Goal: Task Accomplishment & Management: Complete application form

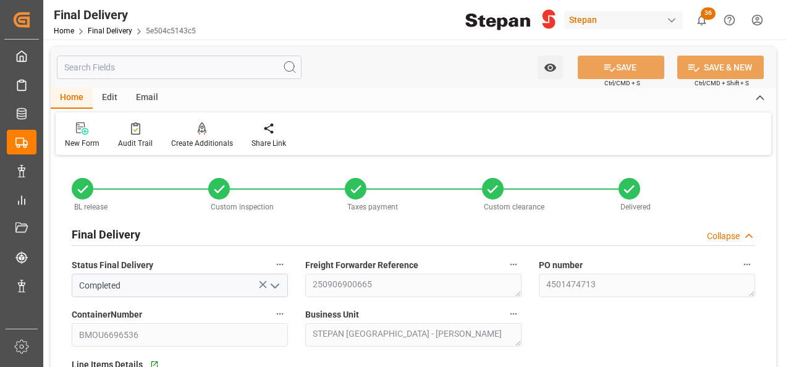
click at [104, 23] on div "Final Delivery" at bounding box center [125, 15] width 142 height 19
click at [104, 27] on link "Final Delivery" at bounding box center [110, 31] width 45 height 9
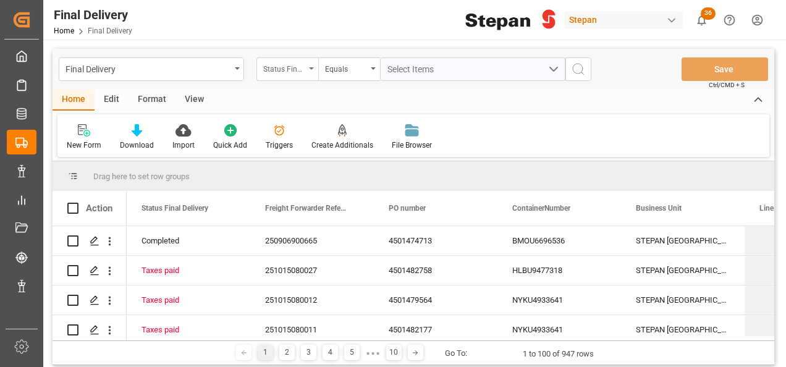
click at [305, 64] on div "Status Final Delivery" at bounding box center [288, 68] width 62 height 23
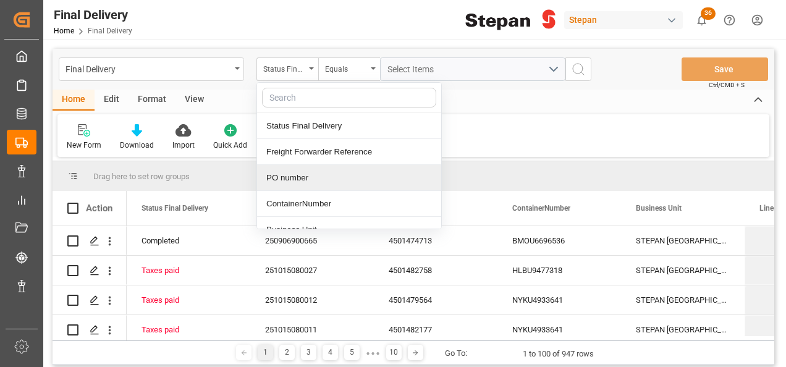
click at [295, 179] on div "PO number" at bounding box center [349, 178] width 184 height 26
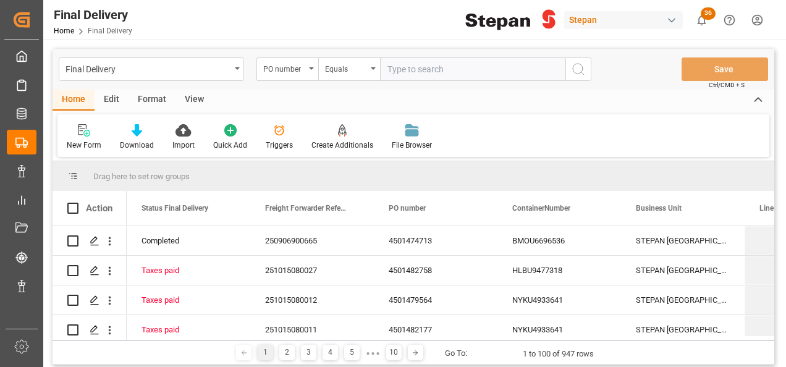
click at [392, 67] on input "text" at bounding box center [472, 68] width 185 height 23
type input "4501468623"
click at [582, 66] on circle "search button" at bounding box center [578, 69] width 10 height 10
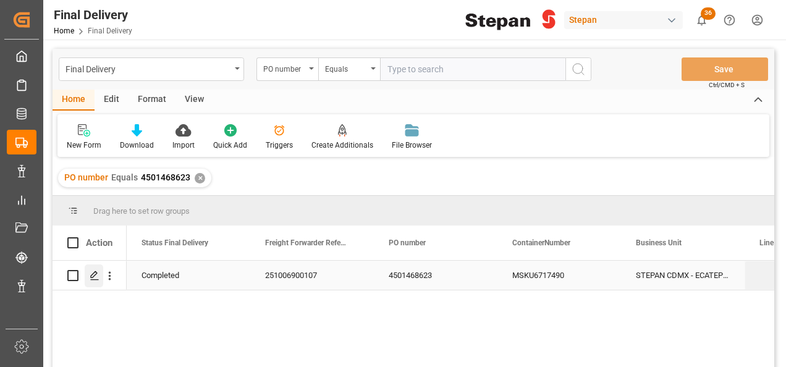
click at [94, 276] on polygon "Press SPACE to select this row." at bounding box center [94, 275] width 6 height 6
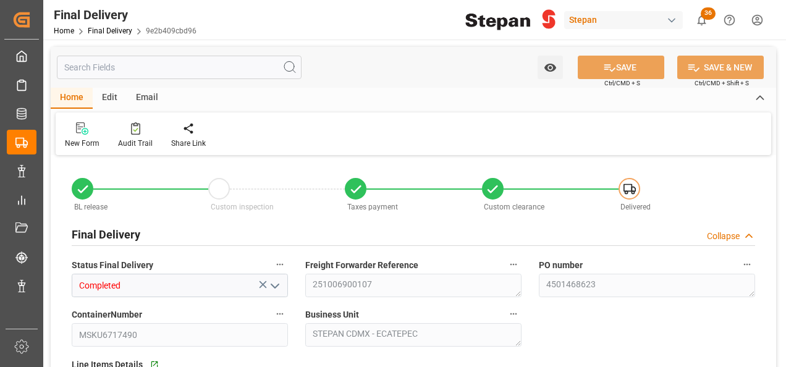
type input "Completed"
type textarea "251006900107"
type textarea "4501468623"
type input "MSKU6717490"
type textarea "STEPAN CDMX - ECATEPEC"
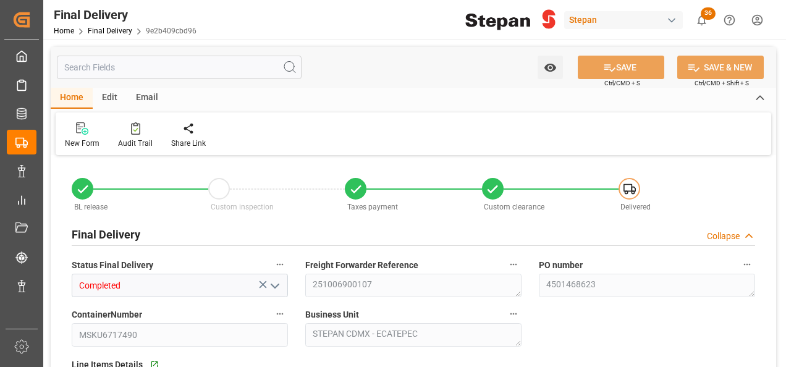
type textarea "25 43 1742 5002828"
type input "VERDE"
type textarea "STEPAN CDMX - ECATEPEC"
type input "[DATE]"
type input "02-10-2025"
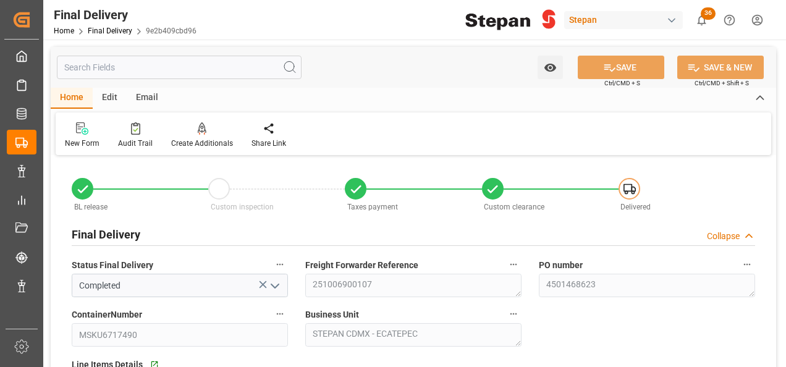
type input "02-10-2025"
type input "[DATE]"
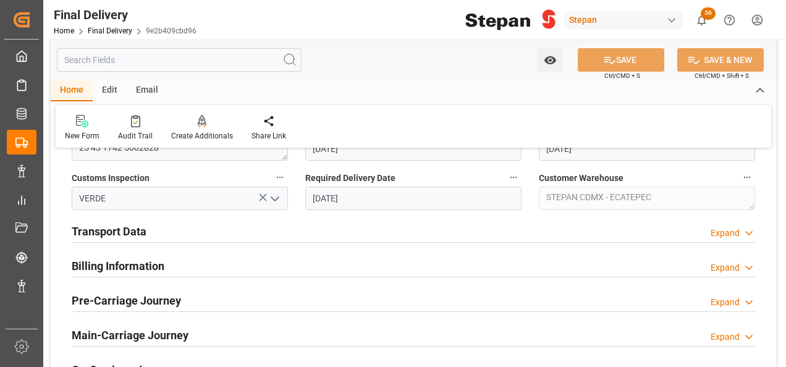
scroll to position [433, 0]
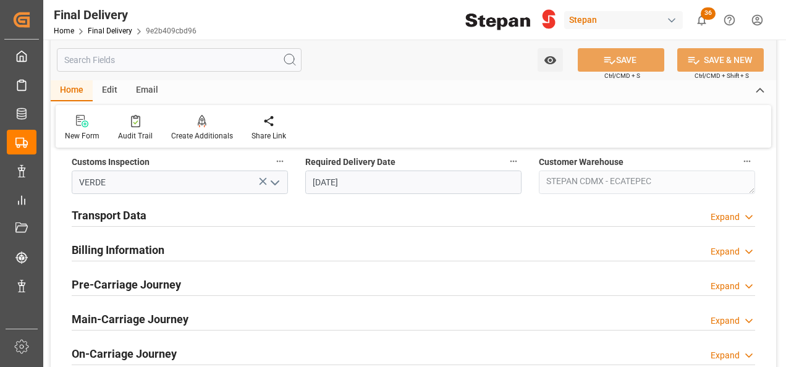
click at [105, 249] on h2 "Billing Information" at bounding box center [118, 250] width 93 height 17
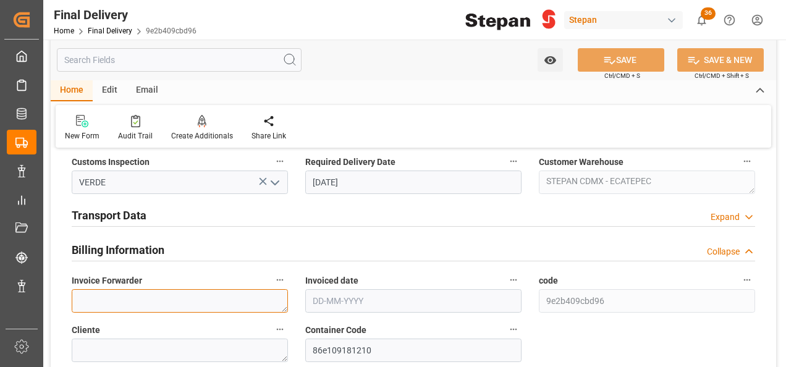
click at [201, 299] on textarea at bounding box center [180, 300] width 216 height 23
paste textarea "LM458630"
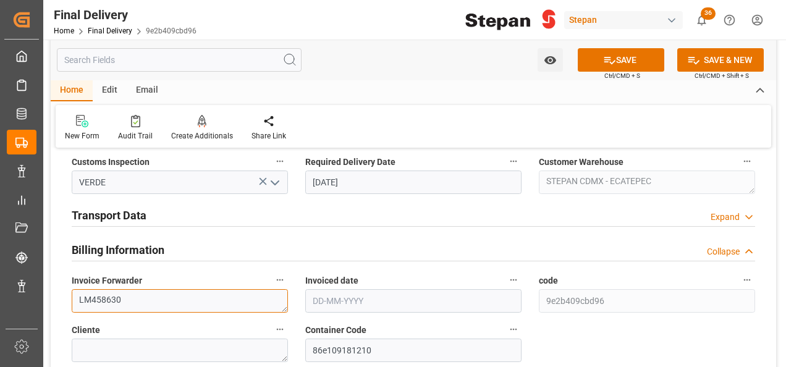
type textarea "LM458630"
click at [344, 297] on input "text" at bounding box center [413, 300] width 216 height 23
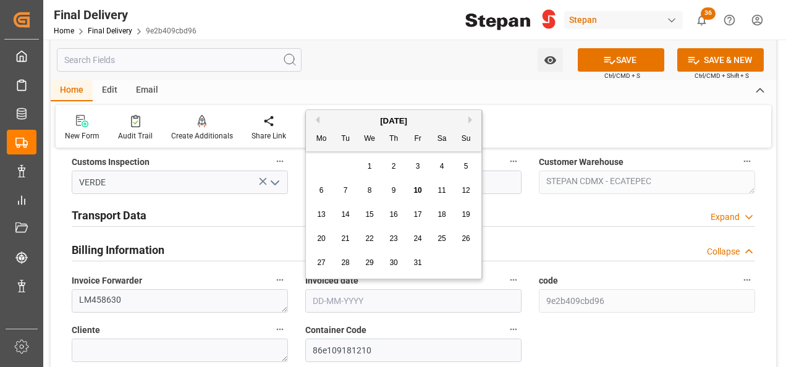
click at [345, 120] on div "[DATE]" at bounding box center [394, 121] width 176 height 12
click at [397, 188] on div "9" at bounding box center [393, 191] width 15 height 15
type input "09-10-2025"
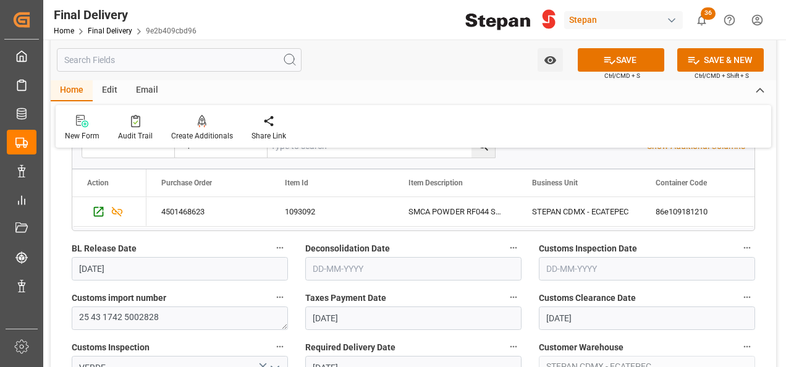
scroll to position [371, 0]
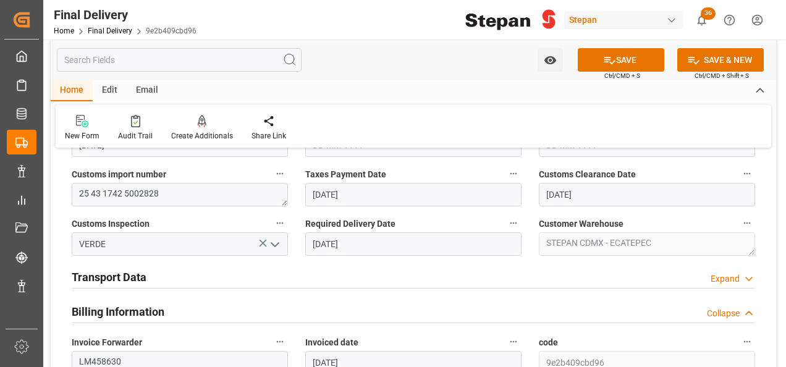
click at [124, 276] on h2 "Transport Data" at bounding box center [109, 277] width 75 height 17
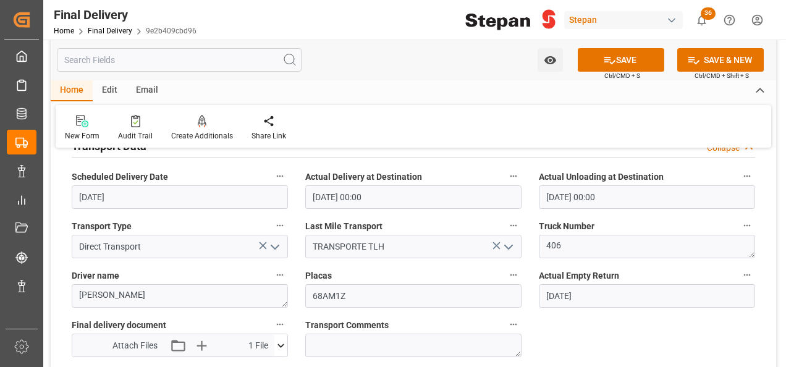
scroll to position [618, 0]
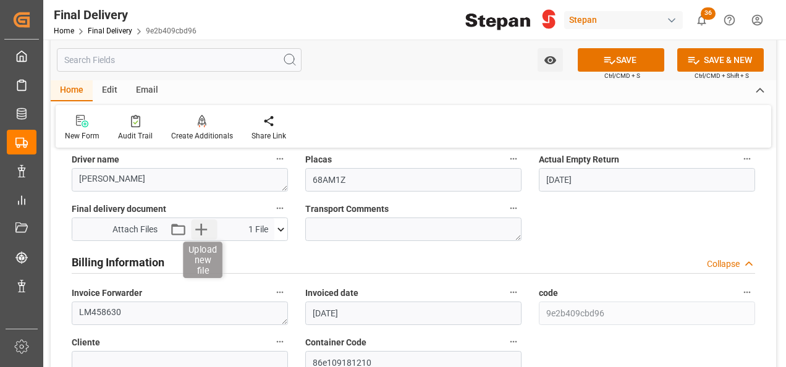
click at [201, 224] on icon "button" at bounding box center [201, 229] width 20 height 20
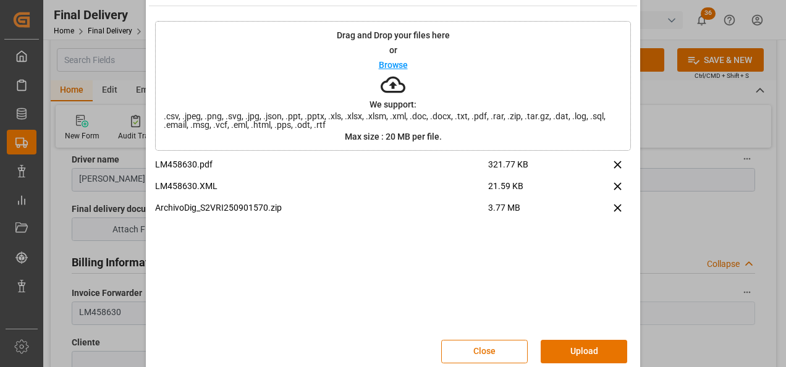
scroll to position [49, 0]
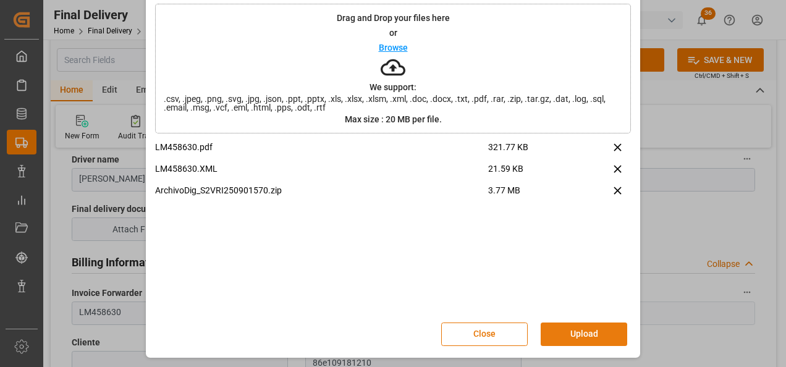
click at [581, 326] on button "Upload" at bounding box center [584, 334] width 87 height 23
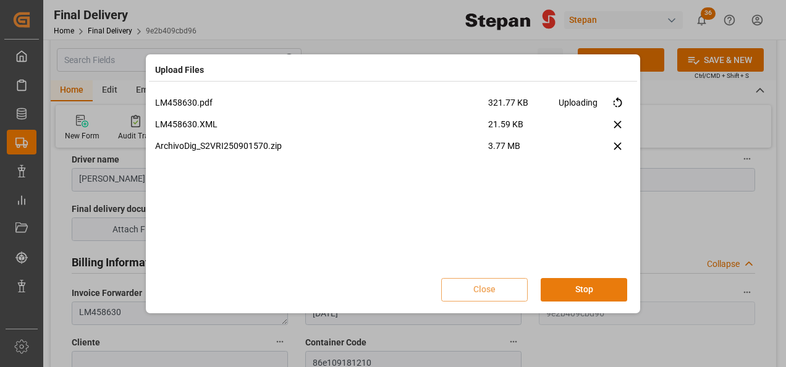
scroll to position [0, 0]
click at [591, 298] on button "Done" at bounding box center [584, 289] width 87 height 23
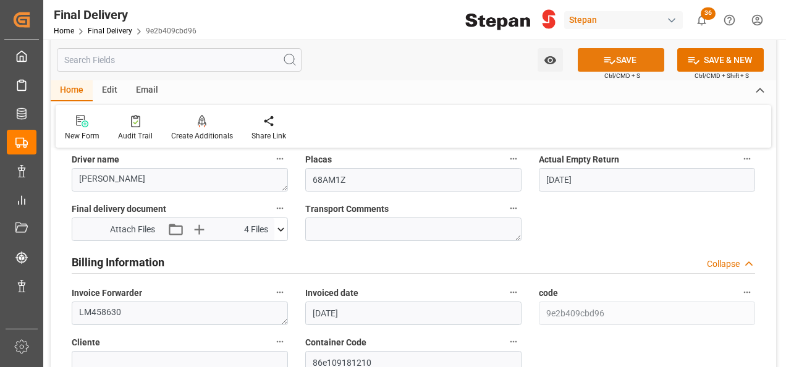
click at [621, 58] on button "SAVE" at bounding box center [621, 59] width 87 height 23
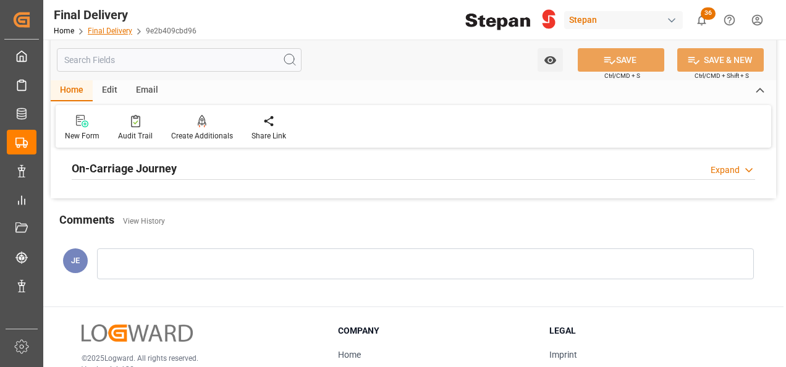
click at [109, 28] on link "Final Delivery" at bounding box center [110, 31] width 45 height 9
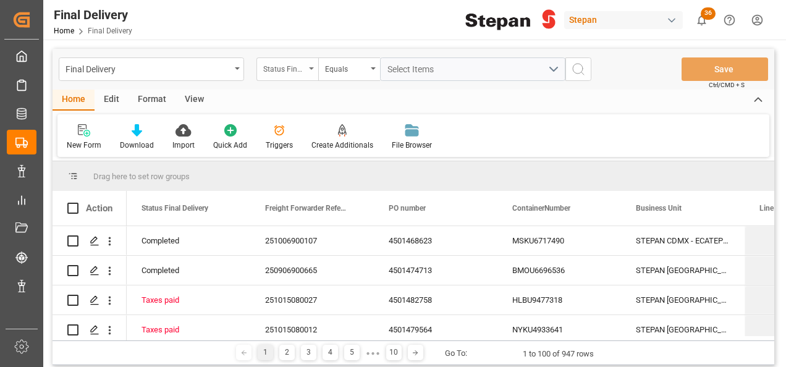
click at [306, 65] on div "Status Final Delivery" at bounding box center [288, 68] width 62 height 23
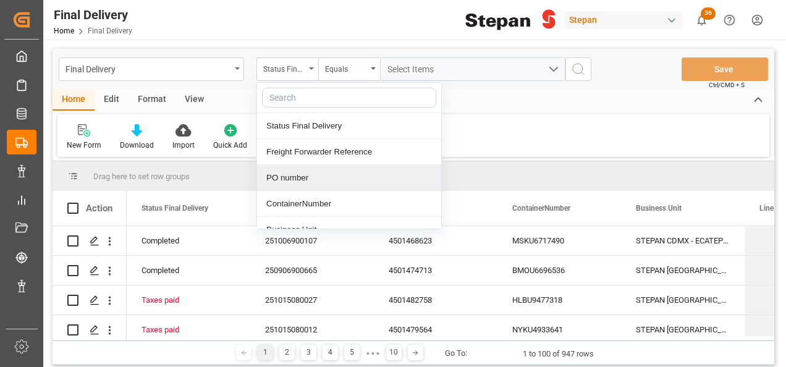
click at [294, 176] on div "PO number" at bounding box center [349, 178] width 184 height 26
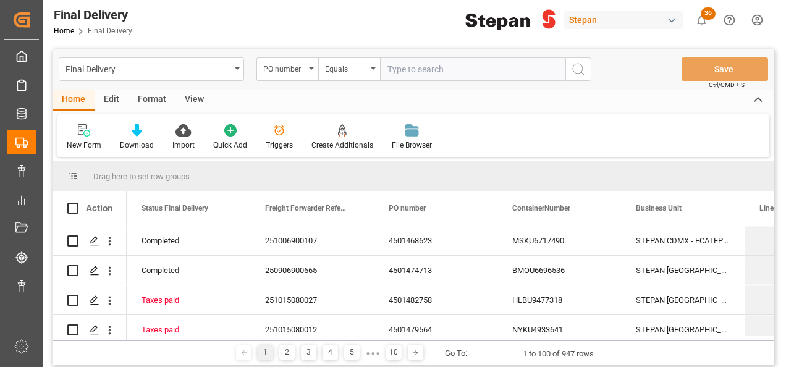
click at [403, 75] on input "text" at bounding box center [472, 68] width 185 height 23
type input "4501468622"
click at [579, 64] on circle "search button" at bounding box center [578, 69] width 10 height 10
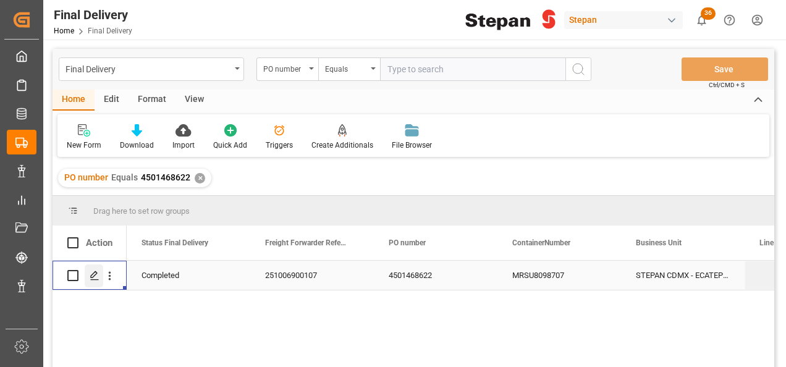
click at [88, 273] on div "Press SPACE to select this row." at bounding box center [94, 276] width 19 height 23
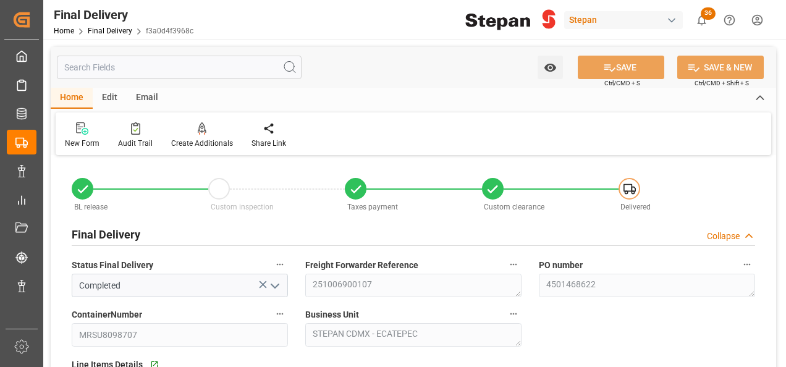
type input "[DATE]"
type input "01-10-2025"
type input "02-10-2025"
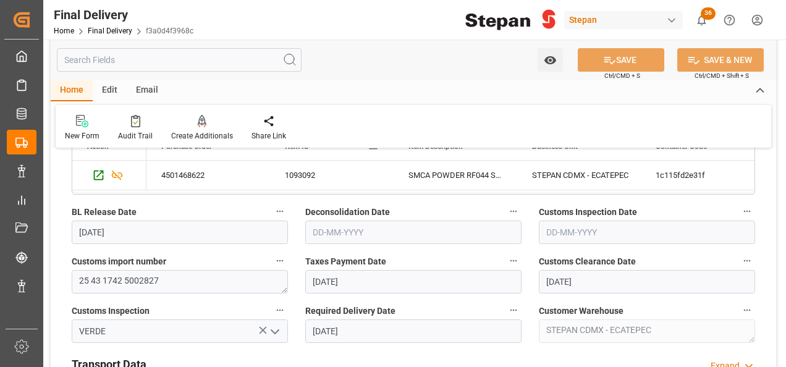
scroll to position [433, 0]
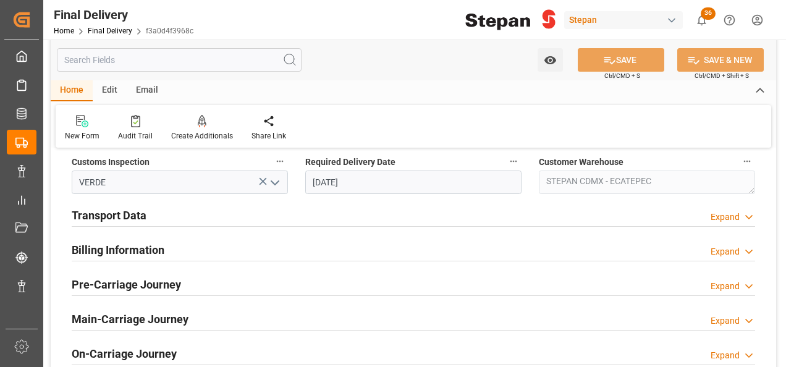
drag, startPoint x: 125, startPoint y: 244, endPoint x: 124, endPoint y: 218, distance: 26.0
click at [124, 244] on h2 "Billing Information" at bounding box center [118, 250] width 93 height 17
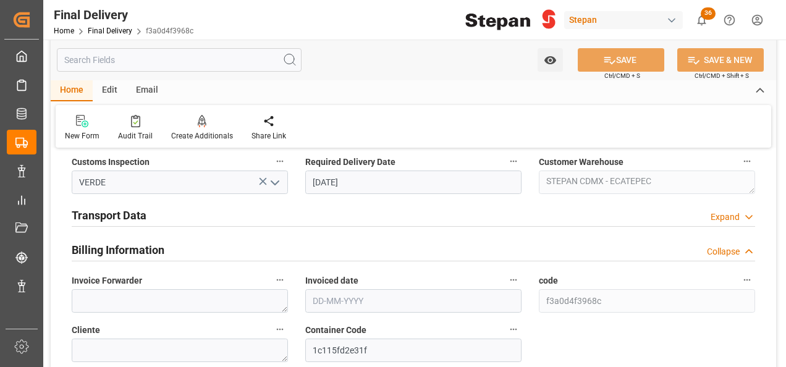
click at [124, 216] on h2 "Transport Data" at bounding box center [109, 215] width 75 height 17
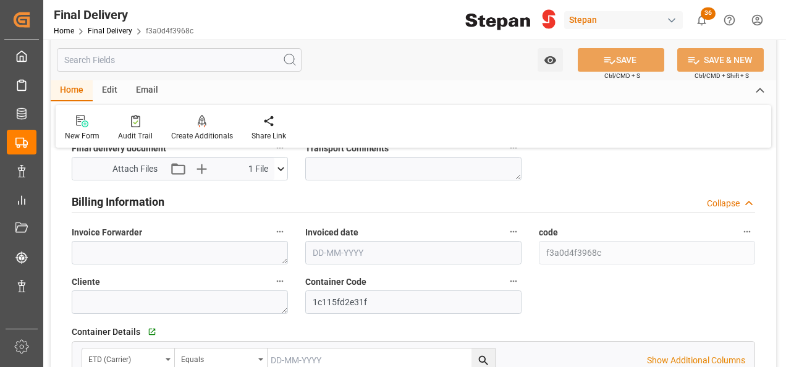
scroll to position [680, 0]
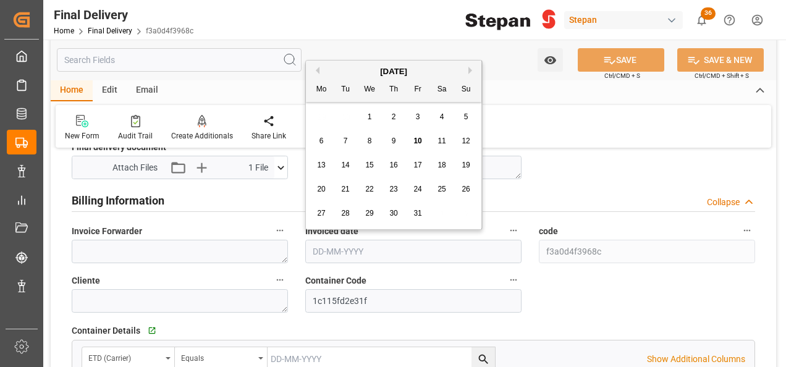
click at [334, 247] on input "text" at bounding box center [413, 251] width 216 height 23
click at [347, 75] on div "[DATE]" at bounding box center [394, 72] width 176 height 12
click at [392, 140] on span "9" at bounding box center [394, 141] width 4 height 9
type input "09-10-2025"
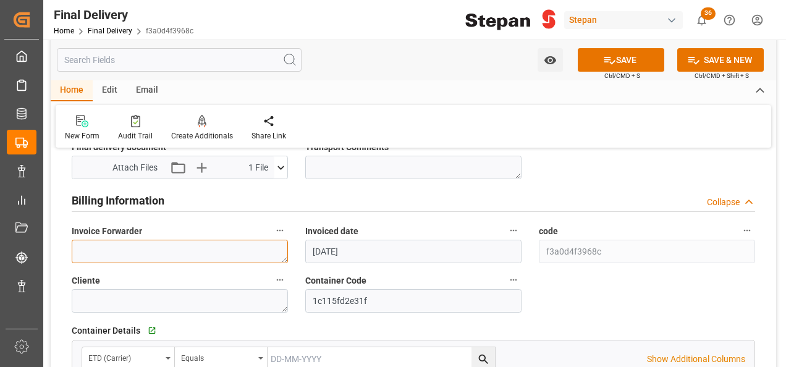
click at [106, 252] on textarea at bounding box center [180, 251] width 216 height 23
paste textarea "LM458629"
type textarea "LM458629"
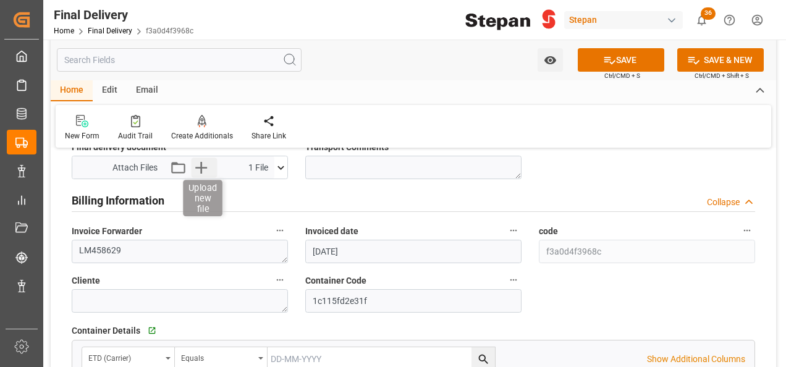
click at [193, 165] on icon "button" at bounding box center [201, 168] width 20 height 20
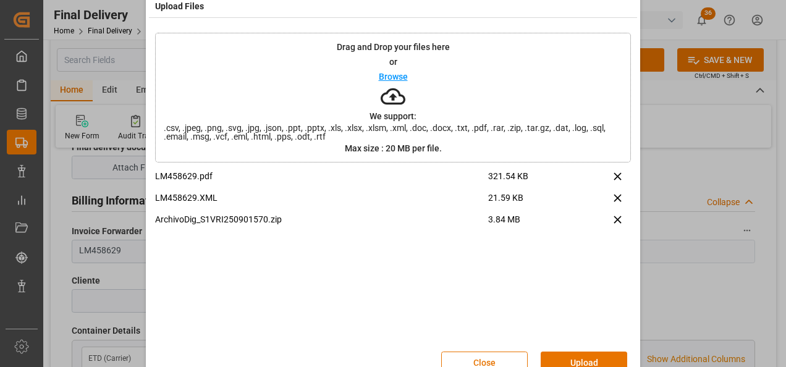
scroll to position [49, 0]
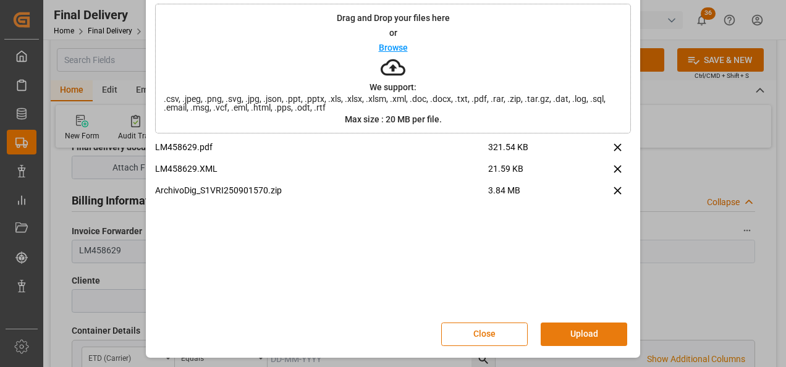
click at [574, 328] on button "Upload" at bounding box center [584, 334] width 87 height 23
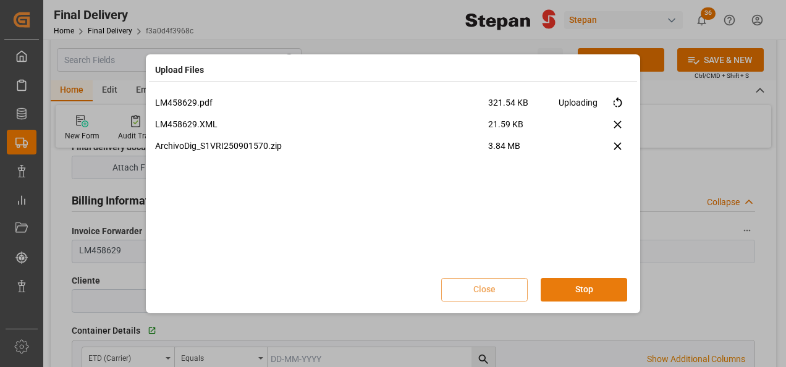
scroll to position [0, 0]
click at [585, 287] on button "Done" at bounding box center [584, 289] width 87 height 23
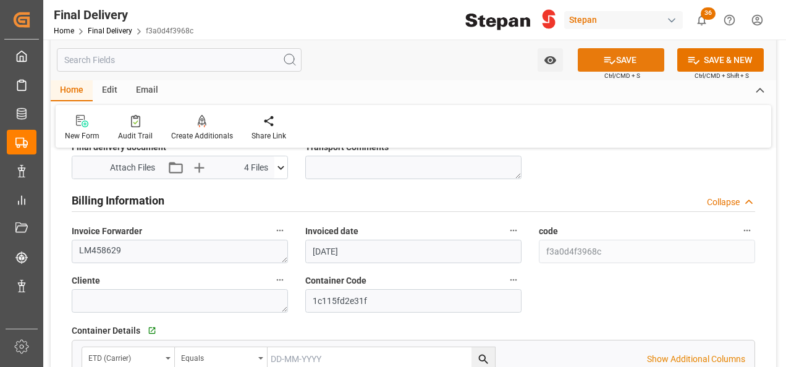
click at [633, 60] on button "SAVE" at bounding box center [621, 59] width 87 height 23
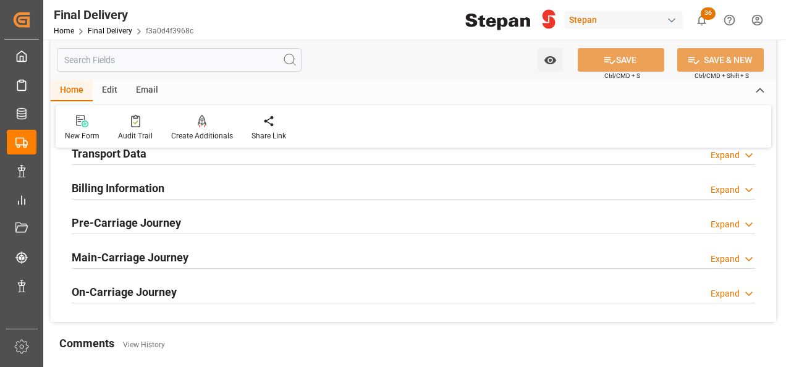
scroll to position [309, 0]
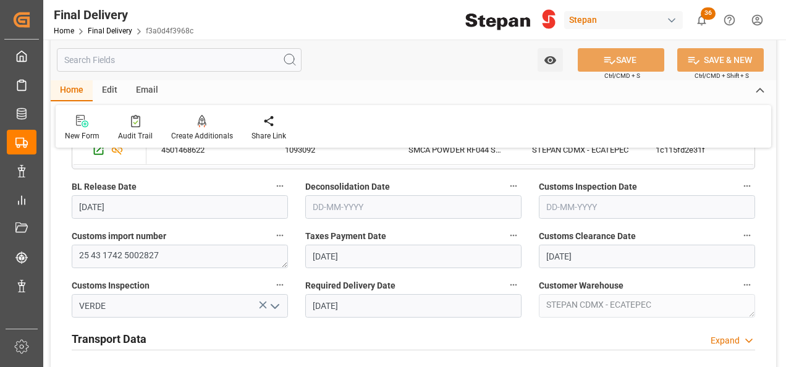
click at [104, 23] on div "Final Delivery" at bounding box center [124, 15] width 140 height 19
click at [99, 29] on link "Final Delivery" at bounding box center [110, 31] width 45 height 9
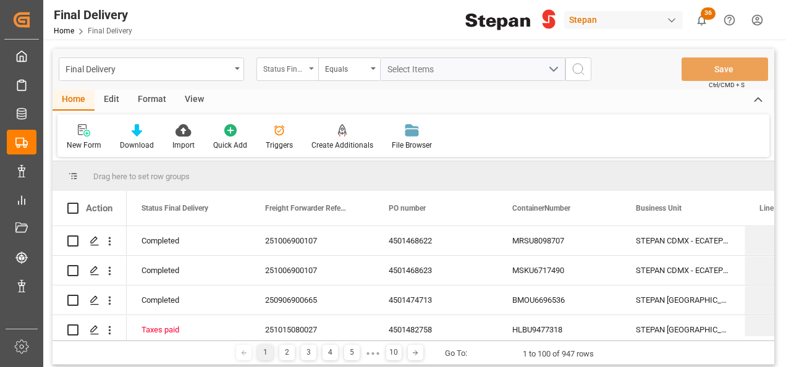
click at [308, 69] on div "Status Final Delivery" at bounding box center [288, 68] width 62 height 23
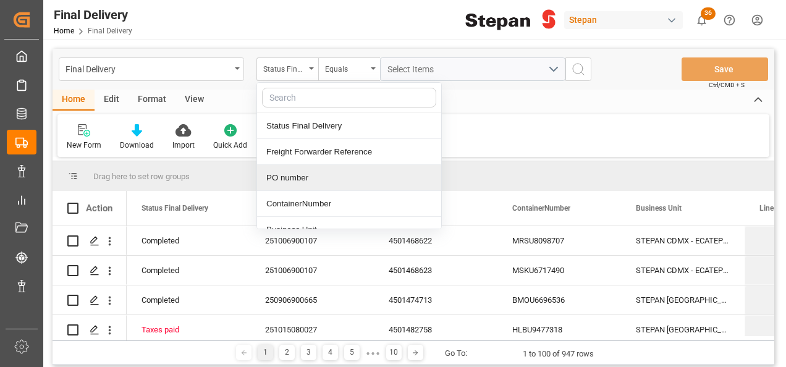
click at [294, 174] on div "PO number" at bounding box center [349, 178] width 184 height 26
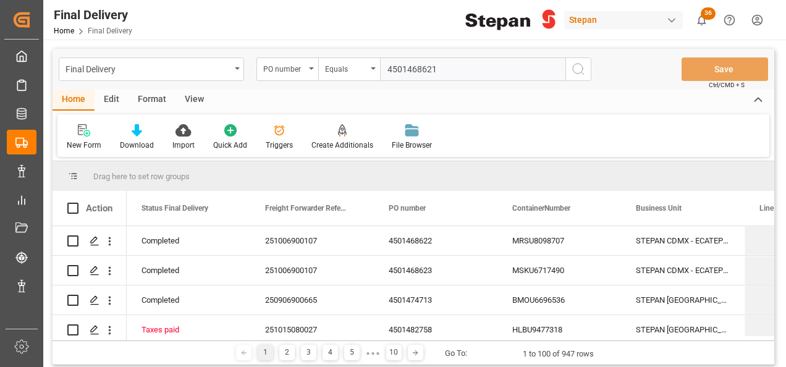
type input "4501468621"
click at [575, 67] on icon "search button" at bounding box center [578, 69] width 15 height 15
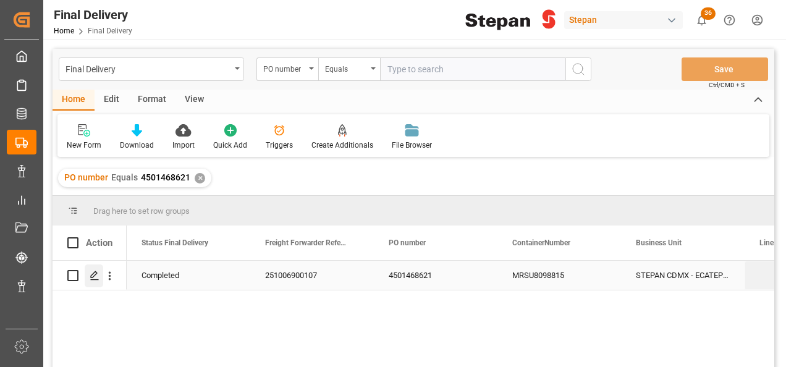
click at [90, 277] on icon "Press SPACE to select this row." at bounding box center [95, 276] width 10 height 10
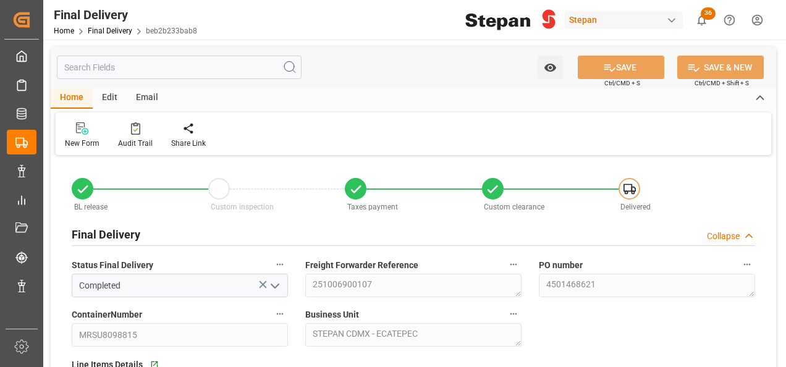
type input "[DATE]"
type input "01-10-2025"
type input "02-10-2025"
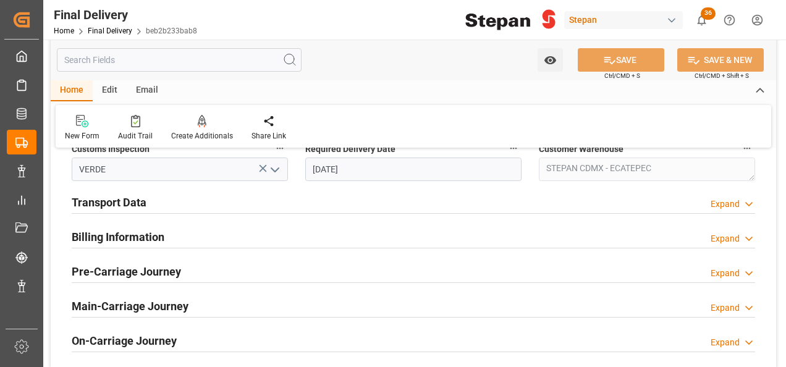
scroll to position [371, 0]
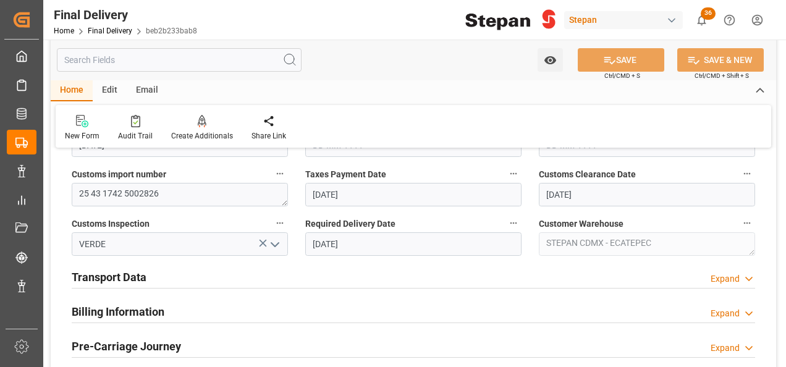
click at [121, 308] on h2 "Billing Information" at bounding box center [118, 311] width 93 height 17
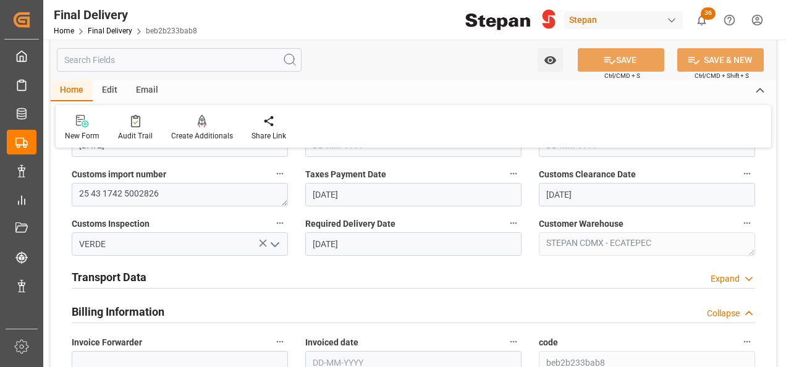
click at [123, 277] on h2 "Transport Data" at bounding box center [109, 277] width 75 height 17
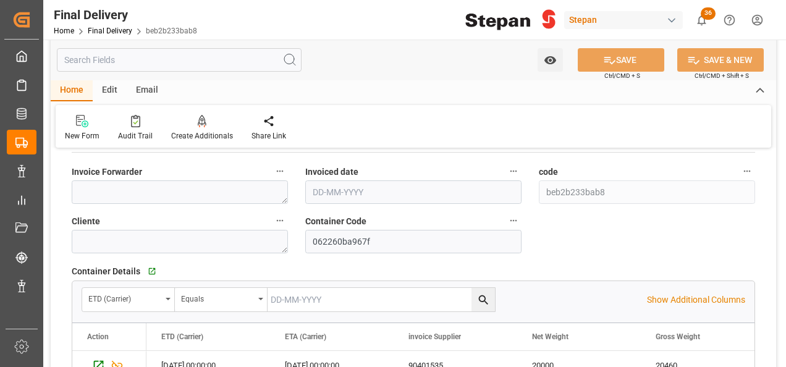
scroll to position [742, 0]
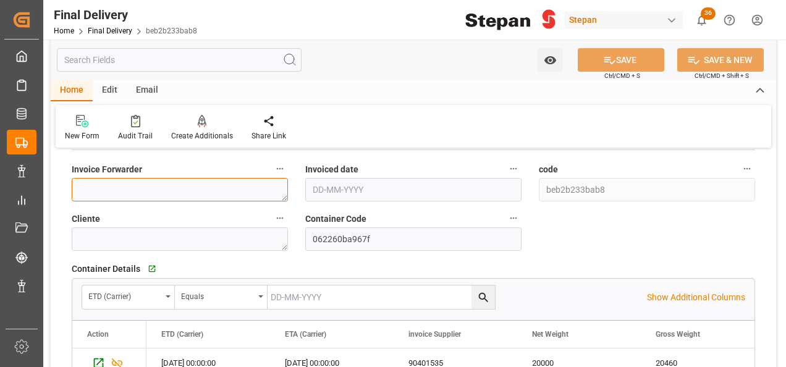
click at [102, 189] on textarea at bounding box center [180, 189] width 216 height 23
paste textarea "LM458628"
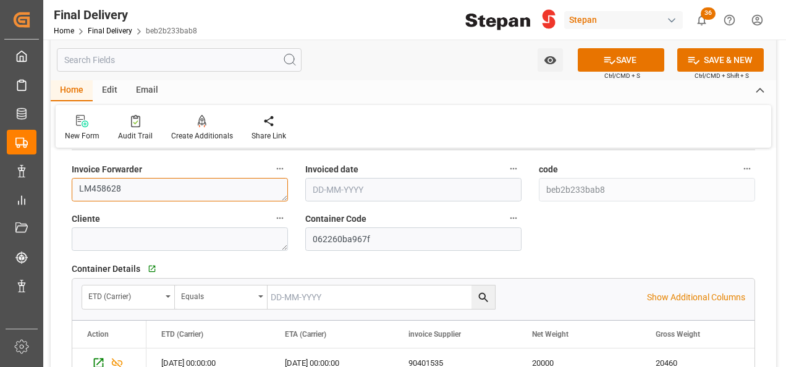
type textarea "LM458628"
click at [331, 189] on input "text" at bounding box center [413, 189] width 216 height 23
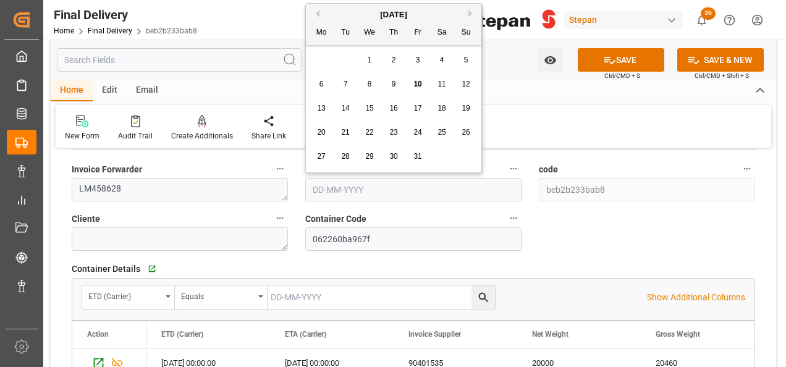
click at [390, 80] on div "9" at bounding box center [393, 84] width 15 height 15
type input "09-10-2025"
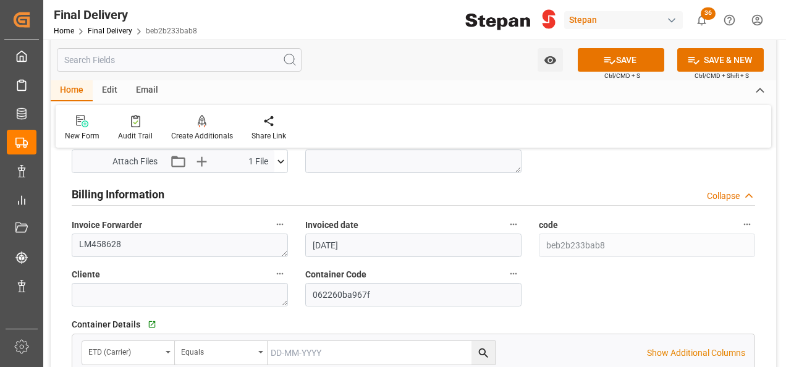
scroll to position [618, 0]
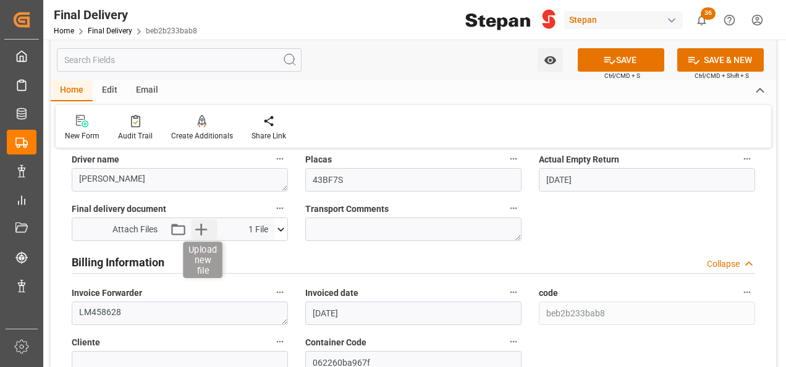
click at [204, 226] on icon "button" at bounding box center [201, 229] width 20 height 20
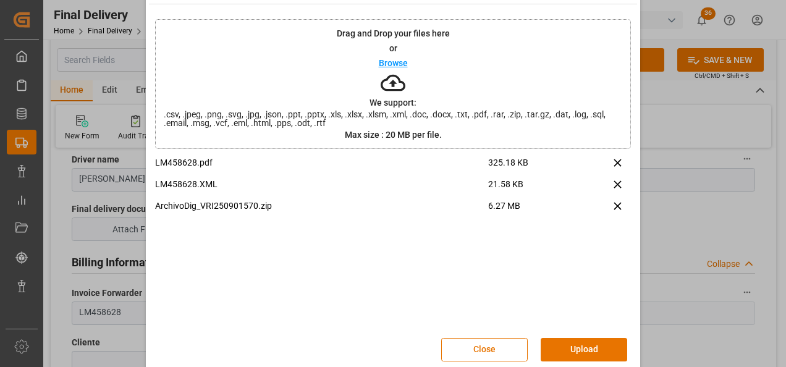
scroll to position [49, 0]
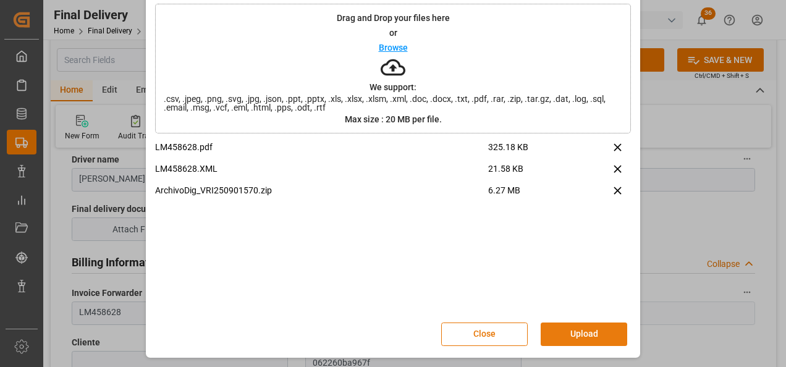
click at [590, 334] on button "Upload" at bounding box center [584, 334] width 87 height 23
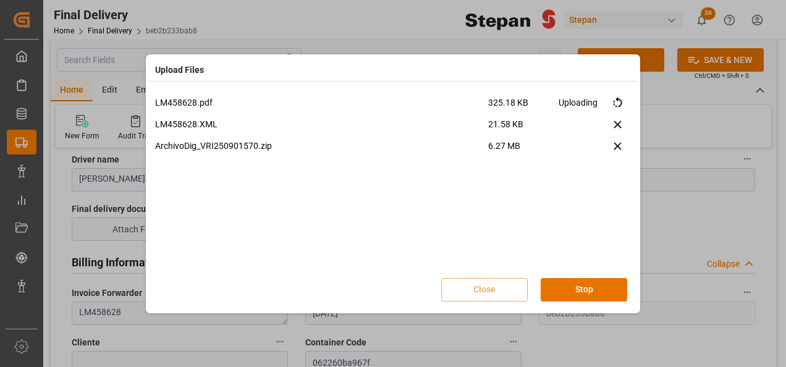
scroll to position [0, 0]
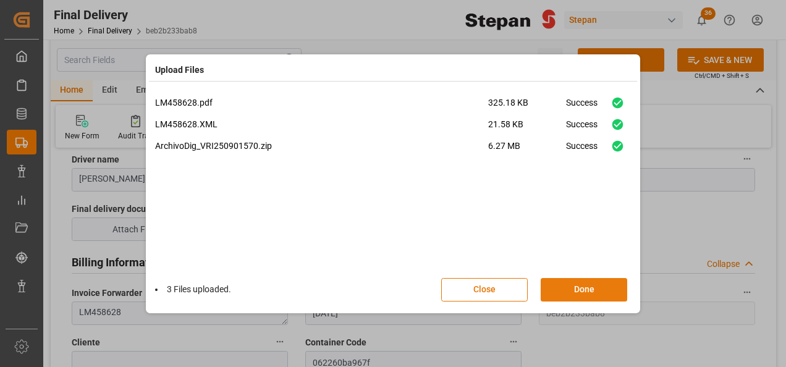
click at [582, 293] on button "Done" at bounding box center [584, 289] width 87 height 23
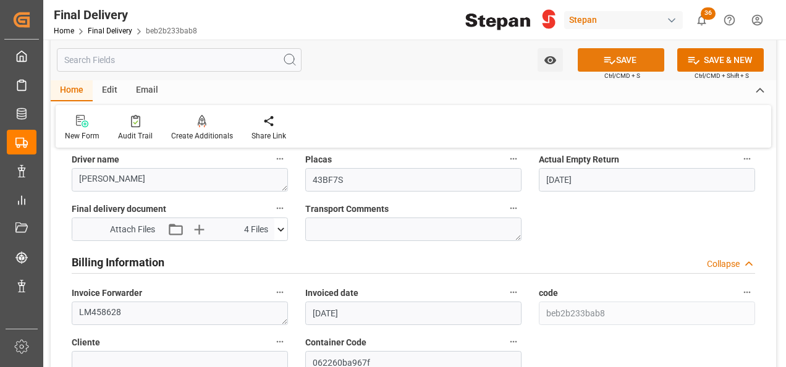
click at [605, 64] on icon at bounding box center [609, 60] width 13 height 13
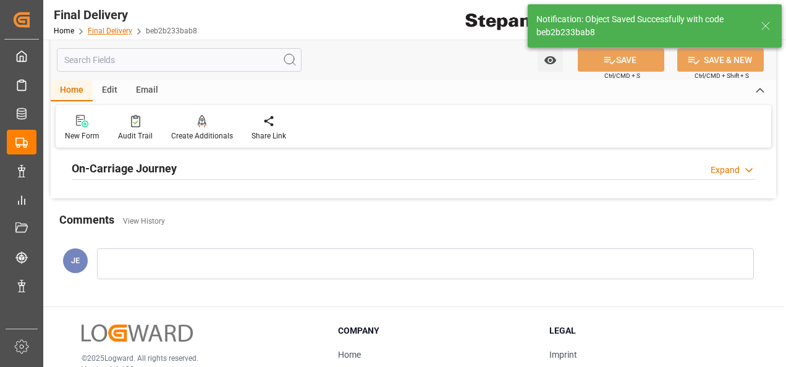
click at [104, 35] on link "Final Delivery" at bounding box center [110, 31] width 45 height 9
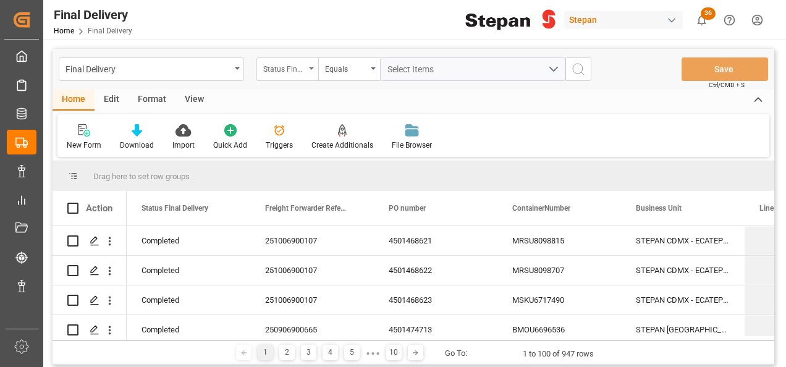
click at [295, 63] on div "Status Final Delivery" at bounding box center [284, 68] width 42 height 14
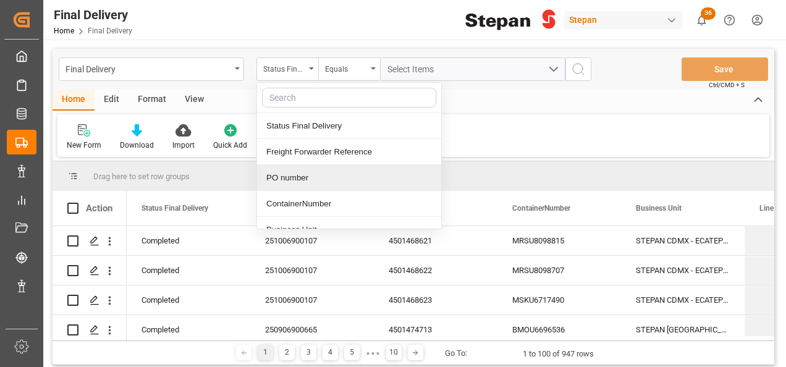
click at [291, 176] on div "PO number" at bounding box center [349, 178] width 184 height 26
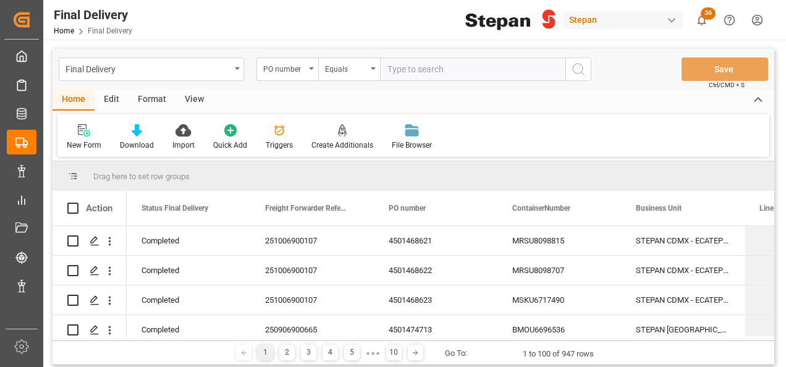
click at [394, 69] on input "text" at bounding box center [472, 68] width 185 height 23
type input "4501440163"
click at [583, 73] on line "search button" at bounding box center [583, 73] width 2 height 2
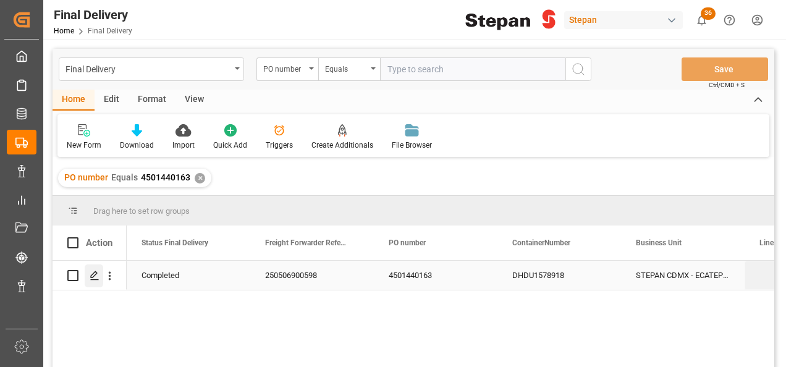
click at [93, 277] on polygon "Press SPACE to select this row." at bounding box center [94, 275] width 6 height 6
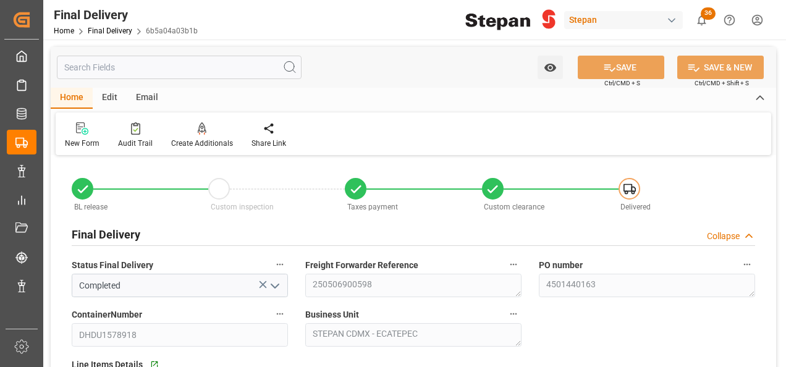
type input "[DATE]"
type input "15-05-2025"
type input "17-05-2025"
type input "30-06-2025"
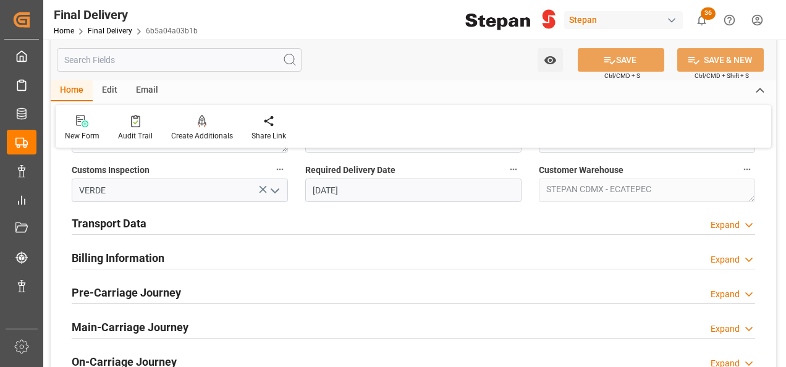
scroll to position [433, 0]
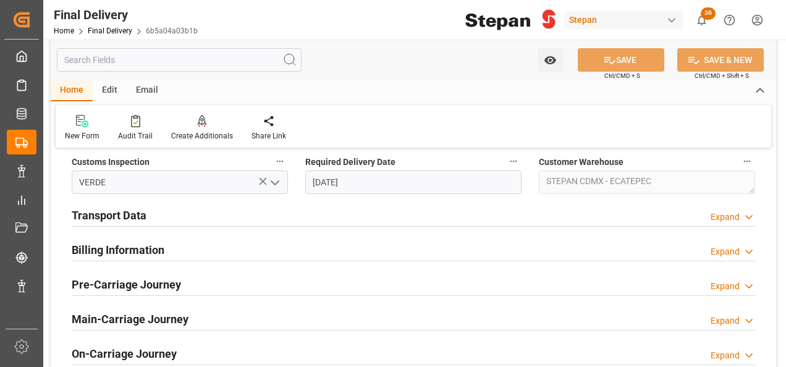
click at [92, 250] on h2 "Billing Information" at bounding box center [118, 250] width 93 height 17
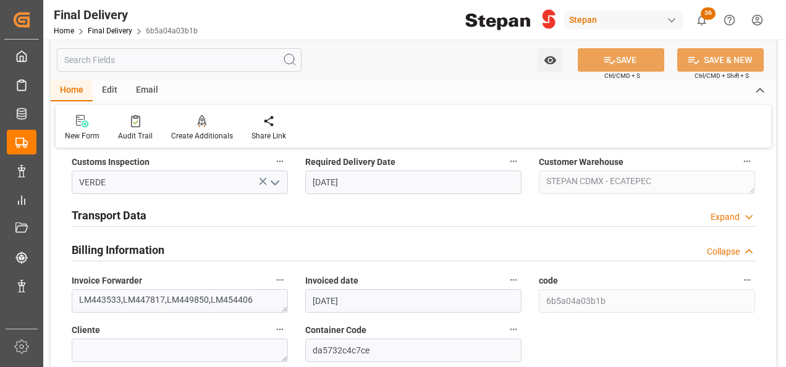
click at [104, 211] on h2 "Transport Data" at bounding box center [109, 215] width 75 height 17
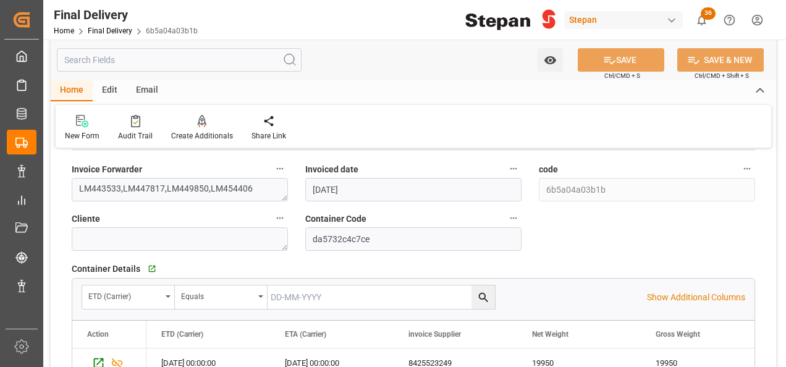
scroll to position [618, 0]
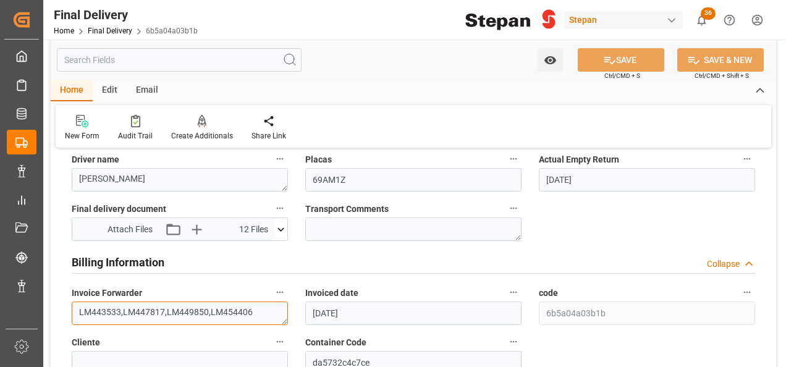
click at [268, 307] on textarea "LM443533,LM447817,LM449850,LM454406" at bounding box center [180, 313] width 216 height 23
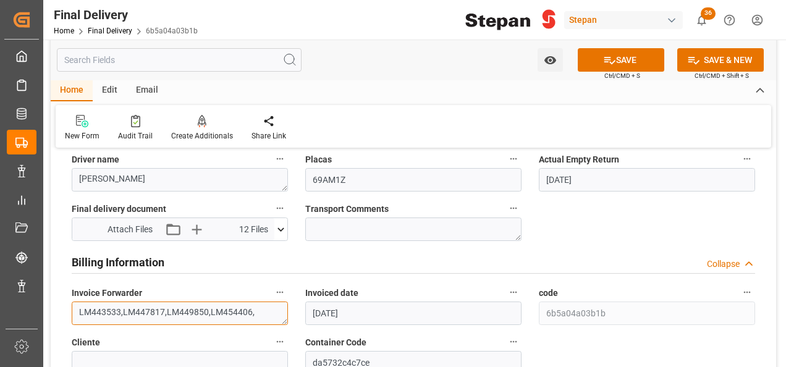
paste textarea "LM458610"
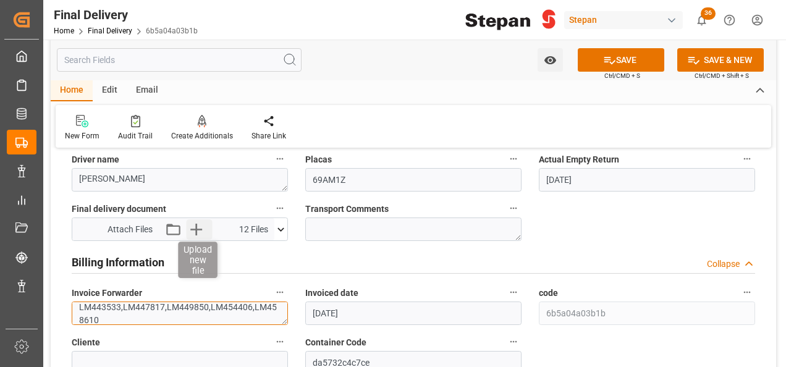
type textarea "LM443533,LM447817,LM449850,LM454406,LM458610"
click at [199, 231] on icon "button" at bounding box center [197, 229] width 20 height 20
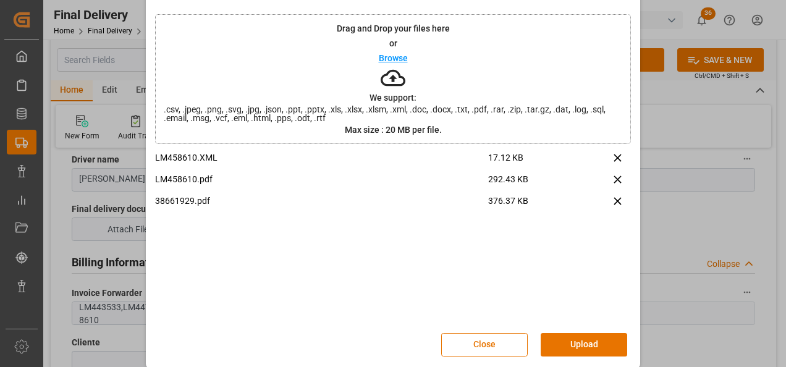
scroll to position [49, 0]
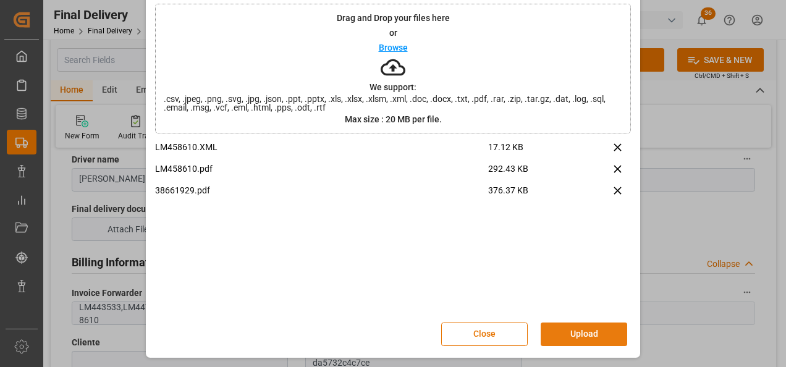
click at [583, 323] on button "Upload" at bounding box center [584, 334] width 87 height 23
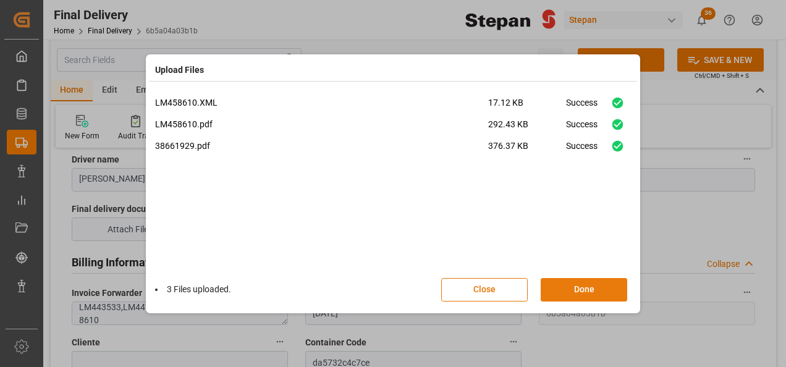
click at [574, 287] on button "Done" at bounding box center [584, 289] width 87 height 23
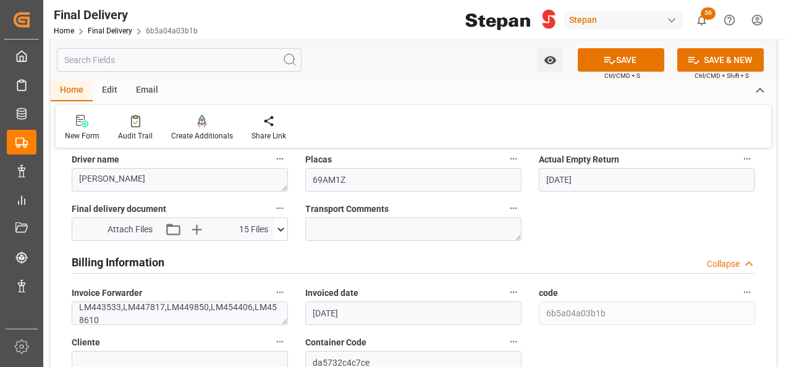
scroll to position [433, 0]
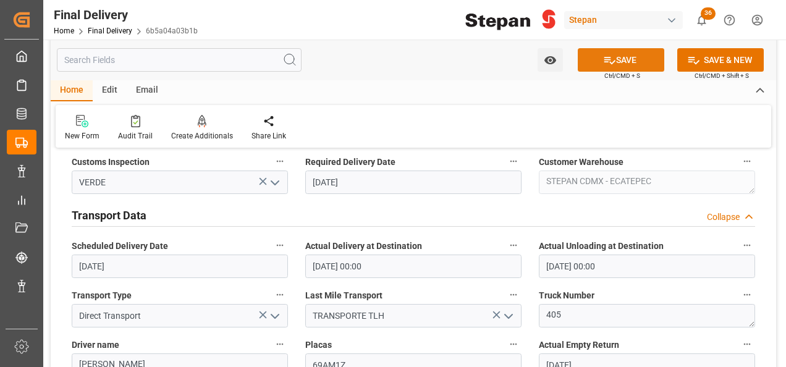
click at [622, 61] on button "SAVE" at bounding box center [621, 59] width 87 height 23
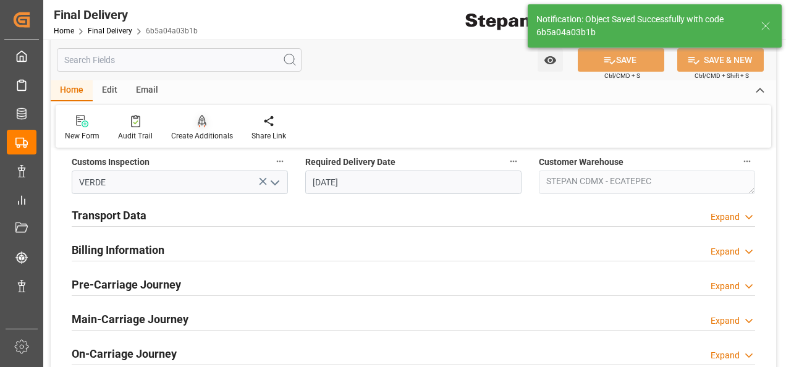
scroll to position [0, 0]
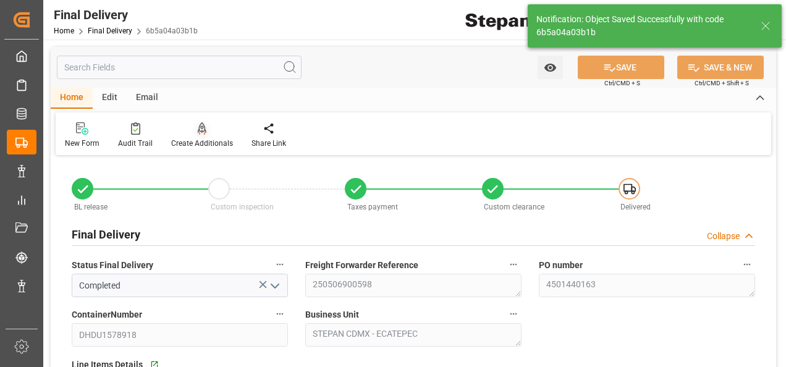
click at [200, 131] on icon at bounding box center [202, 128] width 9 height 12
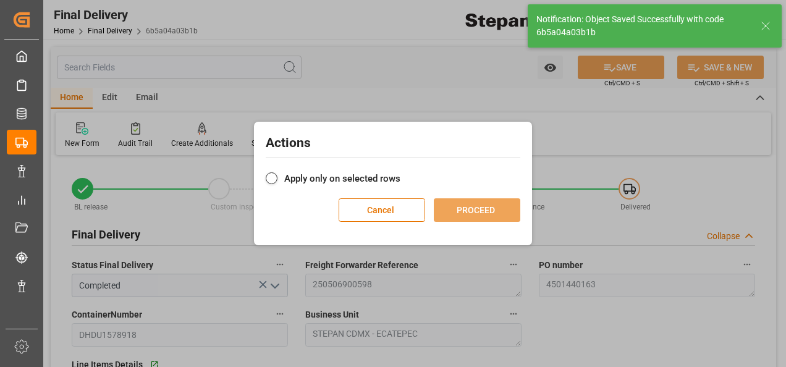
click at [268, 173] on span at bounding box center [272, 178] width 12 height 12
click at [401, 172] on input "Apply only on selected rows" at bounding box center [401, 172] width 0 height 0
click at [486, 211] on button "PROCEED" at bounding box center [477, 209] width 87 height 23
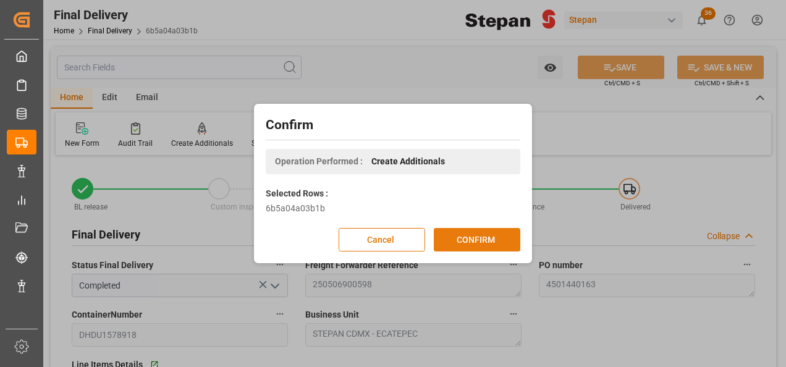
click at [486, 232] on button "CONFIRM" at bounding box center [477, 239] width 87 height 23
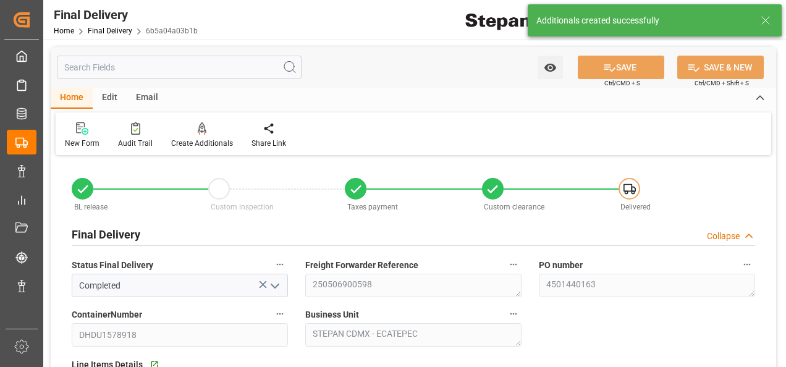
type input "[DATE]"
type input "15-05-2025"
type input "17-05-2025"
type input "30-06-2025"
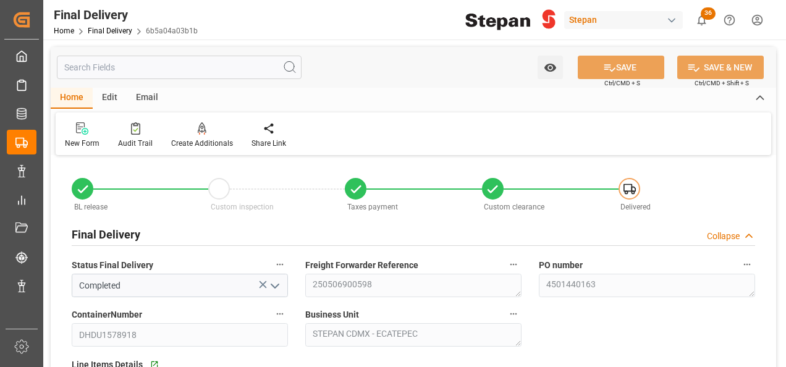
drag, startPoint x: 289, startPoint y: 292, endPoint x: 69, endPoint y: 333, distance: 223.9
click at [69, 333] on div "ContainerNumber DHDU1578918" at bounding box center [180, 326] width 234 height 49
click at [111, 27] on link "Final Delivery" at bounding box center [110, 31] width 45 height 9
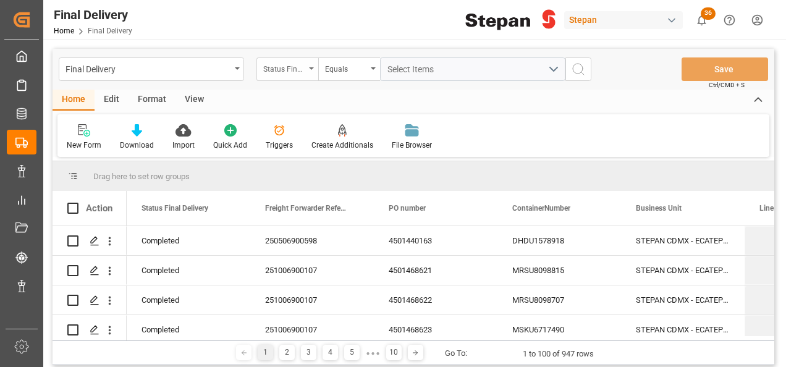
click at [307, 69] on div "Status Final Delivery" at bounding box center [288, 68] width 62 height 23
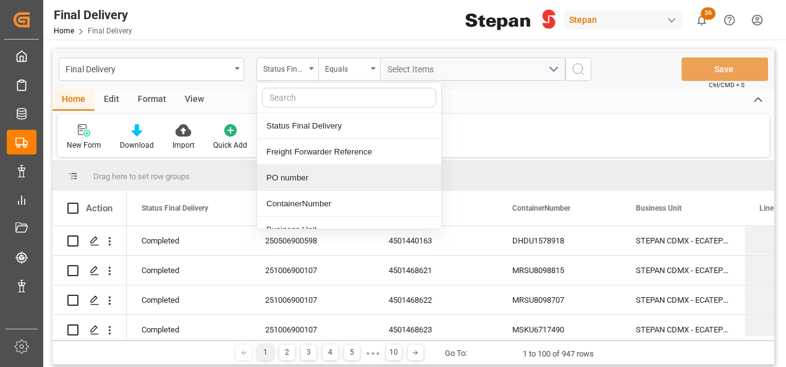
click at [285, 179] on div "PO number" at bounding box center [349, 178] width 184 height 26
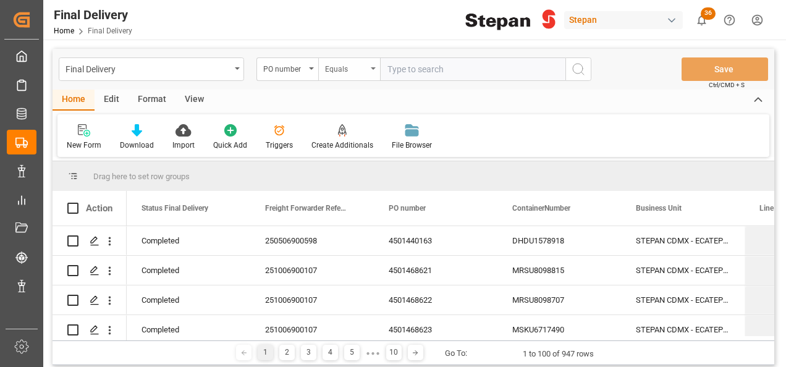
click at [372, 67] on icon "open menu" at bounding box center [373, 68] width 5 height 2
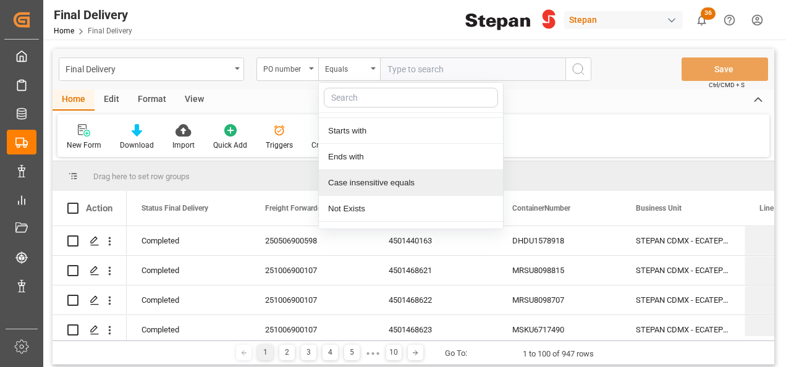
scroll to position [90, 0]
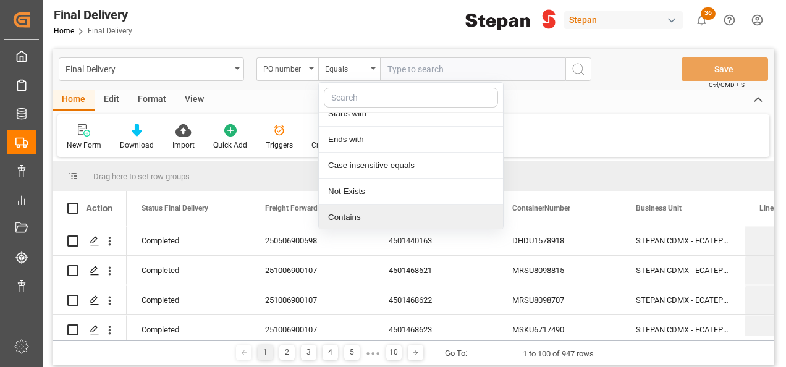
click at [351, 218] on div "Contains" at bounding box center [411, 218] width 184 height 26
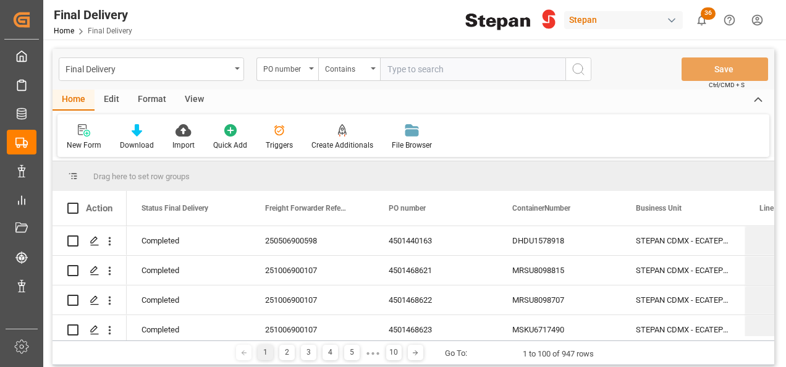
paste input "4501468621, 4501468622, 4501468623"
click at [439, 70] on input "4501468621, 4501468622, 4501468623" at bounding box center [472, 68] width 185 height 23
click at [493, 67] on input "4501468621,4501468622, 4501468623" at bounding box center [472, 68] width 185 height 23
click at [490, 68] on input "4501468621,4501468622, 4501468623" at bounding box center [472, 68] width 185 height 23
type input "4501468621,45014686224501468623"
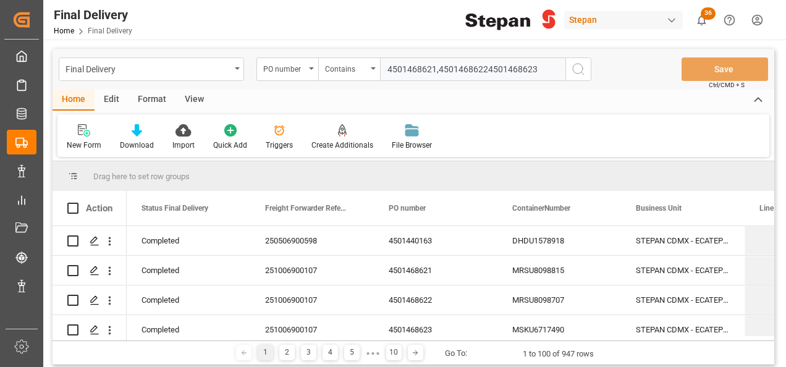
click at [577, 69] on icon "search button" at bounding box center [578, 69] width 15 height 15
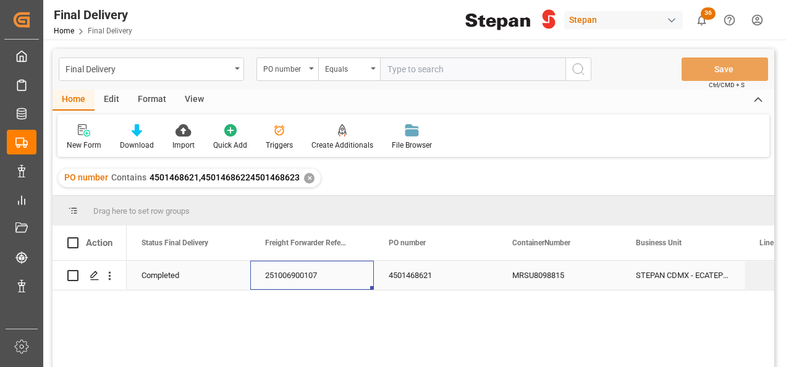
click at [263, 275] on div "251006900107" at bounding box center [312, 275] width 124 height 29
drag, startPoint x: 263, startPoint y: 275, endPoint x: 332, endPoint y: 274, distance: 69.2
click at [332, 274] on div "251006900107" at bounding box center [312, 275] width 124 height 29
click at [323, 272] on div "251006900107" at bounding box center [312, 275] width 124 height 29
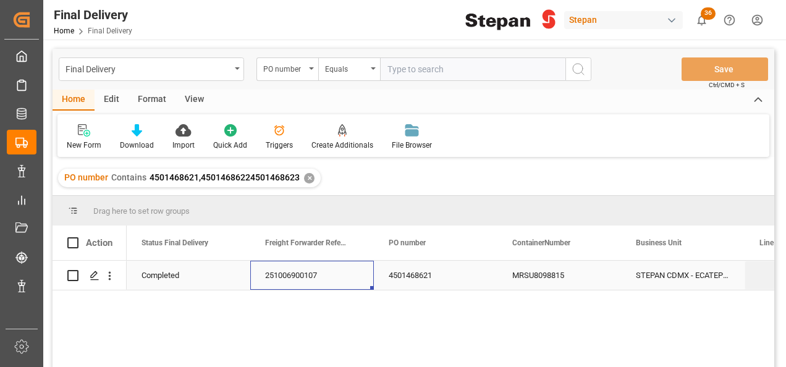
click at [323, 272] on div "251006900107" at bounding box center [312, 275] width 124 height 29
drag, startPoint x: 323, startPoint y: 272, endPoint x: 287, endPoint y: 277, distance: 35.6
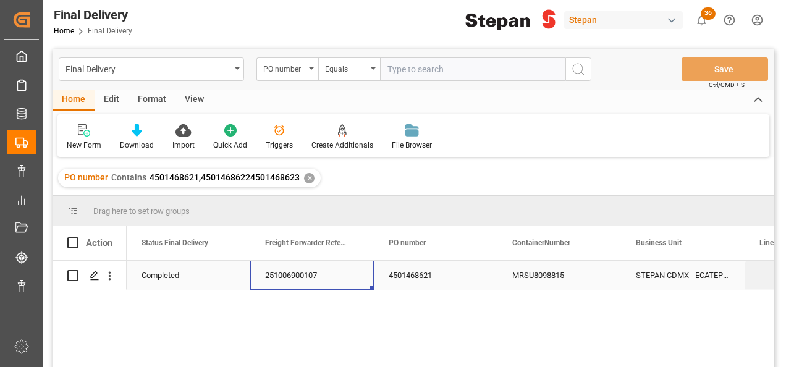
click at [287, 277] on div "251006900107" at bounding box center [312, 275] width 124 height 29
click at [316, 69] on div "PO number" at bounding box center [288, 68] width 62 height 23
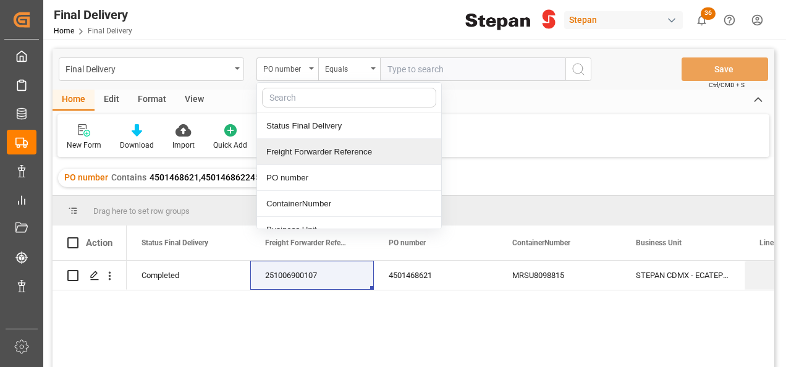
click at [299, 146] on div "Freight Forwarder Reference" at bounding box center [349, 152] width 184 height 26
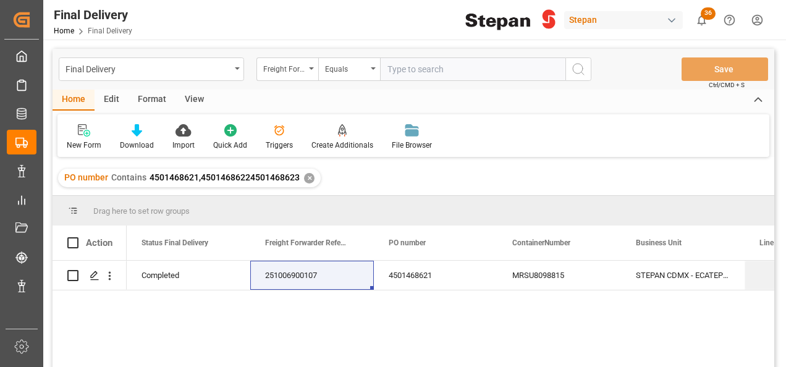
click at [303, 184] on div "PO number Contains 4501468621,45014686224501468623 ✕" at bounding box center [189, 178] width 263 height 19
click at [307, 179] on div "✕" at bounding box center [309, 178] width 11 height 11
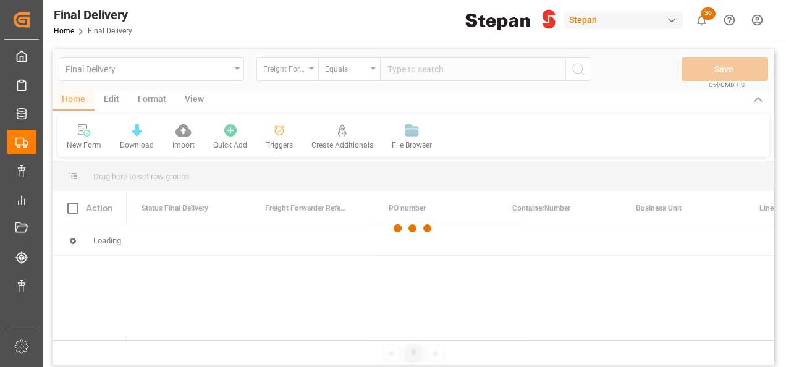
click at [403, 69] on div at bounding box center [414, 229] width 722 height 360
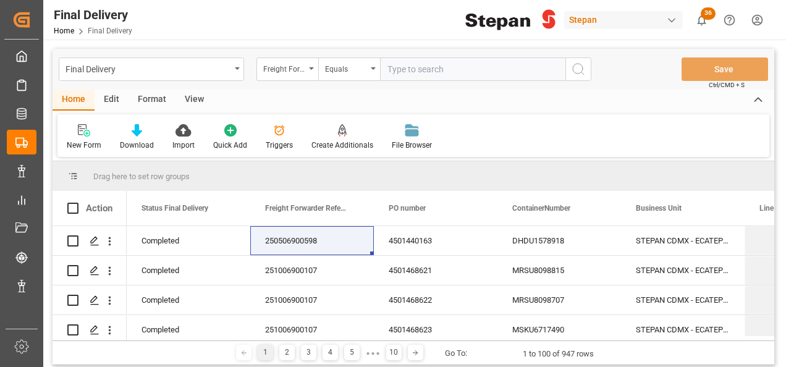
click at [403, 69] on input "text" at bounding box center [472, 68] width 185 height 23
paste input "251006900107"
type input "251006900107"
click at [580, 68] on icon "search button" at bounding box center [578, 69] width 15 height 15
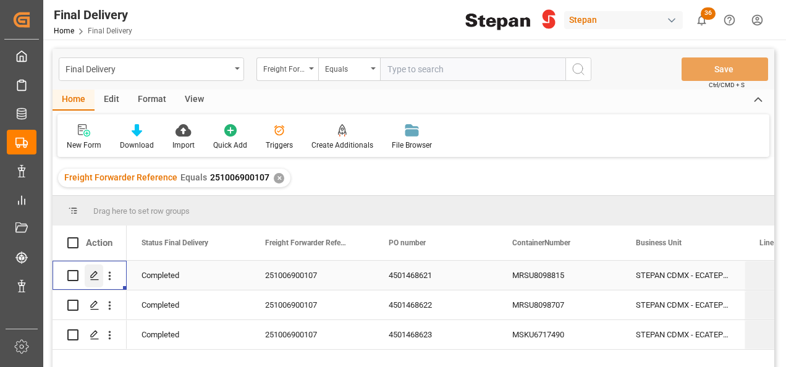
click at [93, 271] on icon "Press SPACE to select this row." at bounding box center [95, 276] width 10 height 10
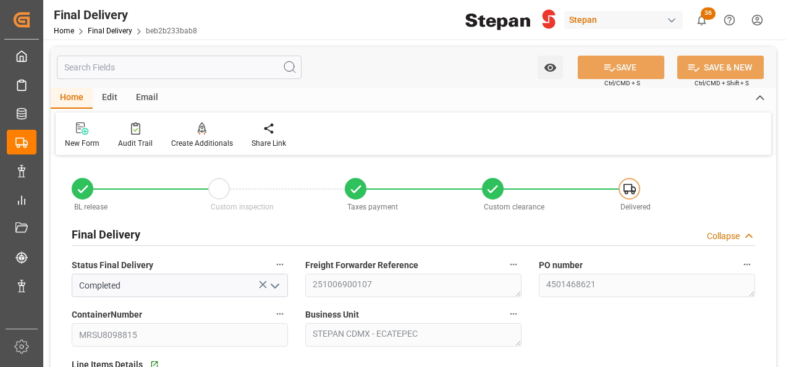
type input "[DATE]"
type input "01-10-2025"
type input "02-10-2025"
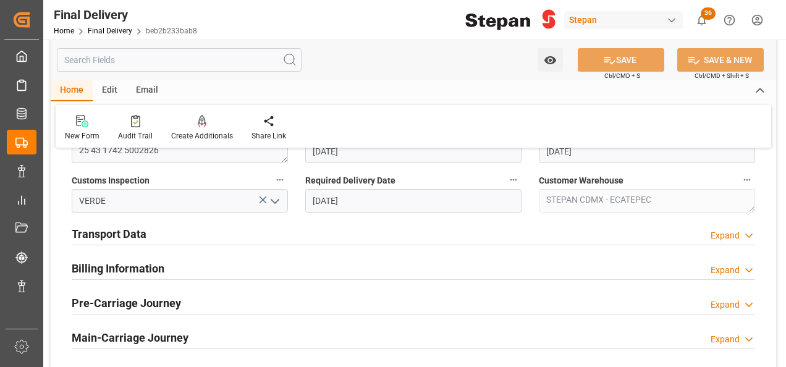
scroll to position [412, 0]
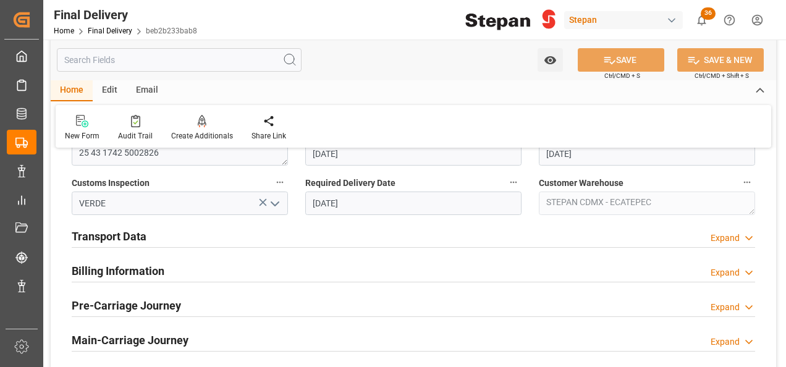
click at [108, 266] on h2 "Billing Information" at bounding box center [118, 271] width 93 height 17
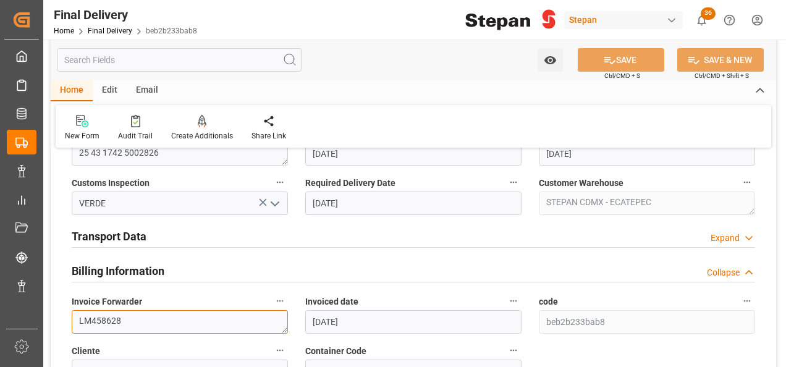
click at [134, 320] on textarea "LM458628" at bounding box center [180, 321] width 216 height 23
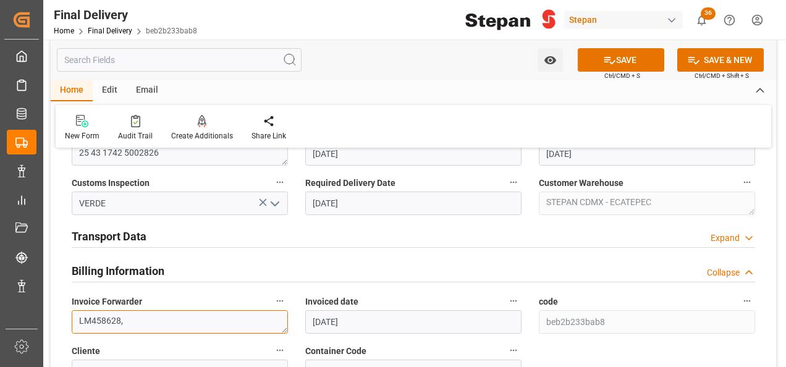
paste textarea "LM458539"
type textarea "LM458628,LM458539"
click at [143, 240] on h2 "Transport Data" at bounding box center [109, 236] width 75 height 17
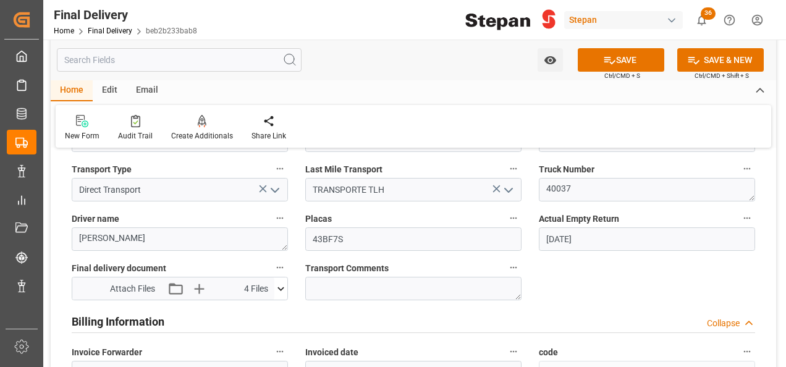
scroll to position [659, 0]
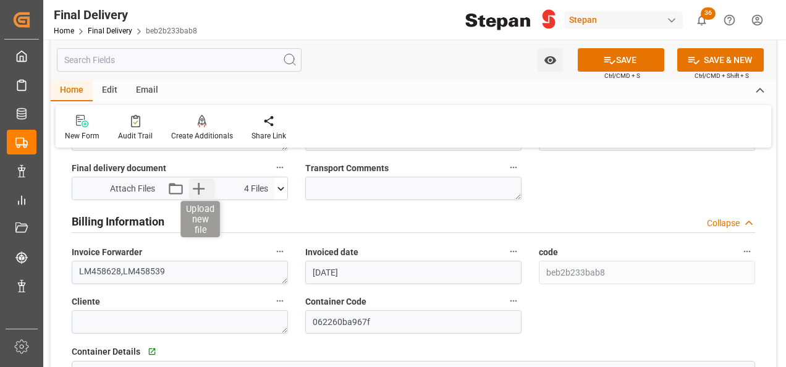
click at [204, 192] on icon "button" at bounding box center [199, 189] width 20 height 20
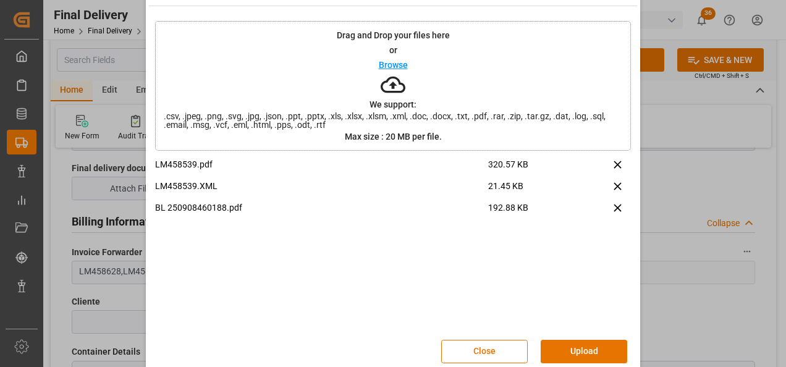
scroll to position [49, 0]
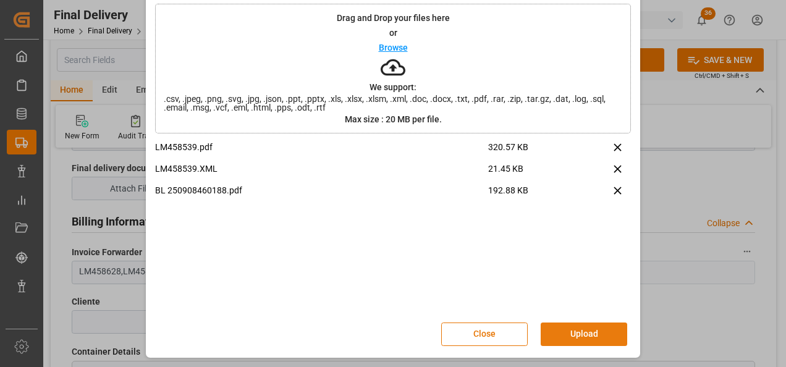
click at [574, 331] on button "Upload" at bounding box center [584, 334] width 87 height 23
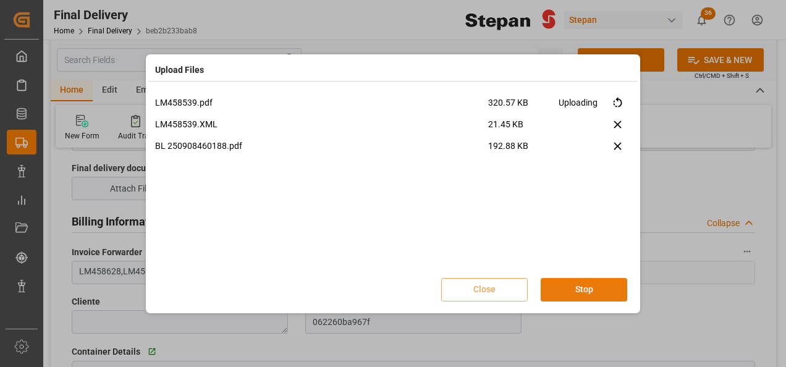
scroll to position [0, 0]
click at [597, 293] on button "Done" at bounding box center [584, 289] width 87 height 23
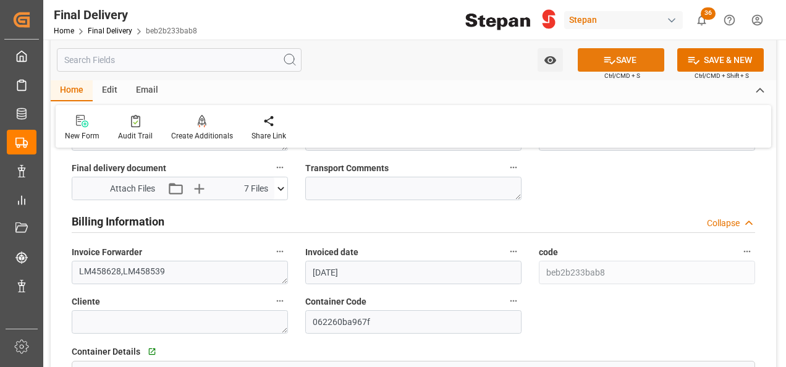
click at [624, 59] on button "SAVE" at bounding box center [621, 59] width 87 height 23
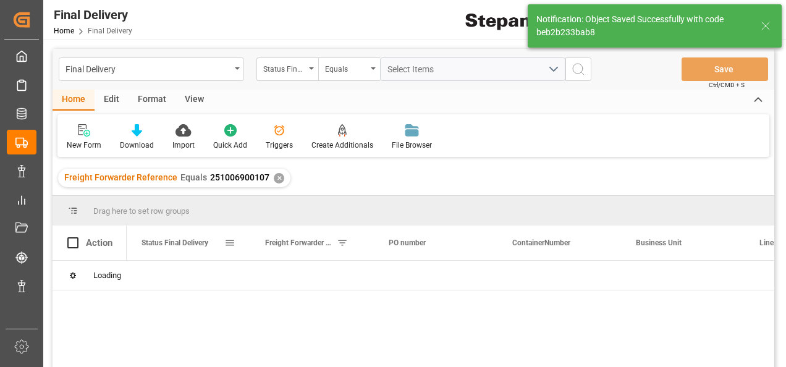
scroll to position [62, 0]
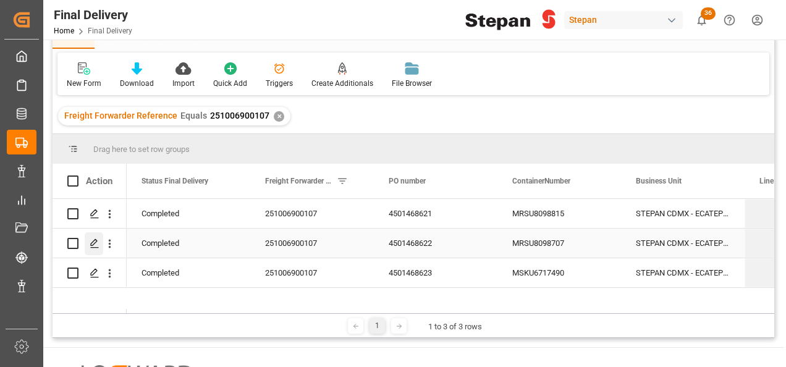
click at [93, 242] on icon "Press SPACE to select this row." at bounding box center [95, 244] width 10 height 10
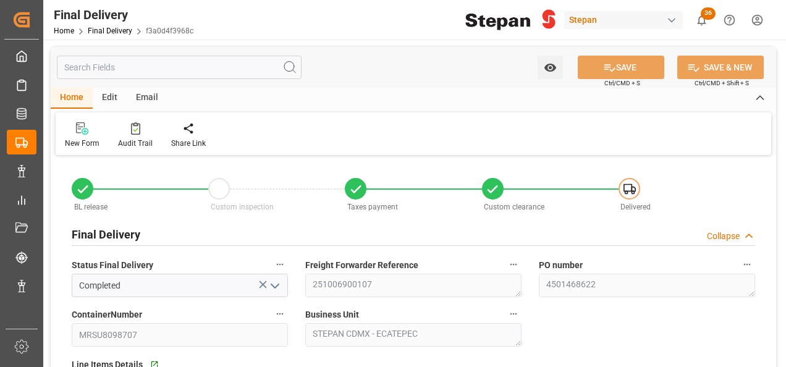
type input "[DATE]"
type input "01-10-2025"
type input "02-10-2025"
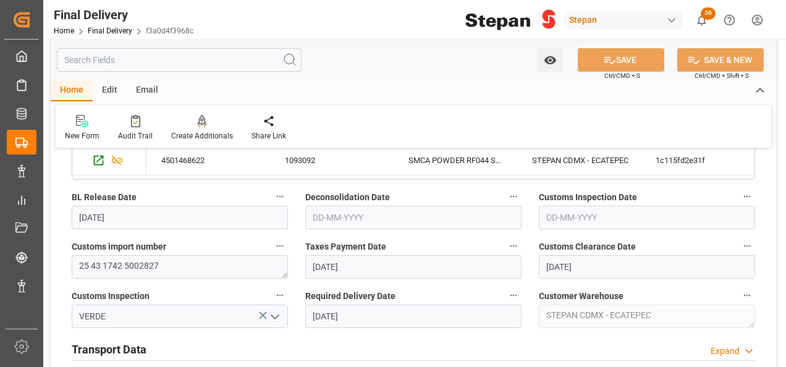
scroll to position [371, 0]
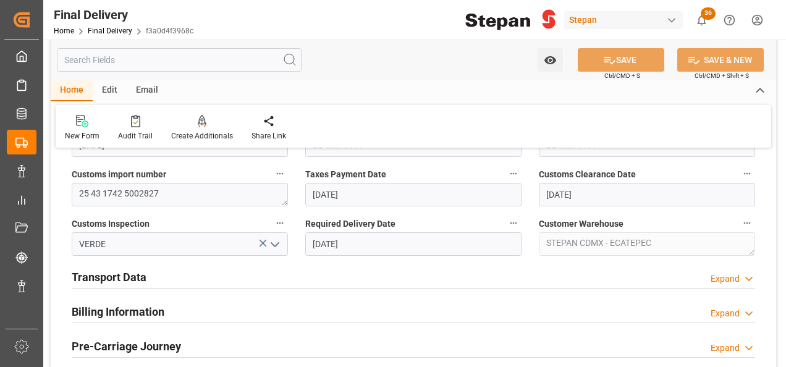
click at [169, 314] on div "Billing Information Expand" at bounding box center [414, 310] width 684 height 23
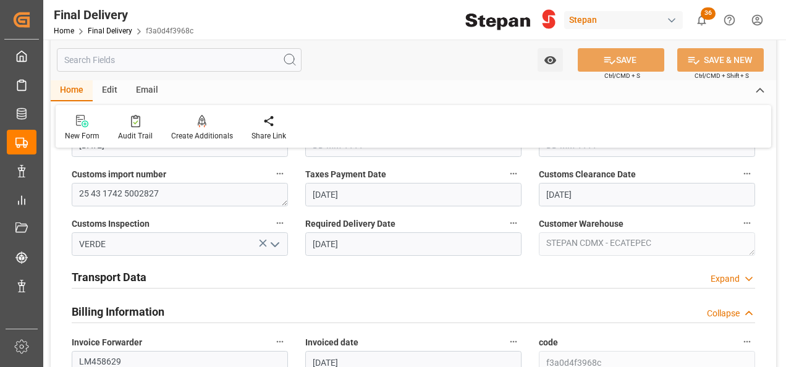
click at [137, 279] on h2 "Transport Data" at bounding box center [109, 277] width 75 height 17
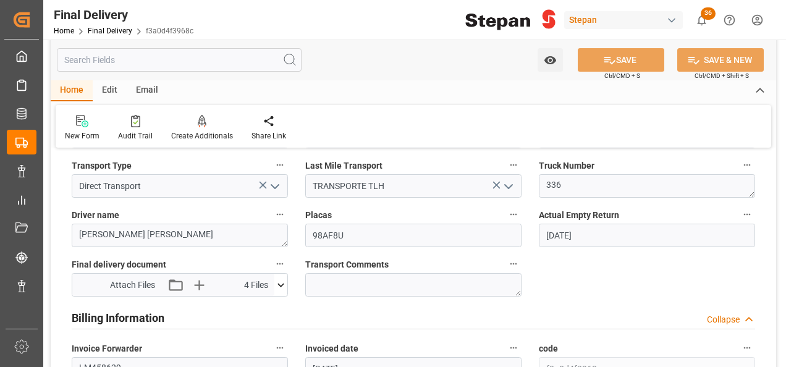
scroll to position [618, 0]
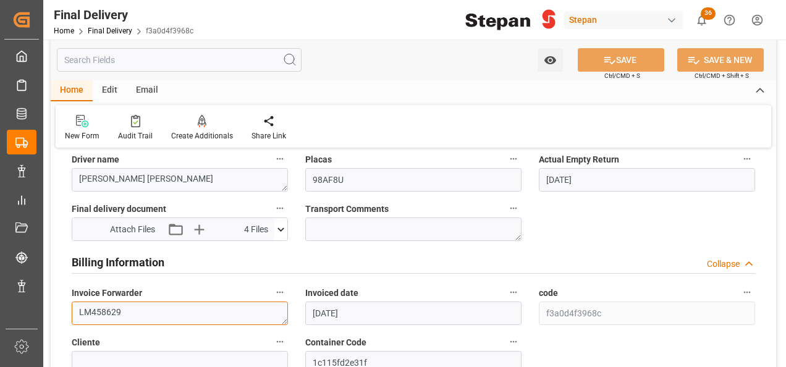
click at [142, 310] on textarea "LM458629" at bounding box center [180, 313] width 216 height 23
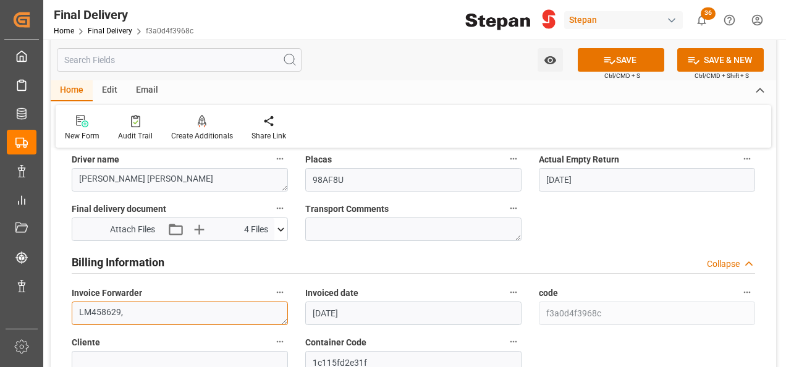
paste textarea "LM458539"
type textarea "LM458629,LM458539"
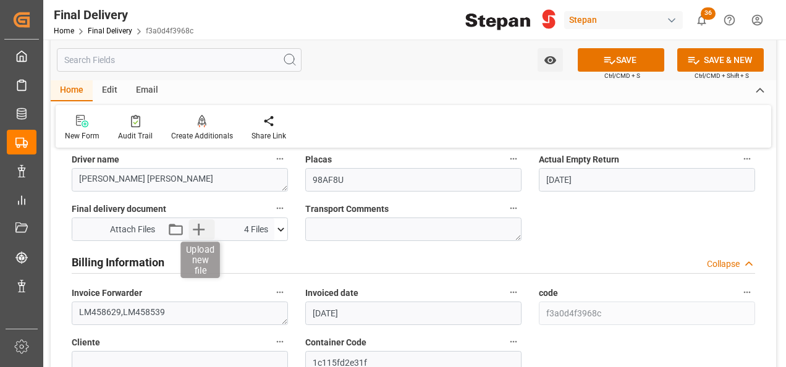
click at [199, 229] on icon "button" at bounding box center [199, 230] width 12 height 12
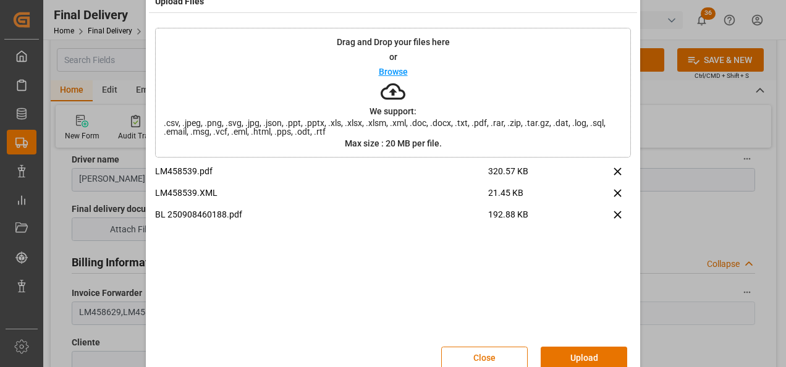
scroll to position [49, 0]
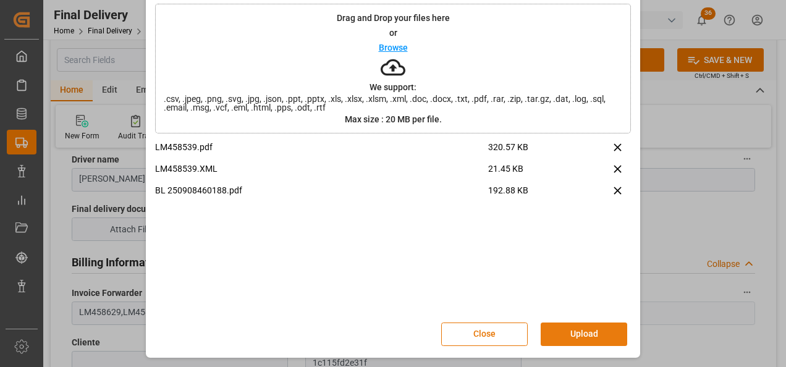
click at [567, 331] on button "Upload" at bounding box center [584, 334] width 87 height 23
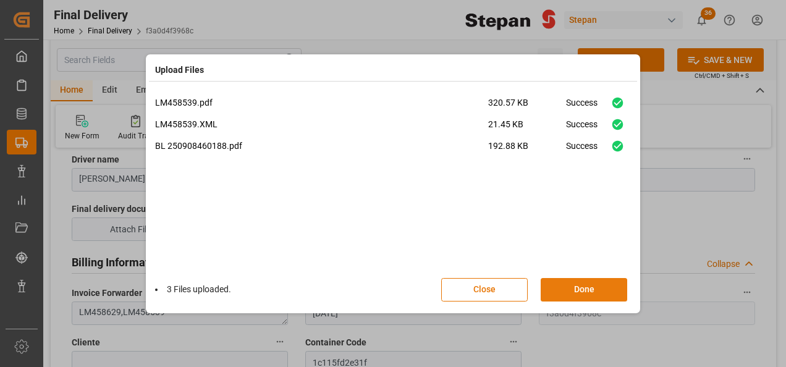
click at [597, 291] on button "Done" at bounding box center [584, 289] width 87 height 23
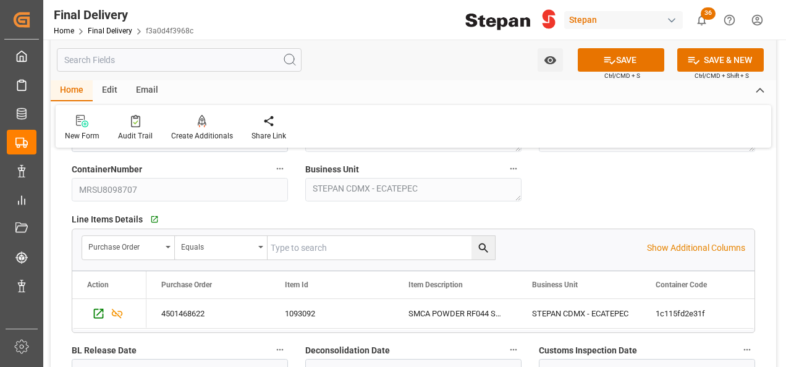
scroll to position [62, 0]
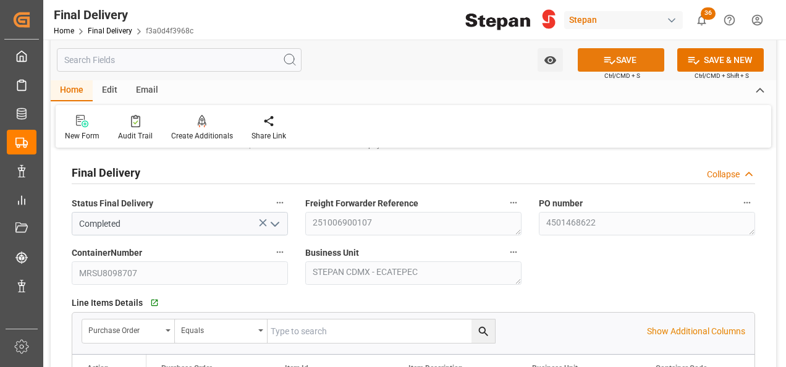
click at [606, 59] on icon at bounding box center [609, 60] width 11 height 7
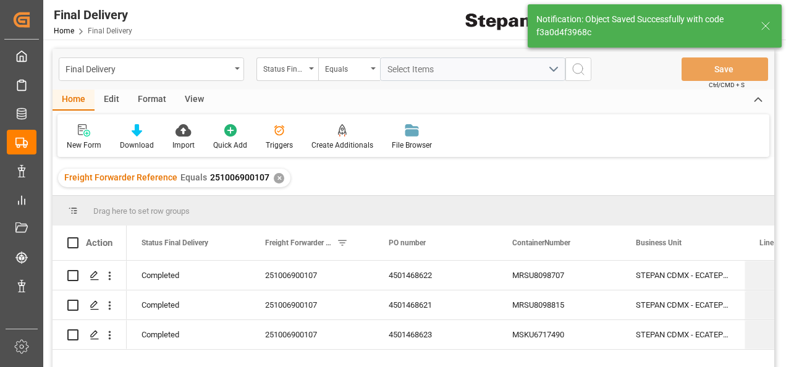
scroll to position [62, 0]
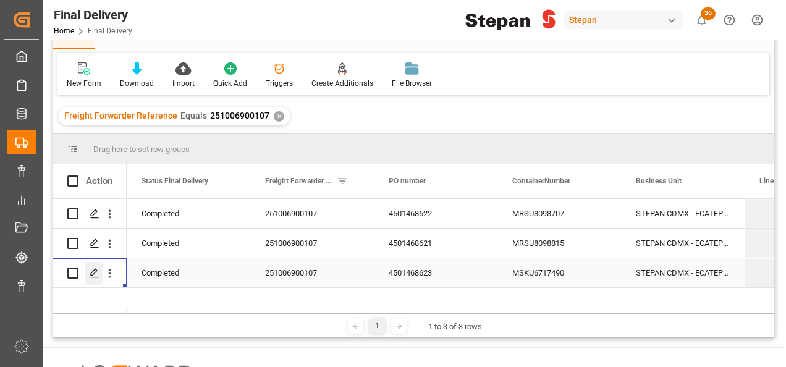
click at [94, 274] on icon "Press SPACE to select this row." at bounding box center [95, 273] width 10 height 10
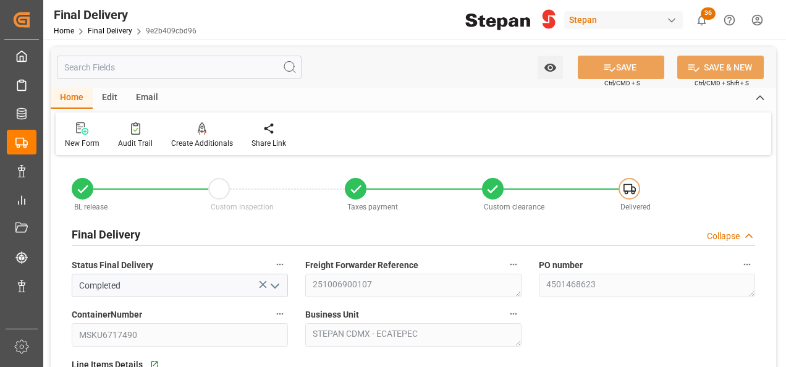
type input "[DATE]"
type input "02-10-2025"
type input "[DATE]"
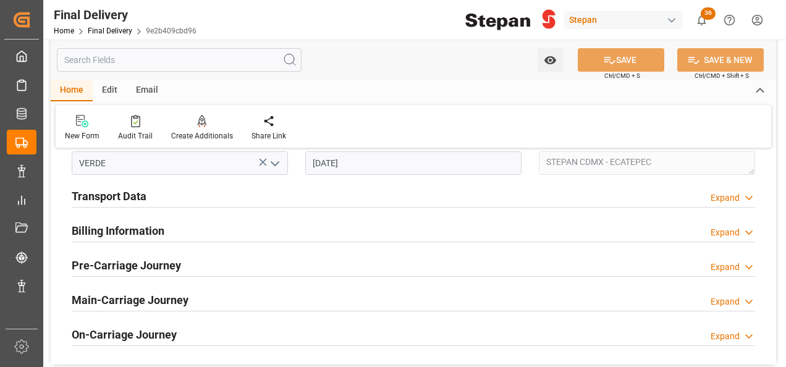
scroll to position [433, 0]
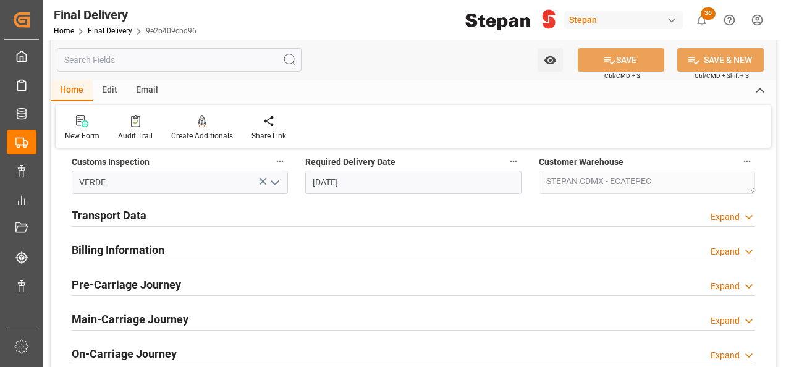
click at [115, 248] on h2 "Billing Information" at bounding box center [118, 250] width 93 height 17
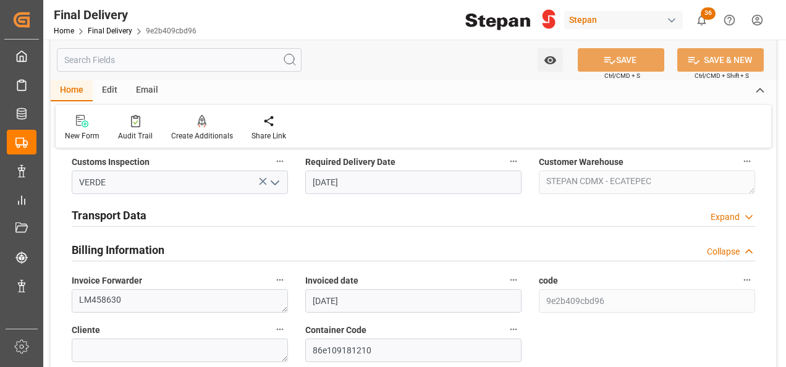
click at [120, 212] on h2 "Transport Data" at bounding box center [109, 215] width 75 height 17
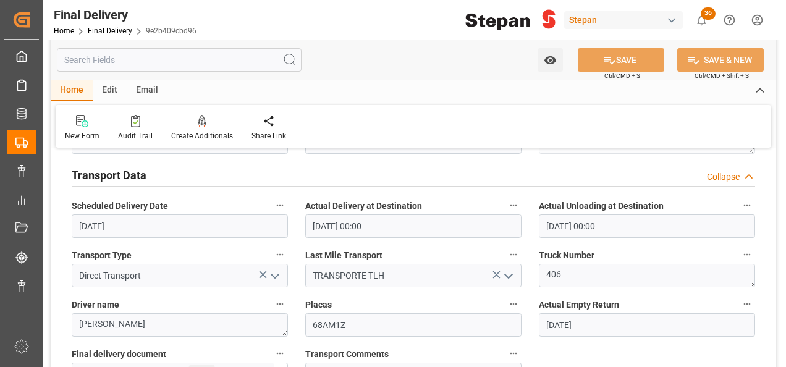
scroll to position [618, 0]
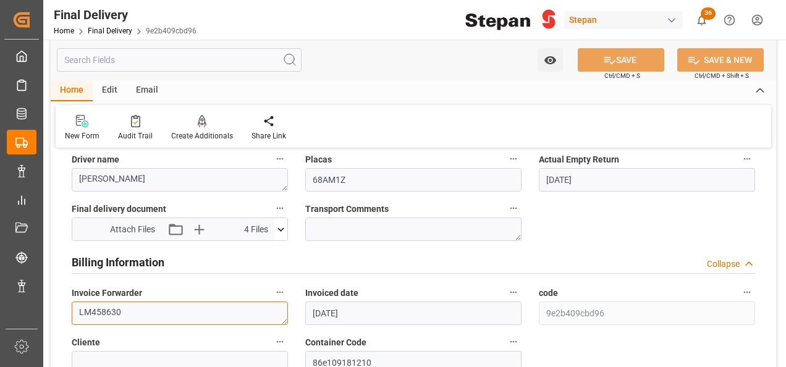
click at [144, 309] on textarea "LM458630" at bounding box center [180, 313] width 216 height 23
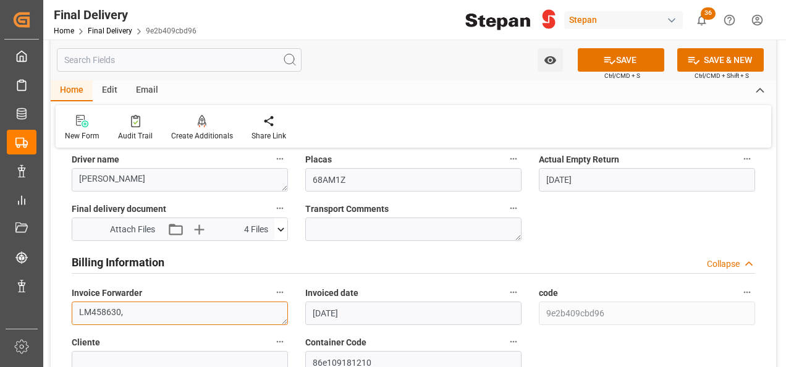
paste textarea "LM458539"
type textarea "LM458630,LM458539"
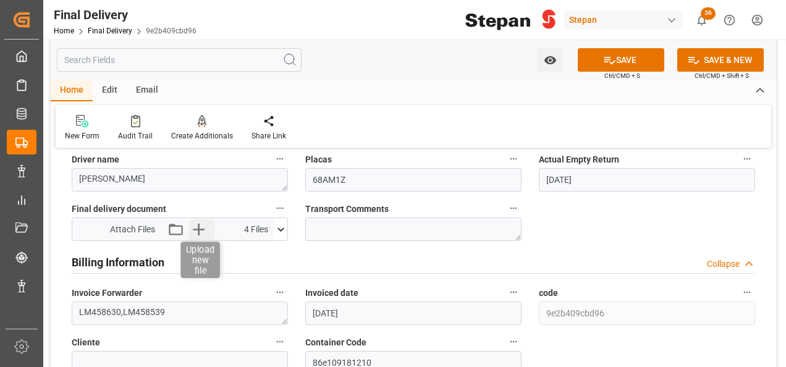
click at [193, 227] on icon "button" at bounding box center [199, 230] width 12 height 12
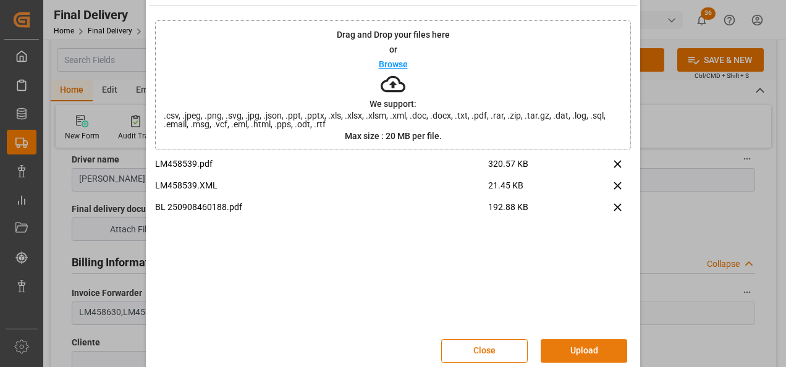
scroll to position [49, 0]
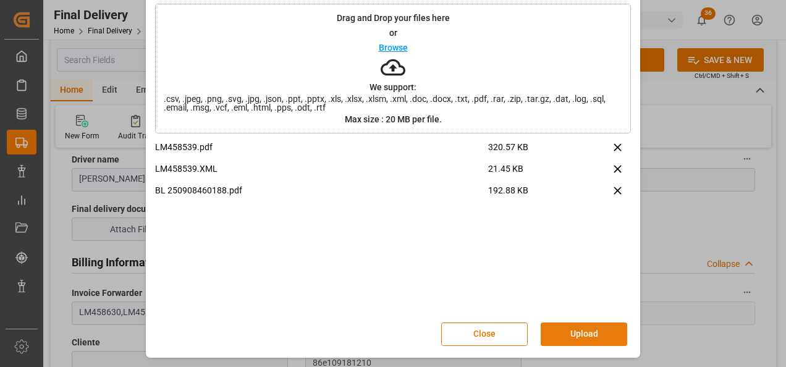
click at [583, 333] on button "Upload" at bounding box center [584, 334] width 87 height 23
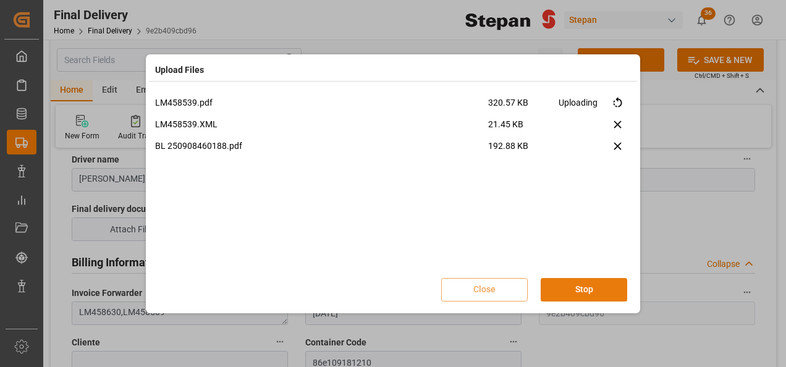
scroll to position [0, 0]
click at [604, 280] on button "Done" at bounding box center [584, 289] width 87 height 23
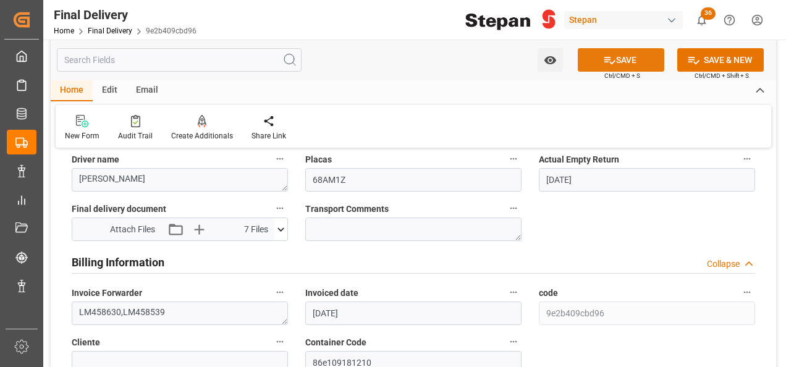
click at [614, 54] on button "SAVE" at bounding box center [621, 59] width 87 height 23
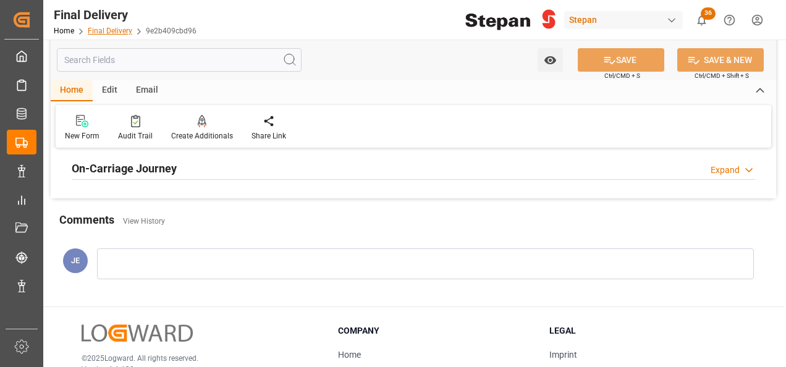
click at [111, 31] on link "Final Delivery" at bounding box center [110, 31] width 45 height 9
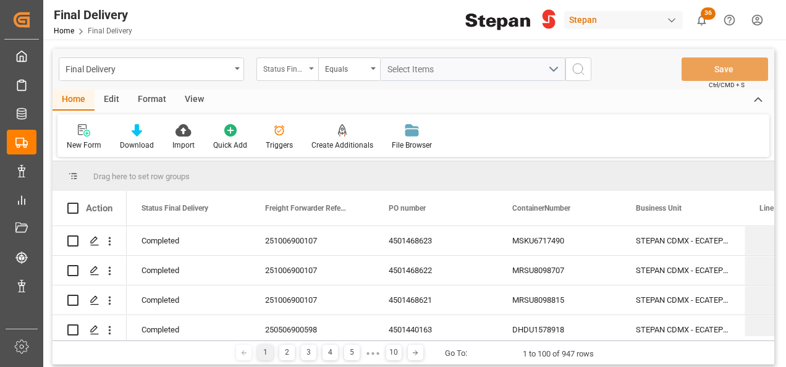
click at [312, 65] on div "Status Final Delivery" at bounding box center [288, 68] width 62 height 23
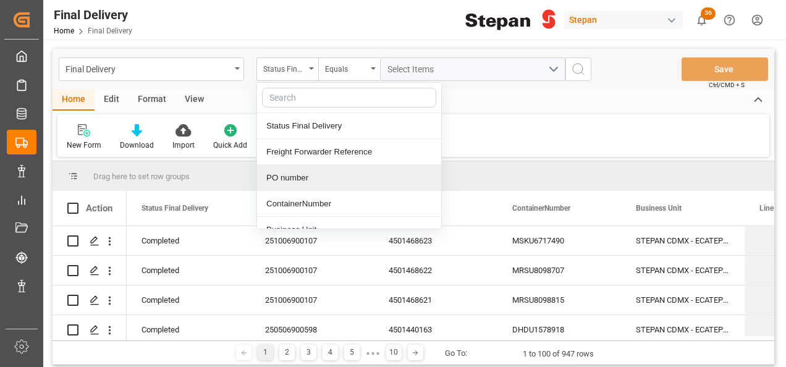
click at [297, 177] on div "PO number" at bounding box center [349, 178] width 184 height 26
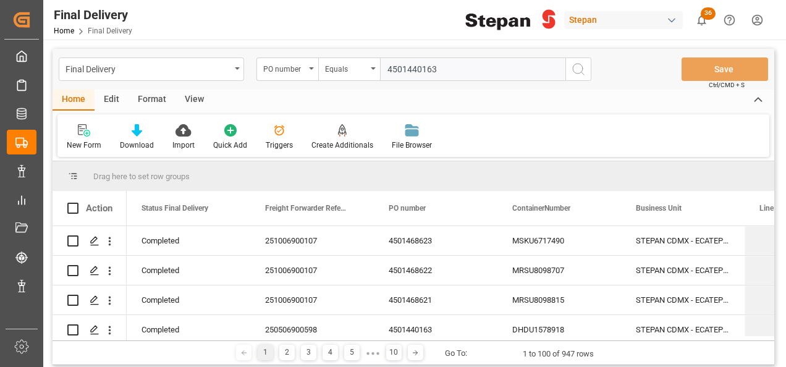
type input "4501440163"
click at [576, 66] on icon "search button" at bounding box center [578, 69] width 15 height 15
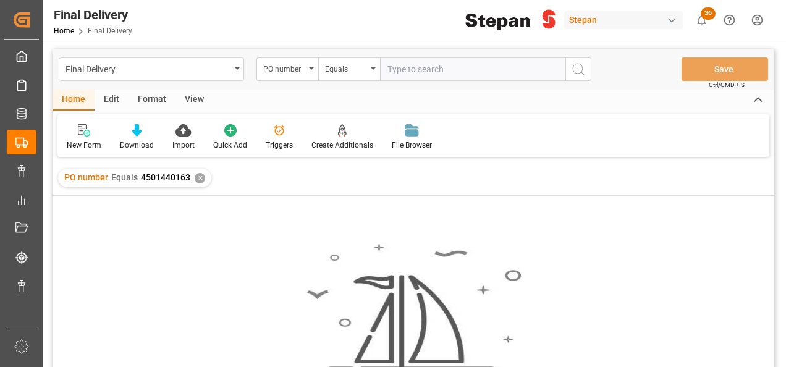
click at [202, 177] on div "✕" at bounding box center [200, 178] width 11 height 11
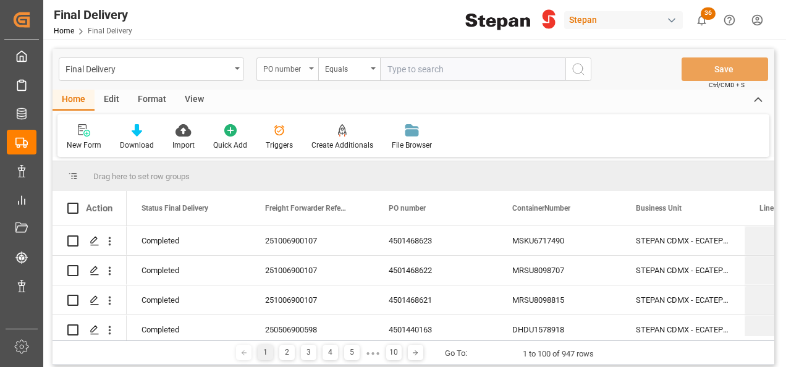
click at [311, 72] on div "PO number" at bounding box center [288, 68] width 62 height 23
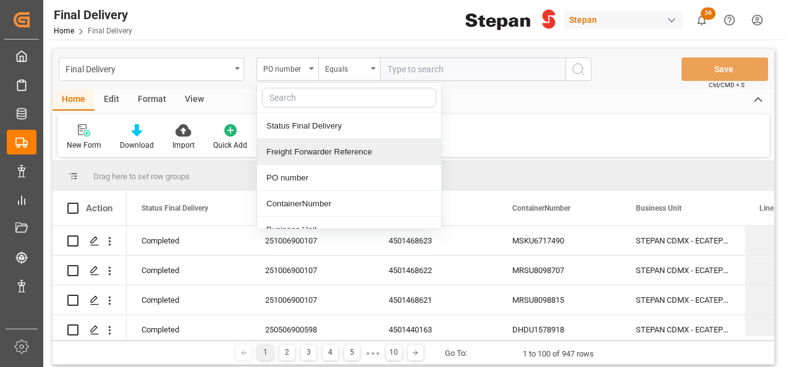
click at [298, 156] on div "Freight Forwarder Reference" at bounding box center [349, 152] width 184 height 26
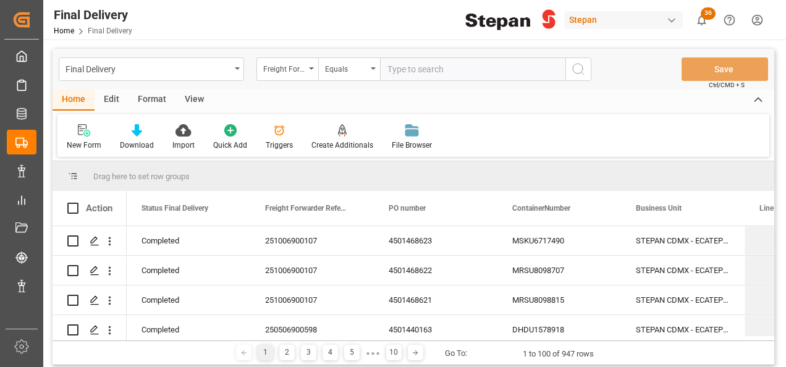
click at [396, 69] on input "text" at bounding box center [472, 68] width 185 height 23
paste input "250906900826"
type input "250906900826"
click at [585, 74] on icon "search button" at bounding box center [578, 69] width 15 height 15
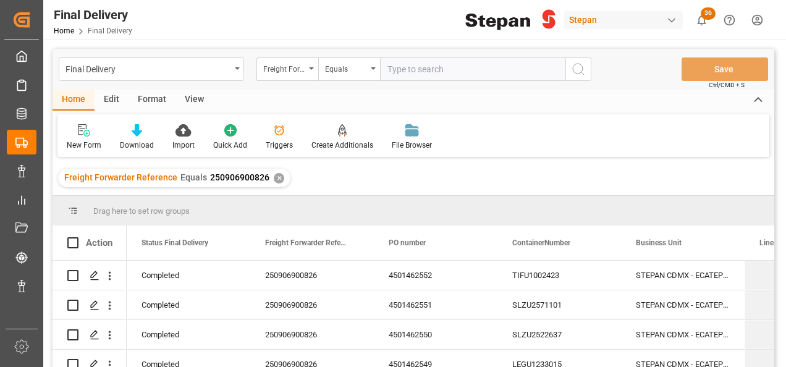
drag, startPoint x: 271, startPoint y: 173, endPoint x: 264, endPoint y: 155, distance: 19.8
click at [266, 159] on div "Final Delivery Freight Forwarder Reference Equals Save Ctrl/CMD + S Home Edit F…" at bounding box center [414, 224] width 722 height 351
click at [274, 180] on div "✕" at bounding box center [279, 178] width 11 height 11
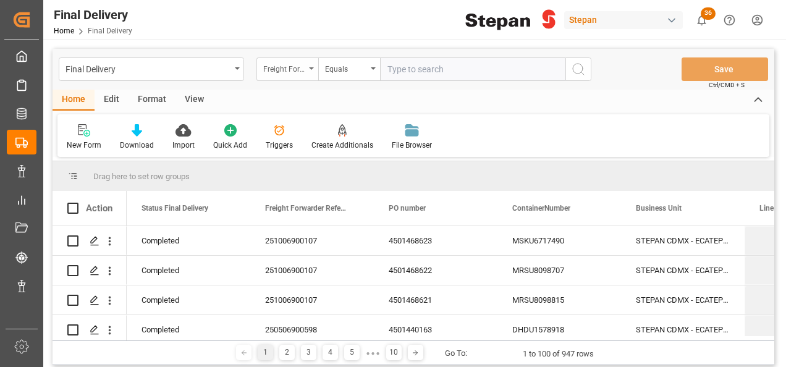
click at [310, 70] on div "Freight Forwarder Reference" at bounding box center [288, 68] width 62 height 23
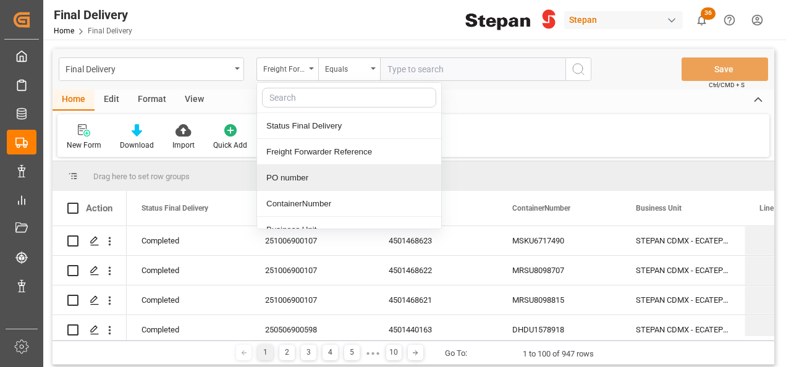
click at [274, 180] on div "PO number" at bounding box center [349, 178] width 184 height 26
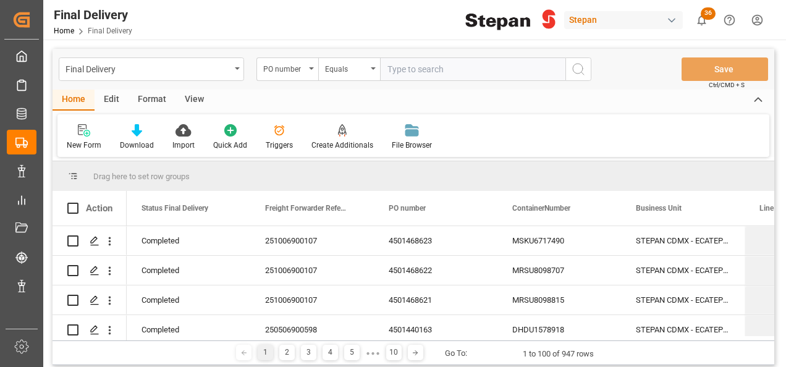
click at [397, 65] on input "text" at bounding box center [472, 68] width 185 height 23
paste input "4501440163"
type input "4501440163"
click at [580, 68] on icon "search button" at bounding box center [578, 69] width 15 height 15
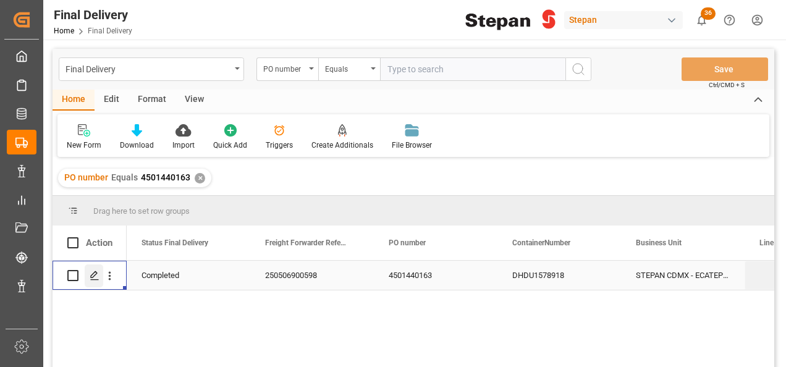
click at [91, 274] on icon "Press SPACE to select this row." at bounding box center [95, 276] width 10 height 10
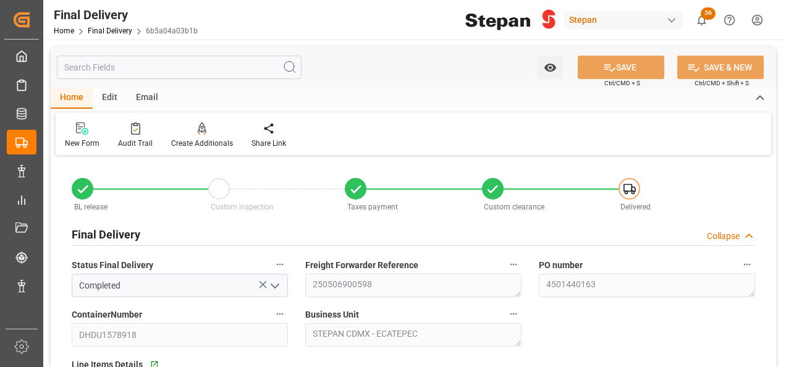
type input "[DATE]"
type input "15-05-2025"
type input "17-05-2025"
type input "30-06-2025"
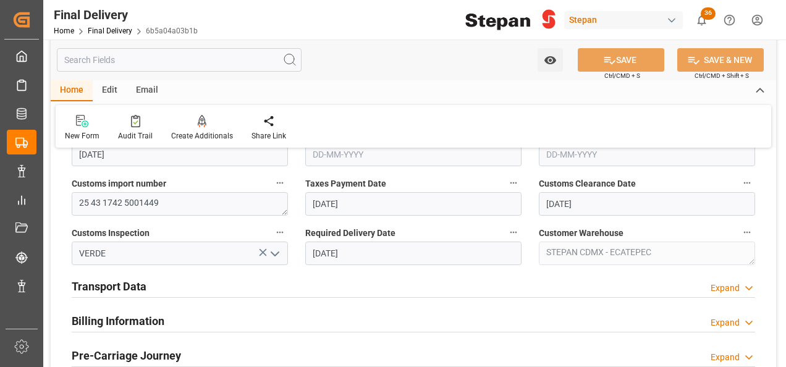
scroll to position [433, 0]
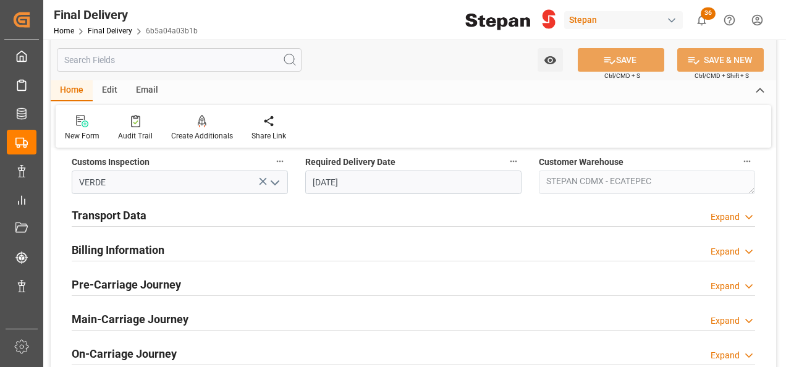
click at [92, 250] on h2 "Billing Information" at bounding box center [118, 250] width 93 height 17
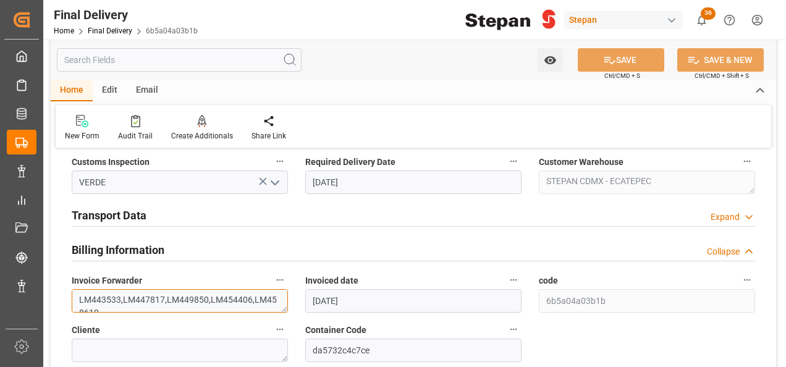
click at [119, 295] on textarea "LM443533,LM447817,LM449850,LM454406,LM458610" at bounding box center [180, 300] width 216 height 23
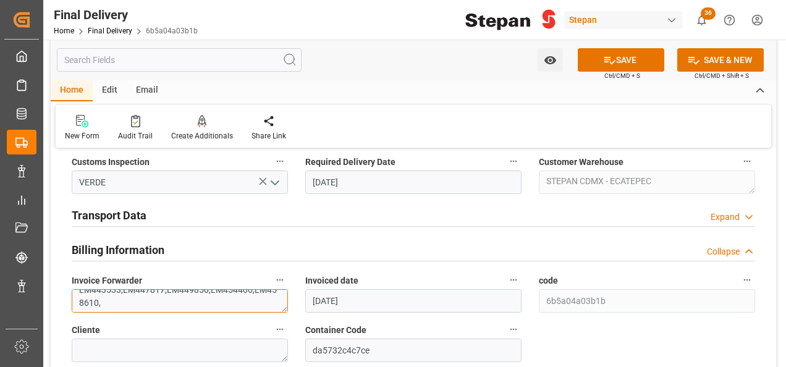
paste textarea "LM457288"
type textarea "LM443533,LM447817,LM449850,LM454406,LM458610,LM457288"
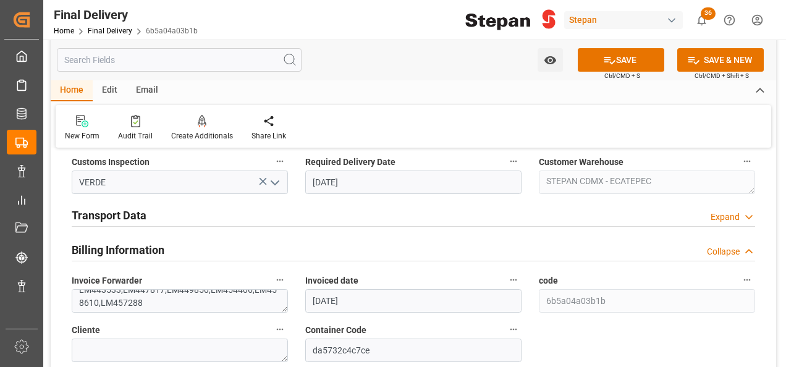
click at [113, 214] on h2 "Transport Data" at bounding box center [109, 215] width 75 height 17
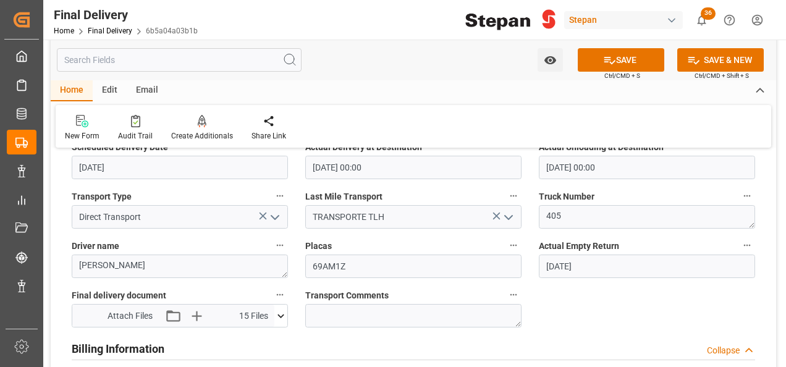
scroll to position [618, 0]
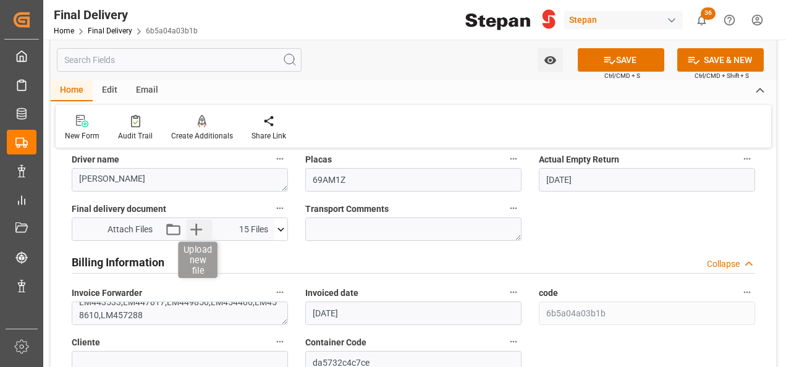
click at [196, 225] on icon "button" at bounding box center [196, 230] width 12 height 12
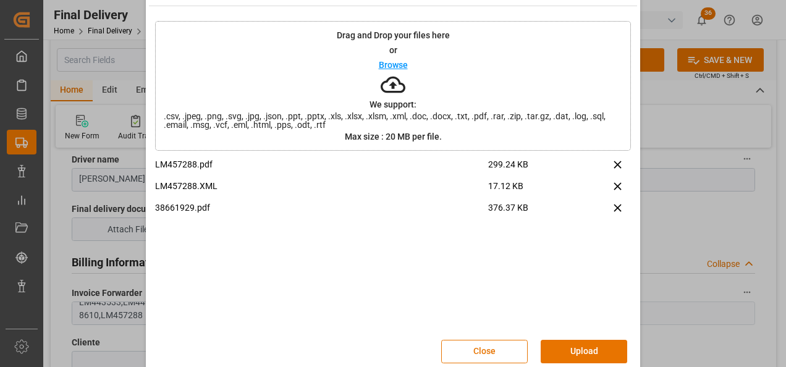
scroll to position [49, 0]
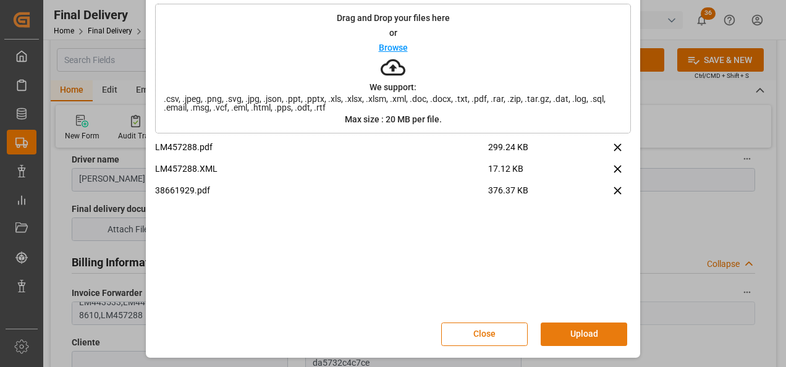
click at [577, 335] on button "Upload" at bounding box center [584, 334] width 87 height 23
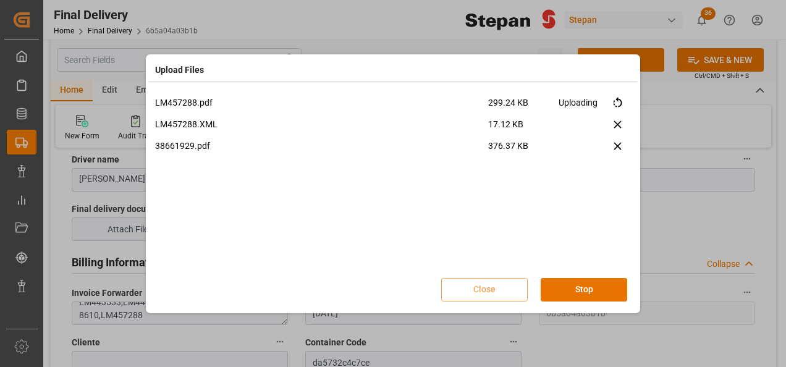
scroll to position [0, 0]
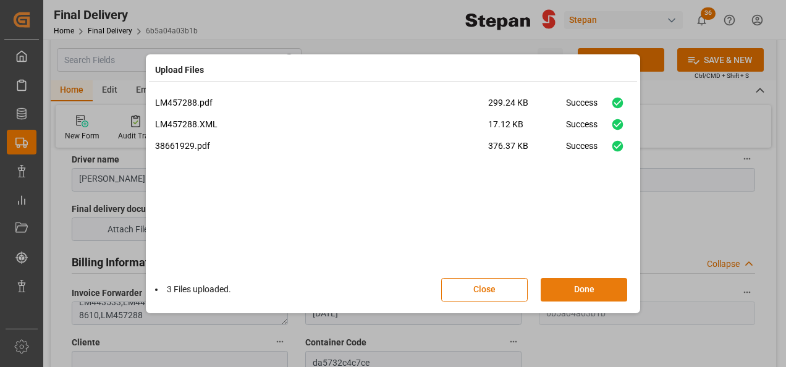
click at [577, 289] on button "Done" at bounding box center [584, 289] width 87 height 23
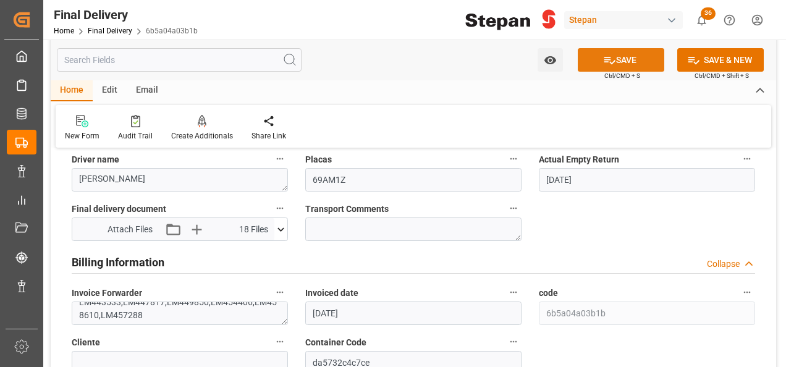
click at [615, 57] on button "SAVE" at bounding box center [621, 59] width 87 height 23
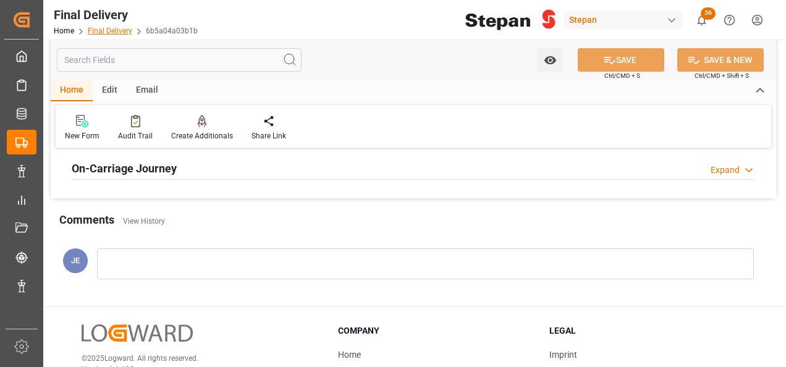
click at [100, 28] on link "Final Delivery" at bounding box center [110, 31] width 45 height 9
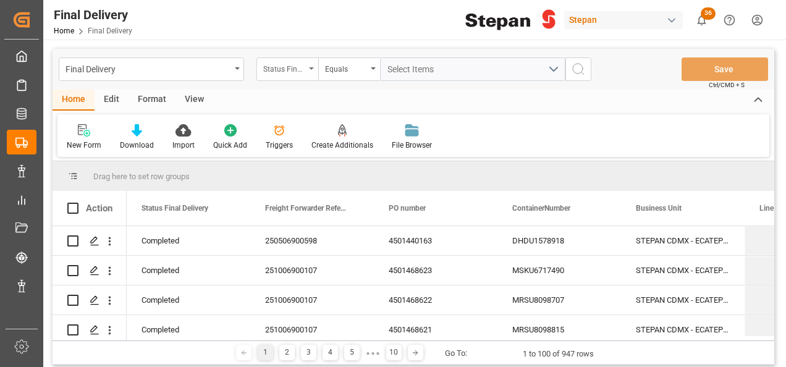
click at [310, 69] on icon "open menu" at bounding box center [311, 68] width 5 height 2
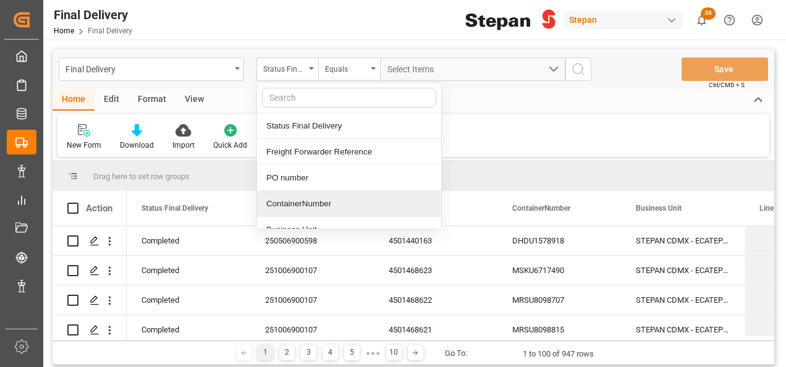
click at [295, 205] on div "ContainerNumber" at bounding box center [349, 204] width 184 height 26
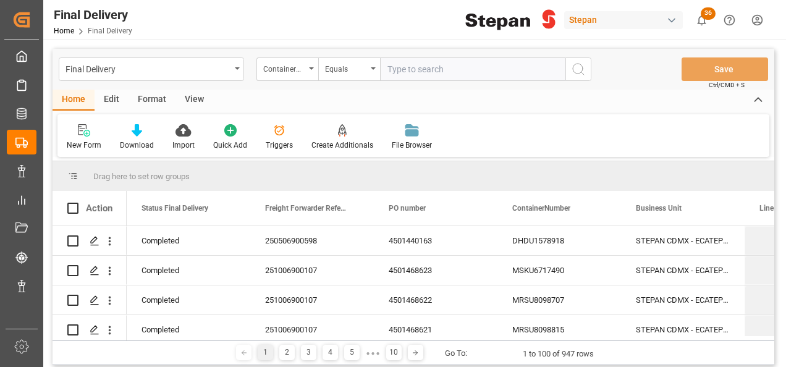
click at [410, 69] on input "text" at bounding box center [472, 68] width 185 height 23
click at [390, 70] on input "4501449445" at bounding box center [472, 68] width 185 height 23
type input "4501449445"
click at [577, 75] on icon "search button" at bounding box center [578, 69] width 15 height 15
click at [577, 74] on div "Final Delivery ContainerNumber Equals Save Ctrl/CMD + S Home Edit Format View N…" at bounding box center [414, 207] width 722 height 316
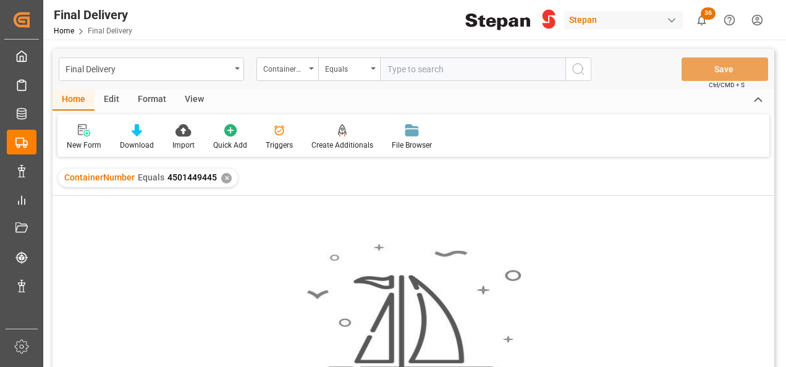
click at [221, 181] on div "✕" at bounding box center [226, 178] width 11 height 11
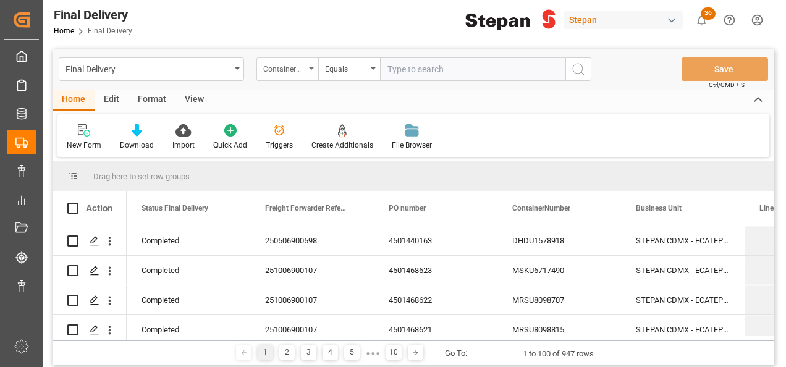
click at [310, 67] on div "ContainerNumber" at bounding box center [288, 68] width 62 height 23
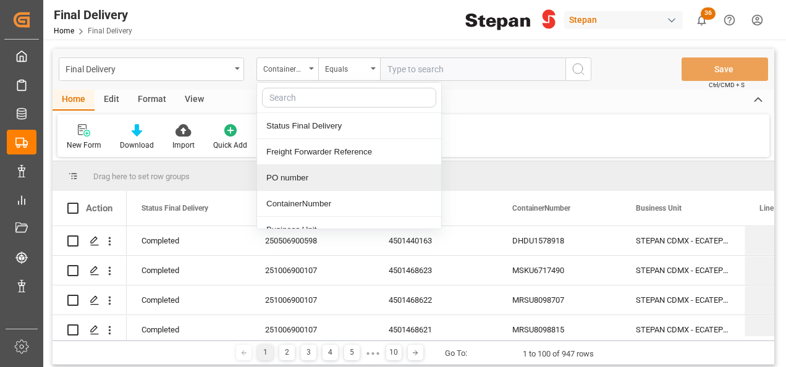
click at [291, 182] on div "PO number" at bounding box center [349, 178] width 184 height 26
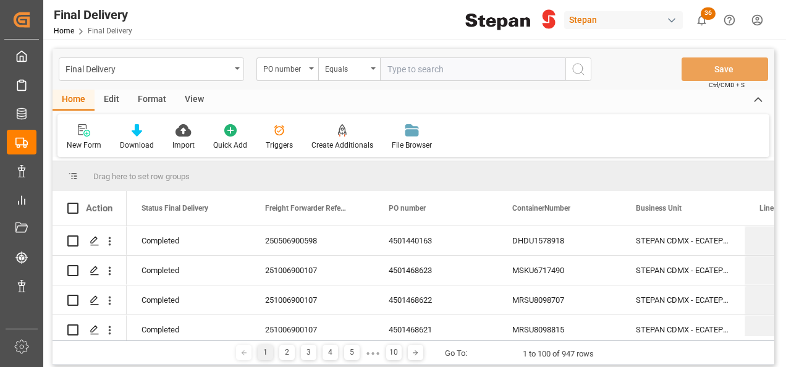
click at [428, 67] on input "text" at bounding box center [472, 68] width 185 height 23
paste input "4501449445"
click at [390, 64] on input "4501449445" at bounding box center [472, 68] width 185 height 23
type input "4501449445"
click at [582, 67] on circle "search button" at bounding box center [578, 69] width 10 height 10
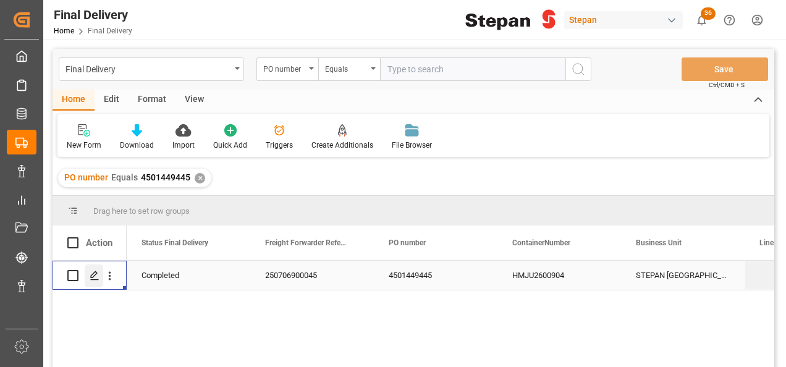
click at [93, 272] on icon "Press SPACE to select this row." at bounding box center [95, 276] width 10 height 10
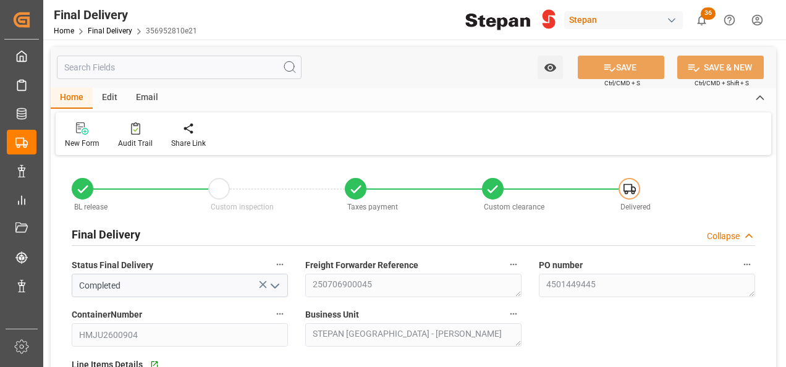
type input "[DATE]"
type input "30-06-2025"
type input "[DATE]"
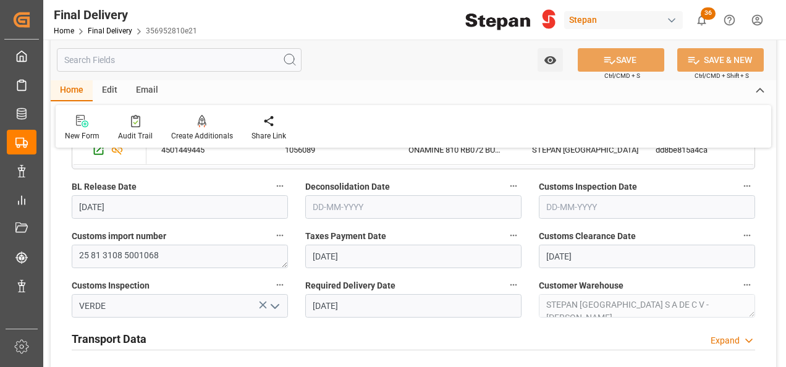
scroll to position [433, 0]
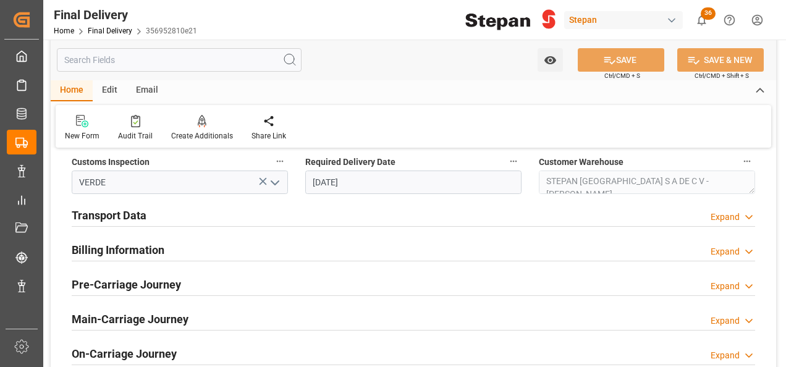
drag, startPoint x: 131, startPoint y: 252, endPoint x: 131, endPoint y: 221, distance: 30.9
click at [131, 252] on h2 "Billing Information" at bounding box center [118, 250] width 93 height 17
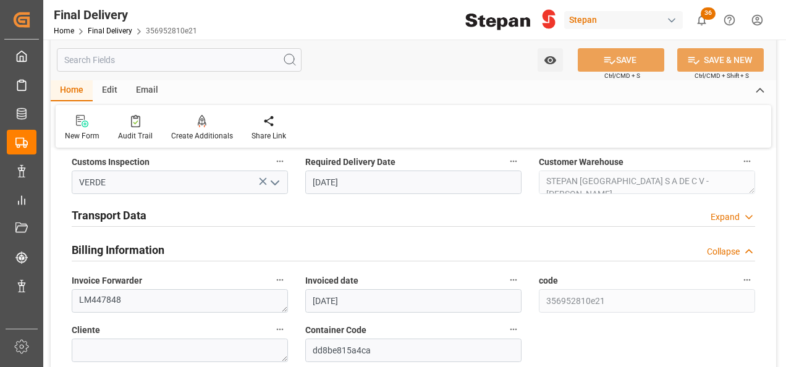
click at [132, 216] on h2 "Transport Data" at bounding box center [109, 215] width 75 height 17
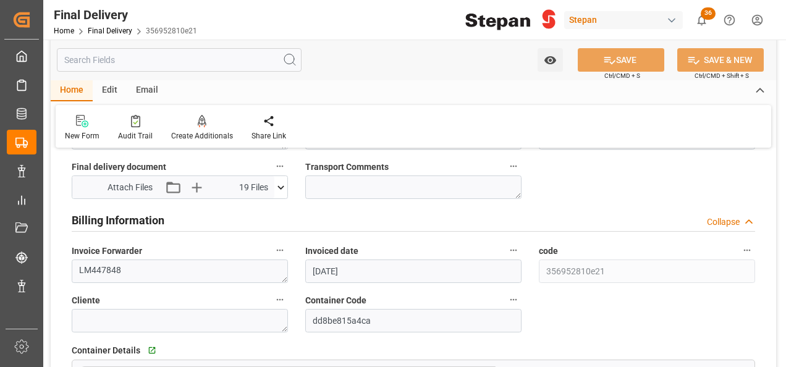
scroll to position [680, 0]
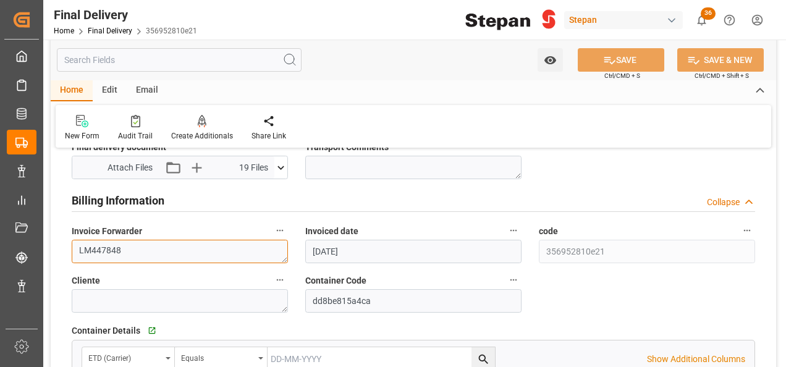
click at [146, 252] on textarea "LM447848" at bounding box center [180, 251] width 216 height 23
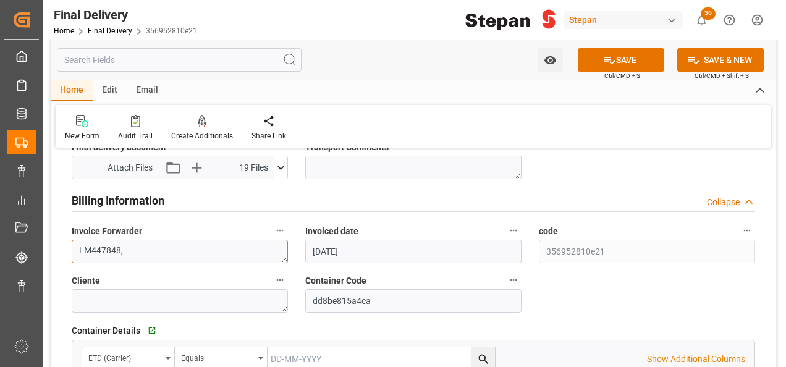
paste textarea "LM457918"
type textarea "LM447848,LM457918"
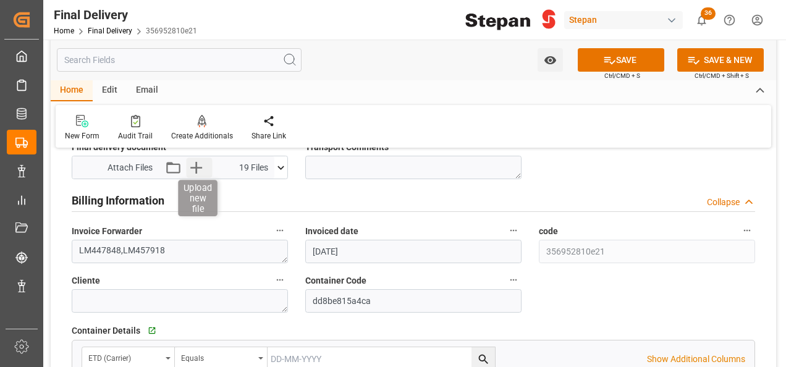
click at [190, 166] on icon "button" at bounding box center [196, 168] width 12 height 12
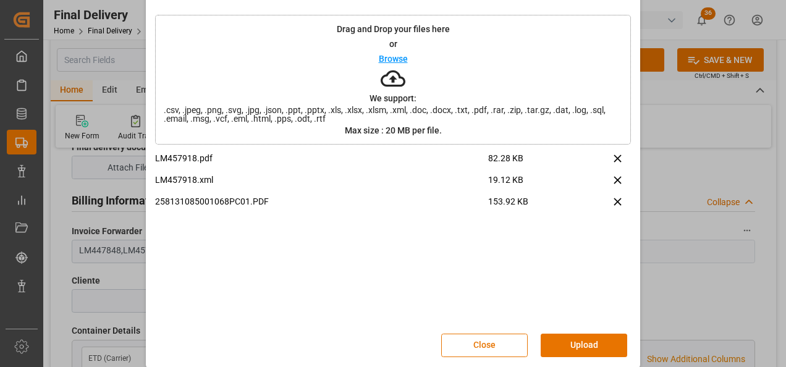
scroll to position [49, 0]
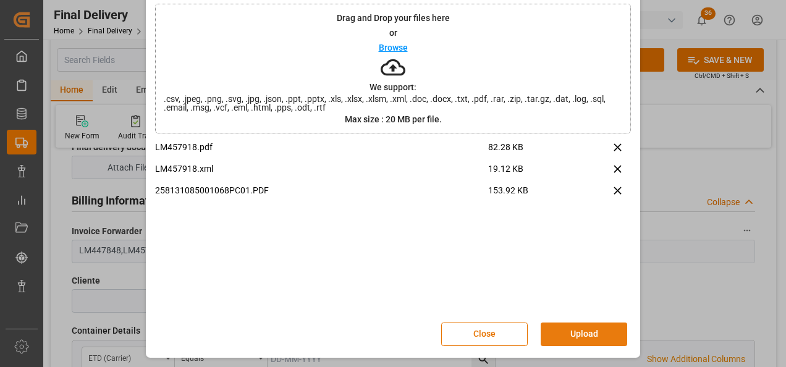
click at [593, 337] on button "Upload" at bounding box center [584, 334] width 87 height 23
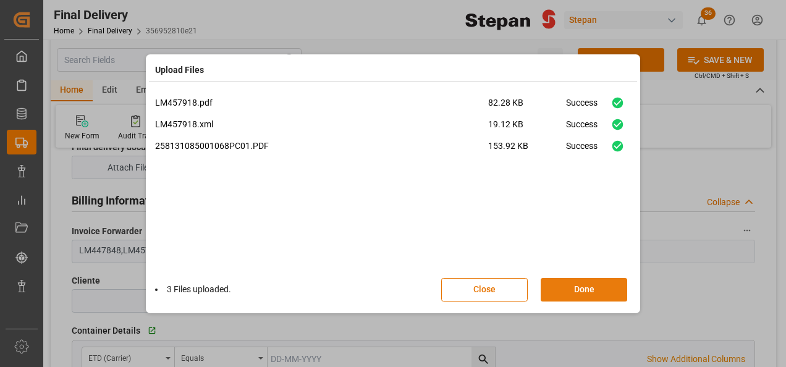
click at [613, 291] on button "Done" at bounding box center [584, 289] width 87 height 23
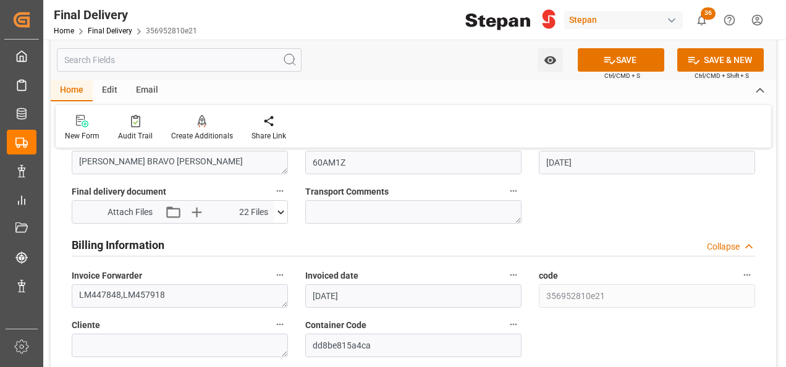
scroll to position [618, 0]
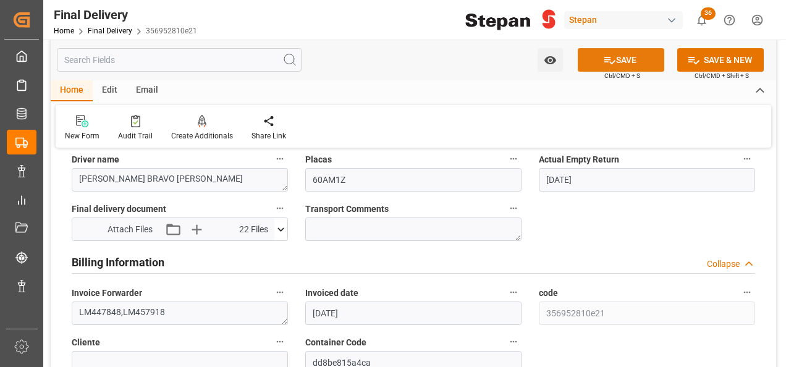
click at [604, 60] on icon at bounding box center [609, 60] width 13 height 13
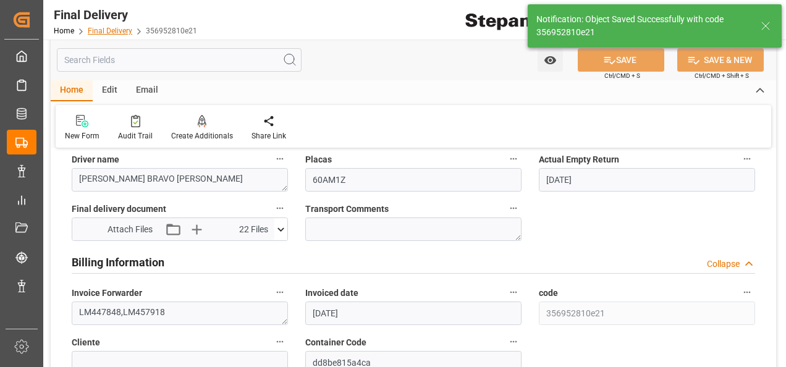
click at [109, 30] on link "Final Delivery" at bounding box center [110, 31] width 45 height 9
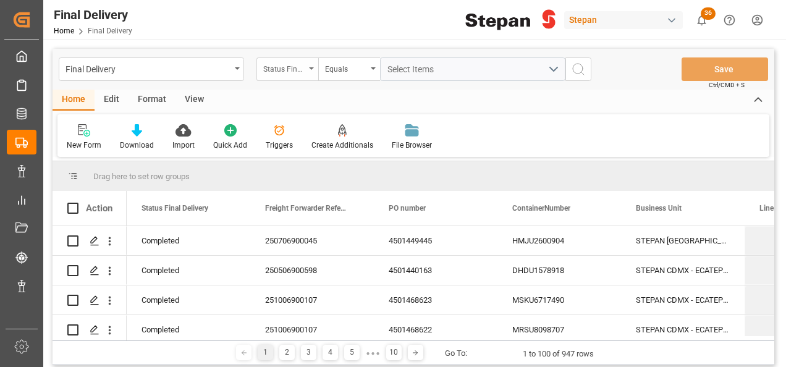
click at [316, 68] on div "Status Final Delivery" at bounding box center [288, 68] width 62 height 23
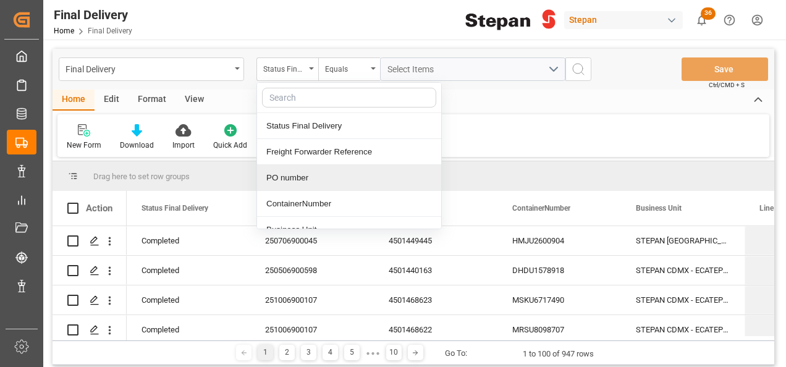
click at [306, 177] on div "PO number" at bounding box center [349, 178] width 184 height 26
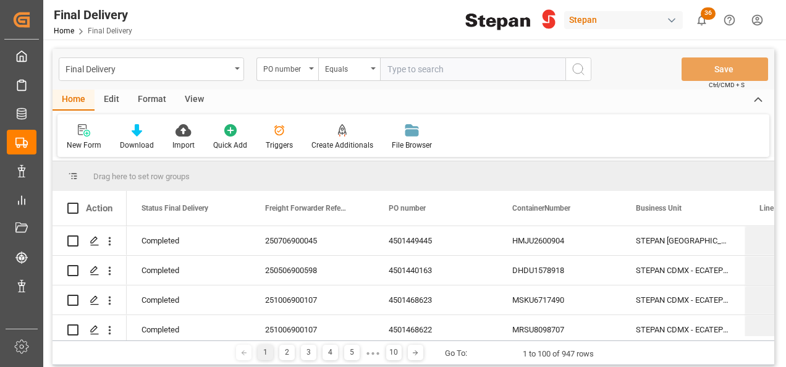
click at [397, 65] on input "text" at bounding box center [472, 68] width 185 height 23
type input "4501389899"
click at [585, 72] on icon "search button" at bounding box center [578, 69] width 15 height 15
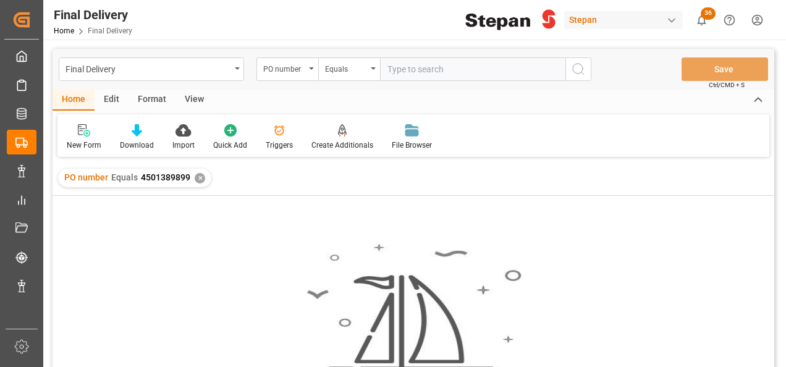
click at [203, 174] on div "✕" at bounding box center [200, 178] width 11 height 11
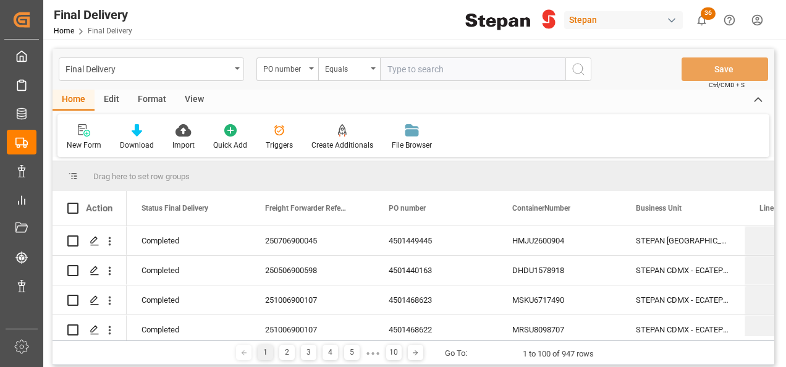
click at [405, 69] on input "text" at bounding box center [472, 68] width 185 height 23
paste input "4501389899"
click at [391, 68] on input "4501389899" at bounding box center [472, 68] width 185 height 23
type input "4501389899"
click at [577, 73] on circle "search button" at bounding box center [578, 69] width 10 height 10
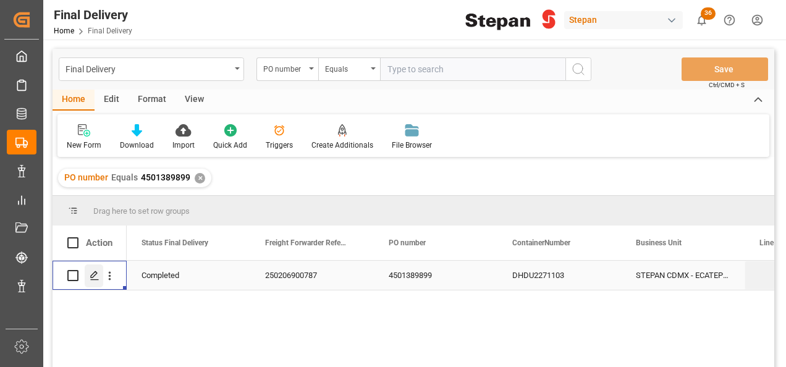
click at [91, 276] on icon "Press SPACE to select this row." at bounding box center [95, 276] width 10 height 10
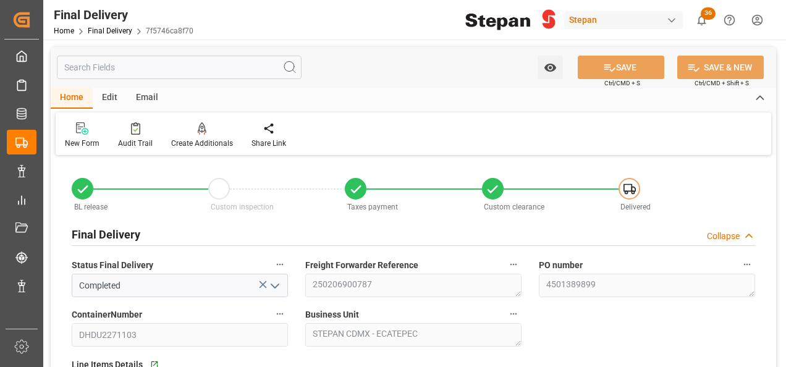
type input "[DATE]"
type input "17-12-2024"
type input "18-12-2024"
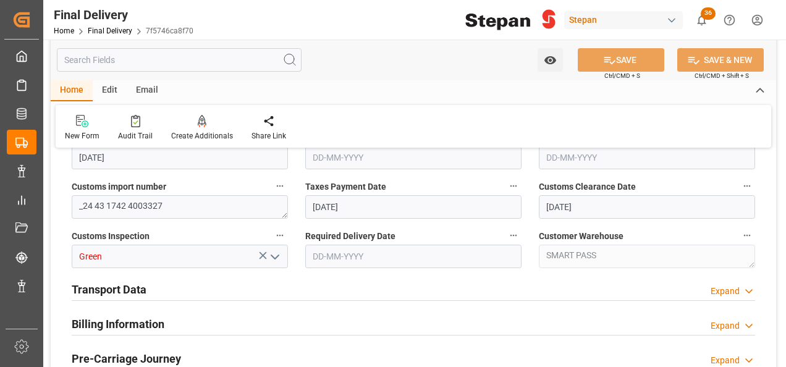
scroll to position [433, 0]
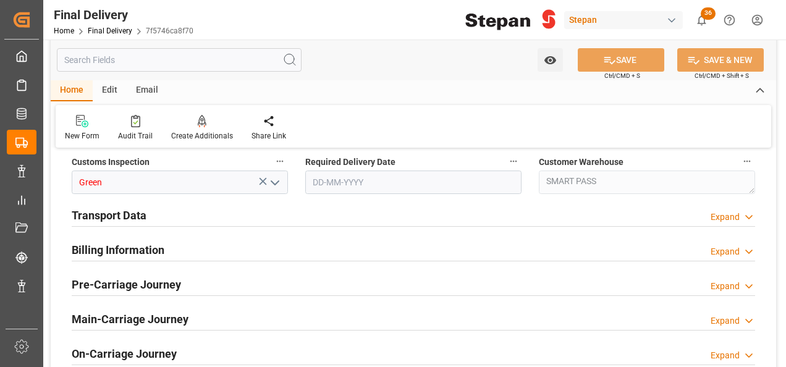
click at [132, 247] on h2 "Billing Information" at bounding box center [118, 250] width 93 height 17
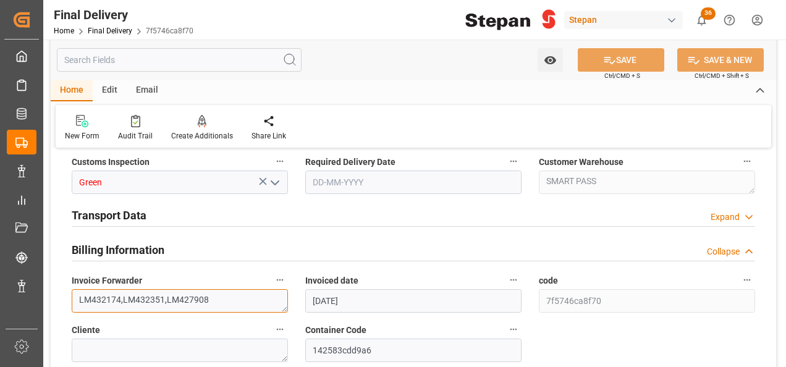
click at [226, 304] on textarea "LM432174,LM432351,LM427908" at bounding box center [180, 300] width 216 height 23
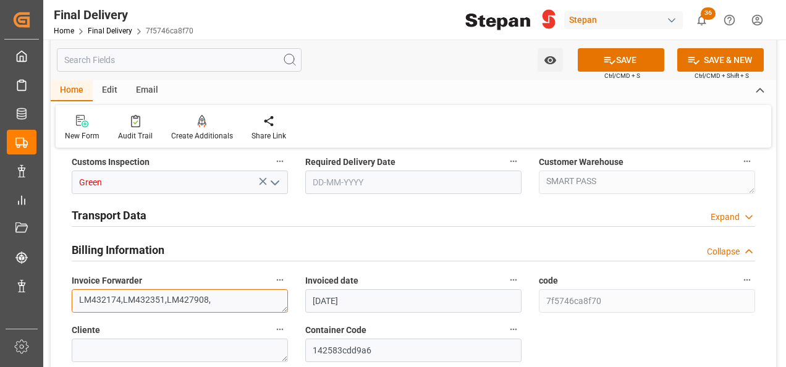
paste textarea "LM457808"
type textarea "LM432174,LM432351,LM427908,LM457808"
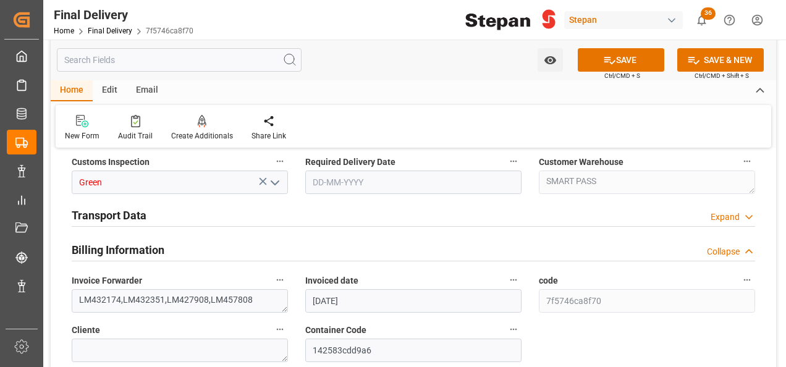
click at [114, 204] on div "Transport Data" at bounding box center [109, 214] width 75 height 23
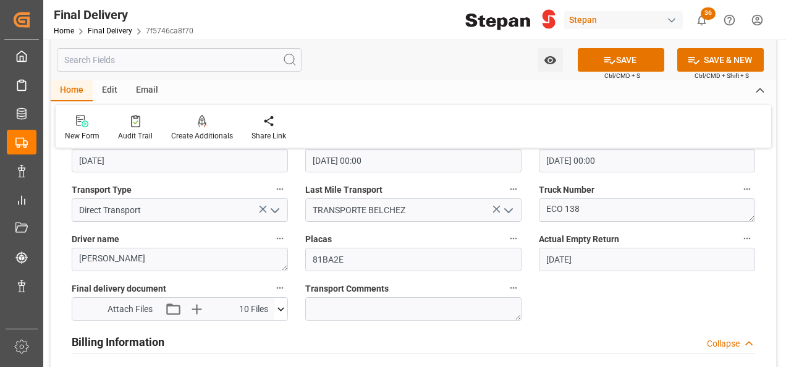
scroll to position [556, 0]
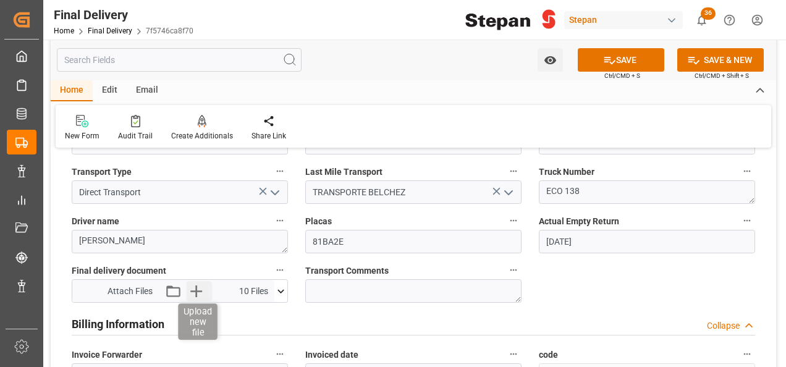
click at [197, 286] on icon "button" at bounding box center [196, 292] width 12 height 12
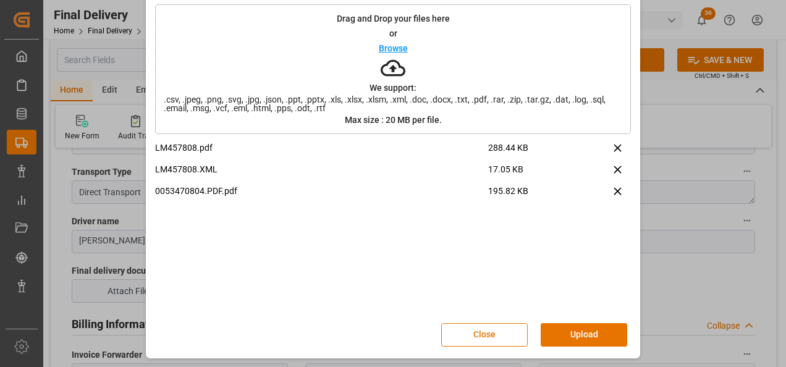
scroll to position [49, 0]
click at [590, 334] on button "Upload" at bounding box center [584, 334] width 87 height 23
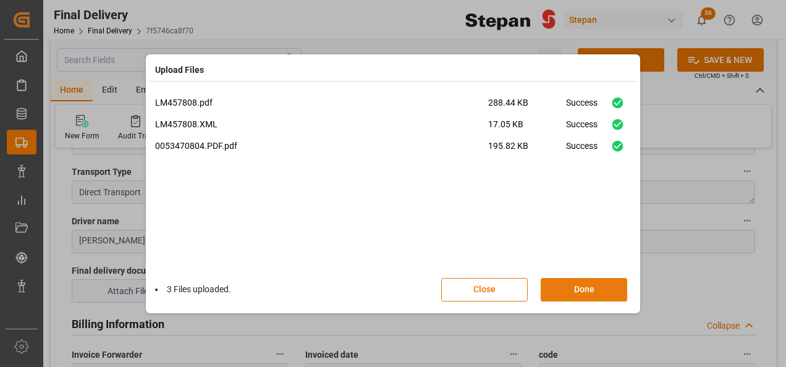
click at [589, 299] on button "Done" at bounding box center [584, 289] width 87 height 23
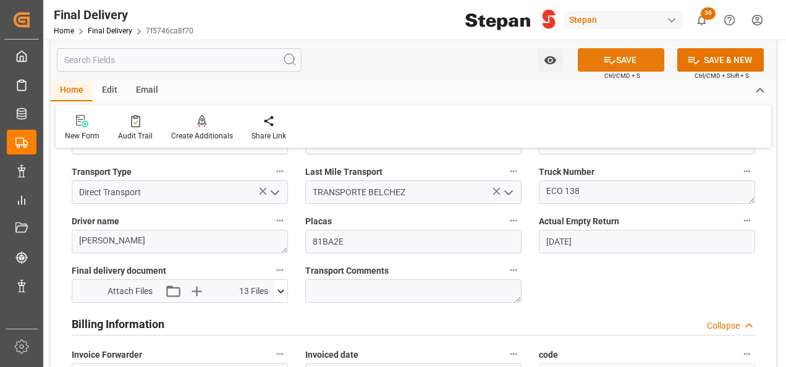
click at [621, 62] on button "SAVE" at bounding box center [621, 59] width 87 height 23
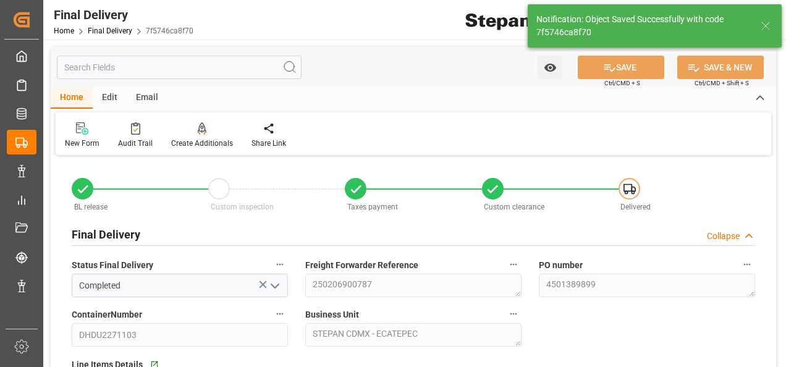
click at [198, 124] on icon at bounding box center [202, 128] width 9 height 12
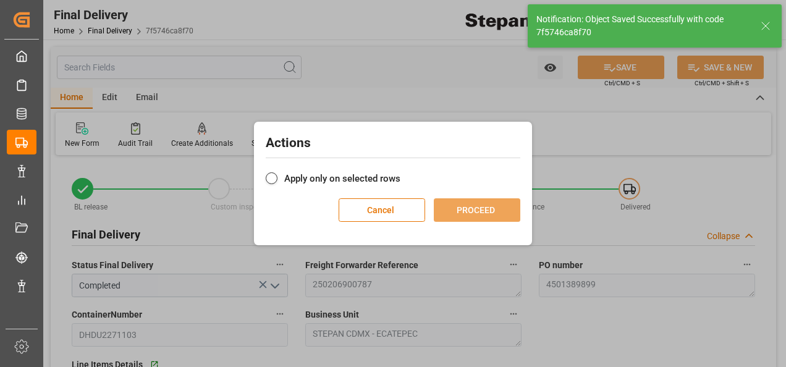
click at [368, 180] on label "Apply only on selected rows" at bounding box center [393, 178] width 255 height 15
click at [401, 172] on input "Apply only on selected rows" at bounding box center [401, 172] width 0 height 0
click at [459, 205] on button "PROCEED" at bounding box center [477, 209] width 87 height 23
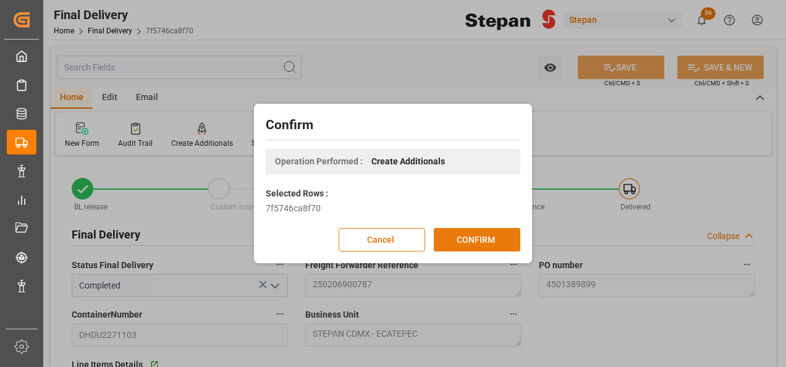
click at [486, 242] on button "CONFIRM" at bounding box center [477, 239] width 87 height 23
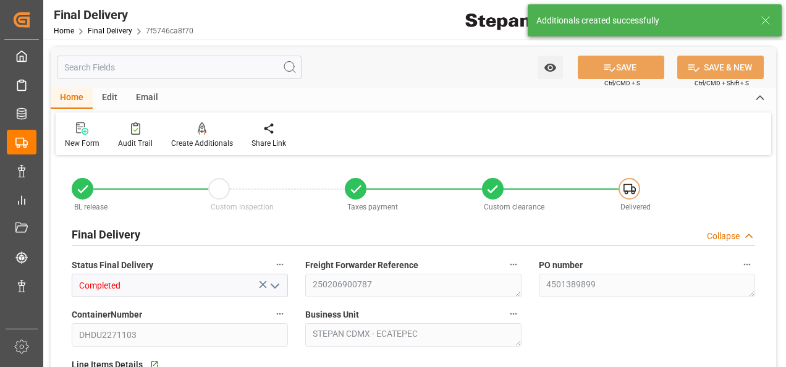
type input "[DATE]"
type input "17-12-2024"
type input "18-12-2024"
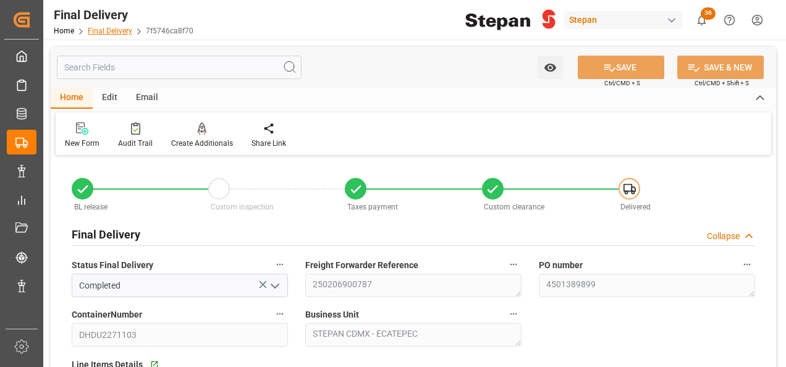
click at [107, 31] on link "Final Delivery" at bounding box center [110, 31] width 45 height 9
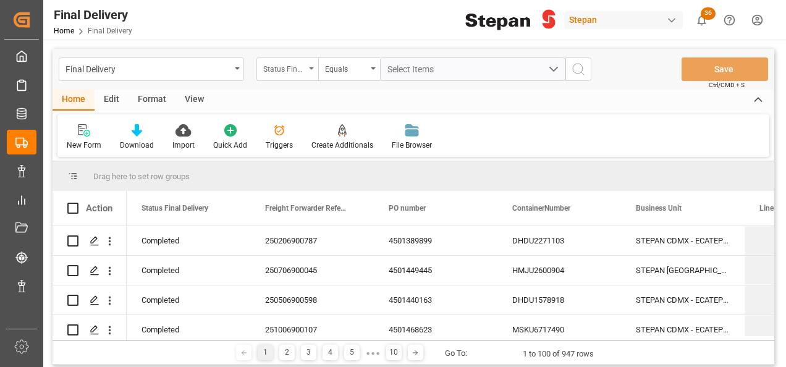
click at [309, 64] on div "Status Final Delivery" at bounding box center [288, 68] width 62 height 23
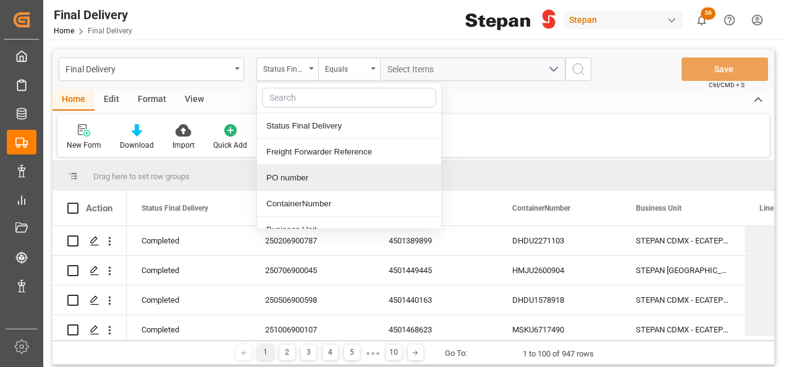
click at [287, 179] on div "PO number" at bounding box center [349, 178] width 184 height 26
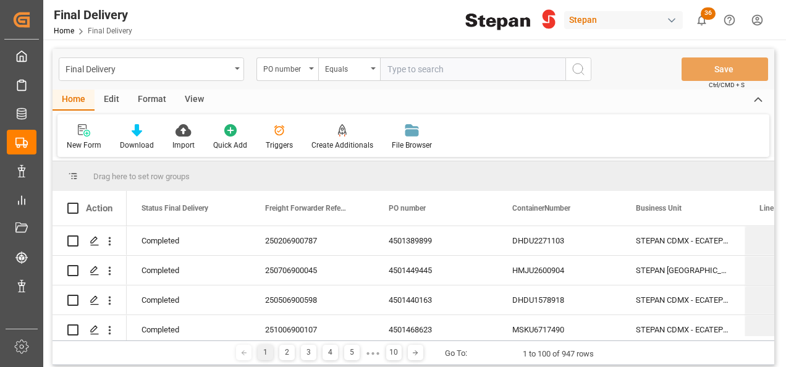
click at [389, 67] on input "text" at bounding box center [472, 68] width 185 height 23
type input "4501380196"
click at [579, 67] on icon "search button" at bounding box center [578, 69] width 15 height 15
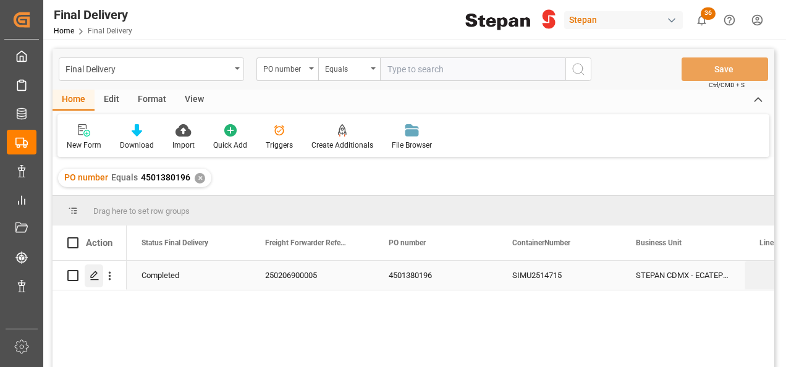
click at [98, 275] on icon "Press SPACE to select this row." at bounding box center [95, 276] width 10 height 10
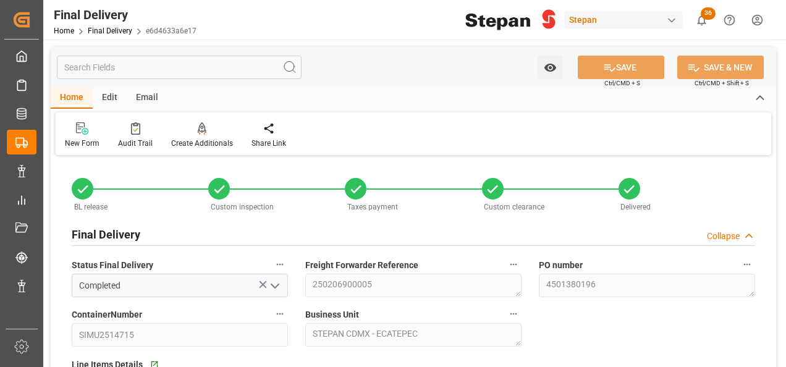
type input "[DATE]"
type input "28-01-2025"
type input "30-01-2025"
type input "13-06-2025"
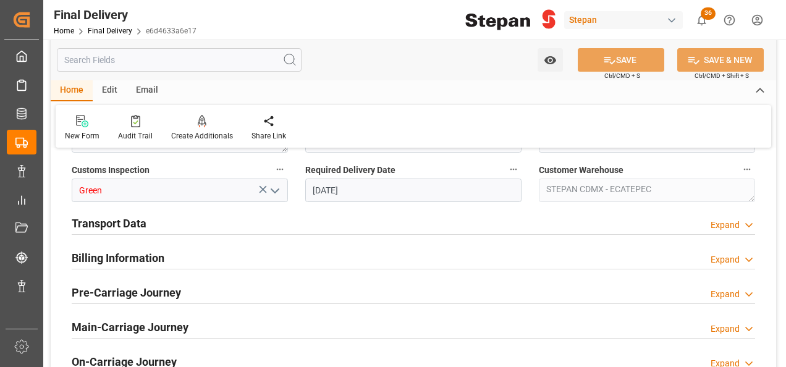
scroll to position [494, 0]
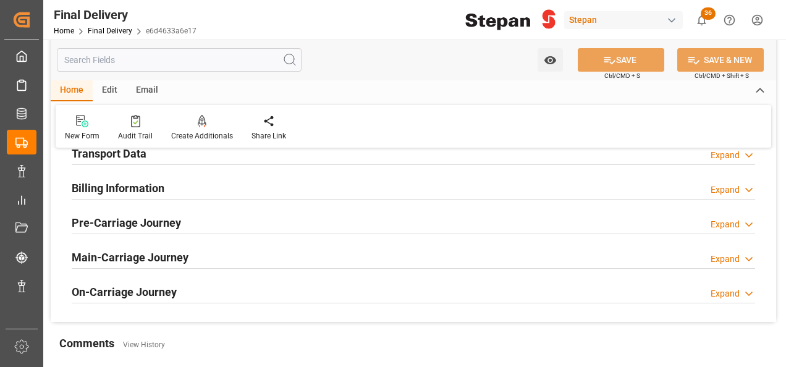
click at [124, 190] on h2 "Billing Information" at bounding box center [118, 188] width 93 height 17
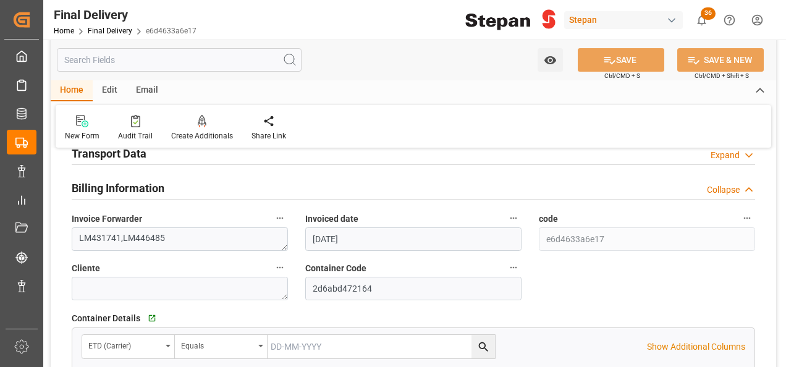
click at [124, 153] on h2 "Transport Data" at bounding box center [109, 153] width 75 height 17
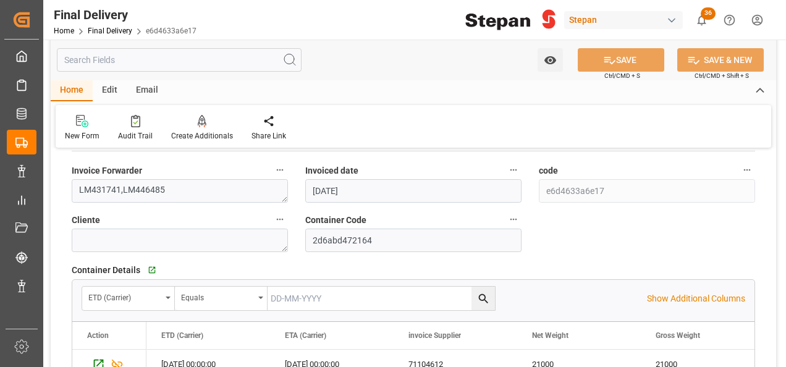
scroll to position [742, 0]
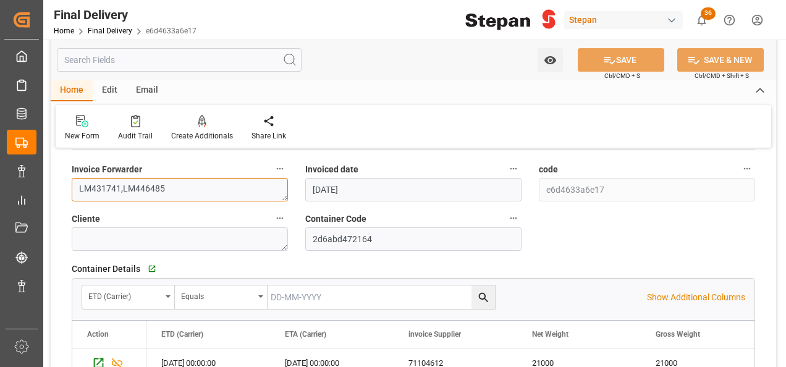
click at [164, 185] on textarea "LM431741,LM446485" at bounding box center [180, 189] width 216 height 23
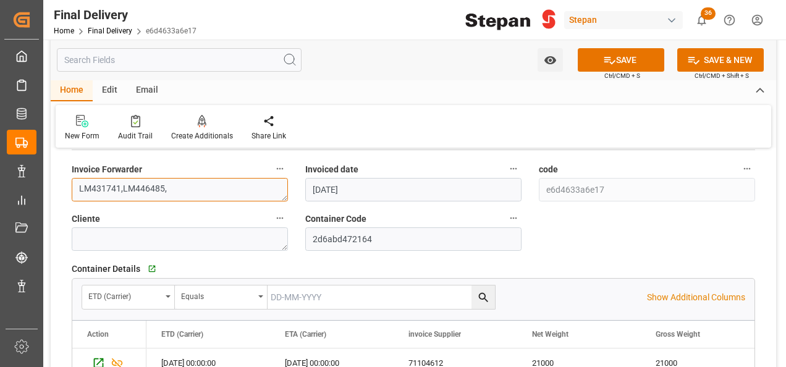
paste textarea "LM457213"
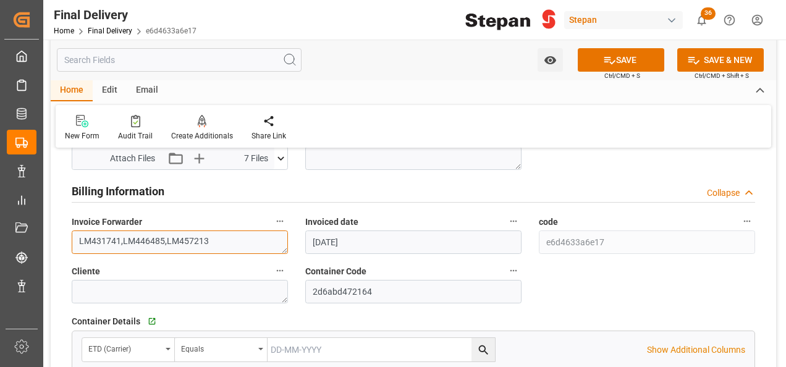
scroll to position [618, 0]
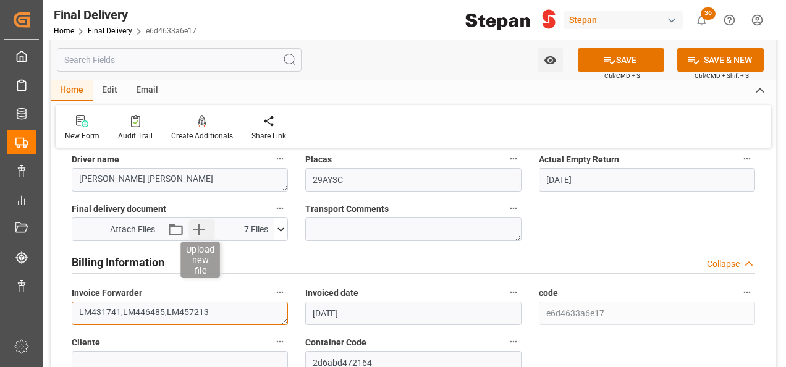
type textarea "LM431741,LM446485,LM457213"
click at [205, 226] on icon "button" at bounding box center [199, 229] width 20 height 20
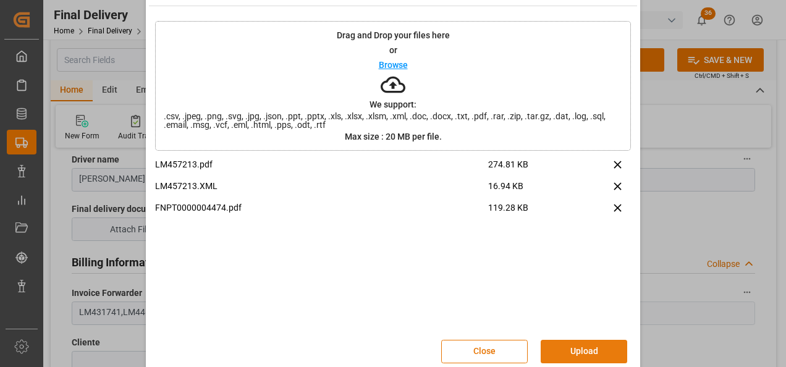
scroll to position [49, 0]
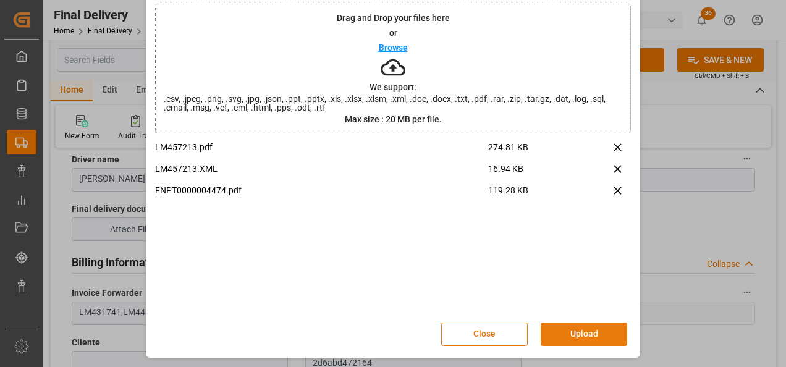
click at [584, 329] on button "Upload" at bounding box center [584, 334] width 87 height 23
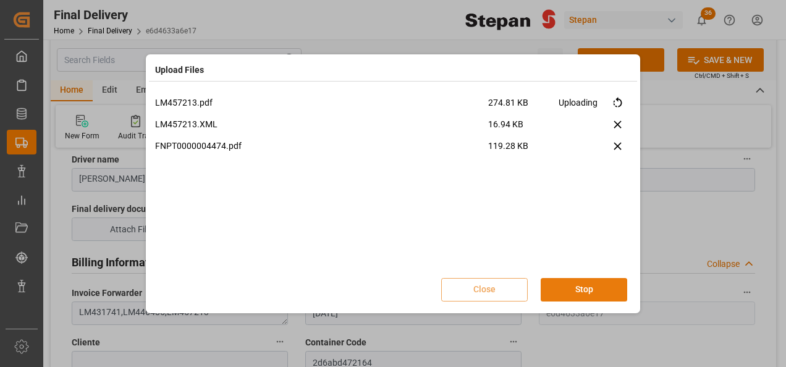
scroll to position [0, 0]
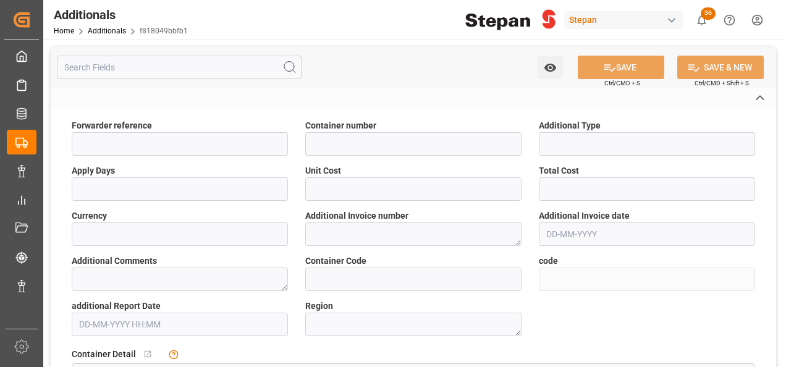
type input "da5732c4c7ce"
type input "f818049bbfb1"
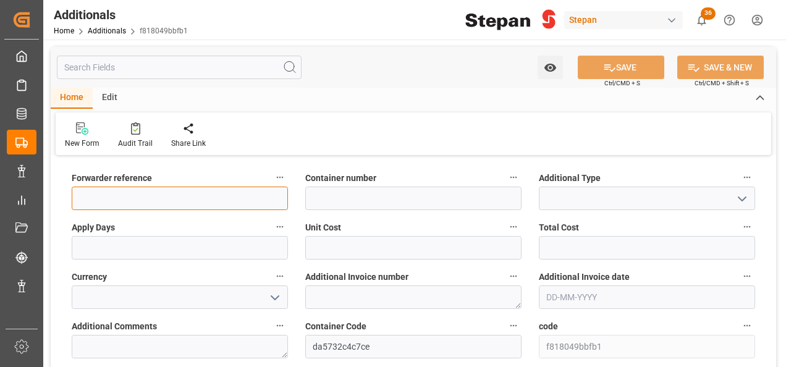
click at [134, 203] on input at bounding box center [180, 198] width 216 height 23
paste input "250506900598"
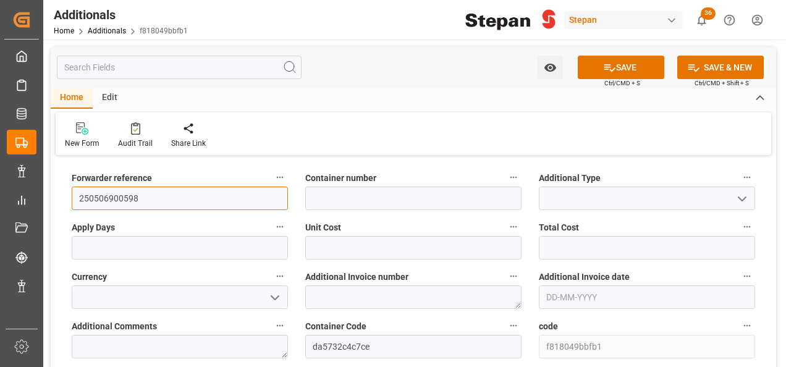
type input "250506900598"
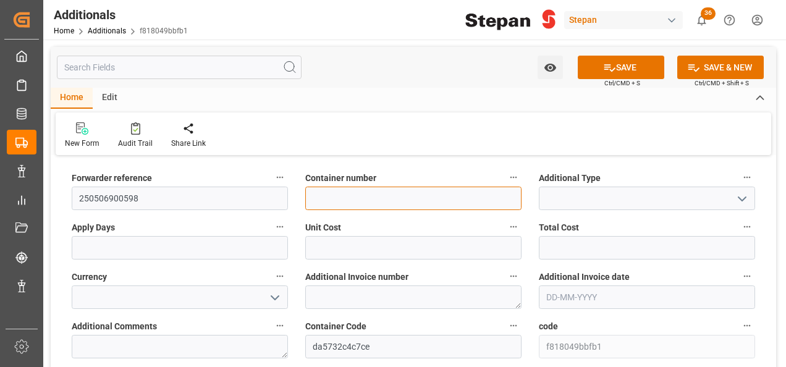
click at [392, 197] on input at bounding box center [413, 198] width 216 height 23
paste input "DHDU1578918"
type input "DHDU1578918"
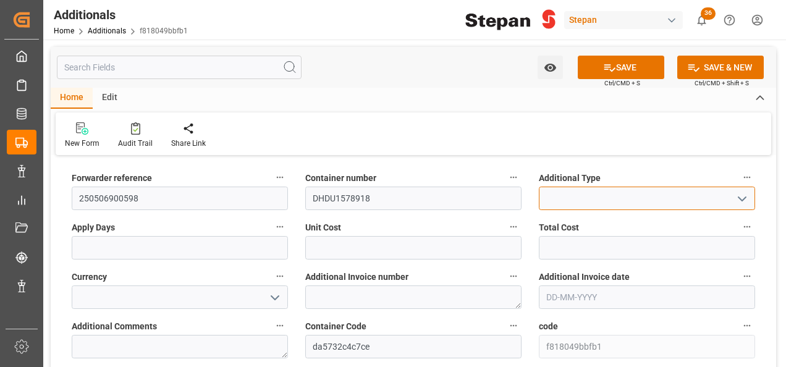
click at [580, 197] on input at bounding box center [647, 198] width 216 height 23
click at [742, 198] on icon "open menu" at bounding box center [742, 199] width 15 height 15
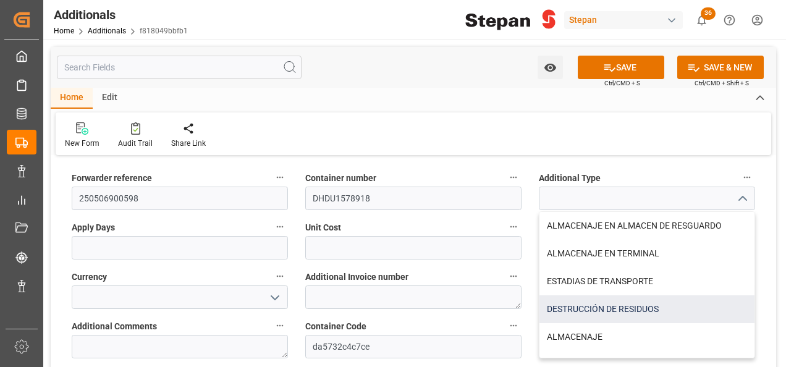
click at [608, 310] on div "DESTRUCCIÓN DE RESIDUOS" at bounding box center [647, 309] width 215 height 28
type input "DESTRUCCIÓN DE RESIDUOS"
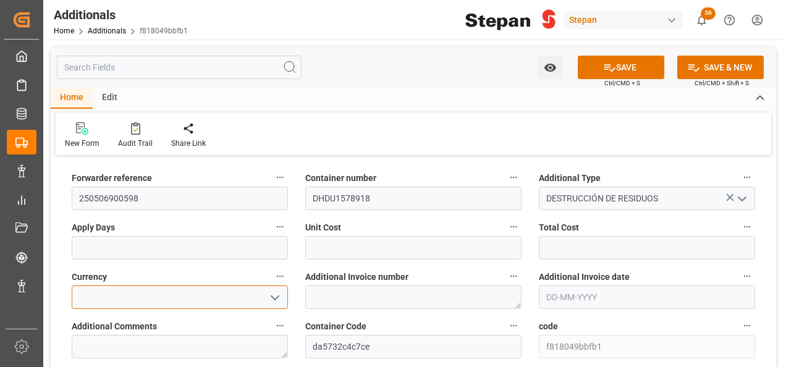
click at [125, 297] on input at bounding box center [180, 297] width 216 height 23
click at [344, 234] on label "Unit Cost" at bounding box center [413, 227] width 216 height 17
click at [506, 234] on button "Unit Cost" at bounding box center [514, 227] width 16 height 16
click at [332, 244] on div at bounding box center [393, 183] width 786 height 367
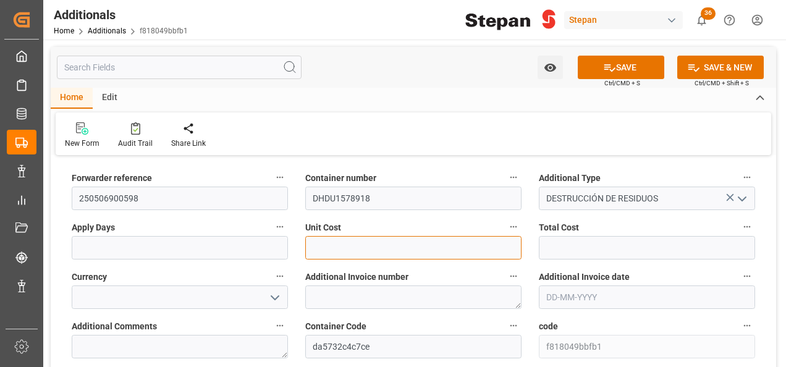
click at [323, 245] on input "text" at bounding box center [413, 247] width 216 height 23
drag, startPoint x: 336, startPoint y: 244, endPoint x: 289, endPoint y: 237, distance: 47.5
type input "2010.58"
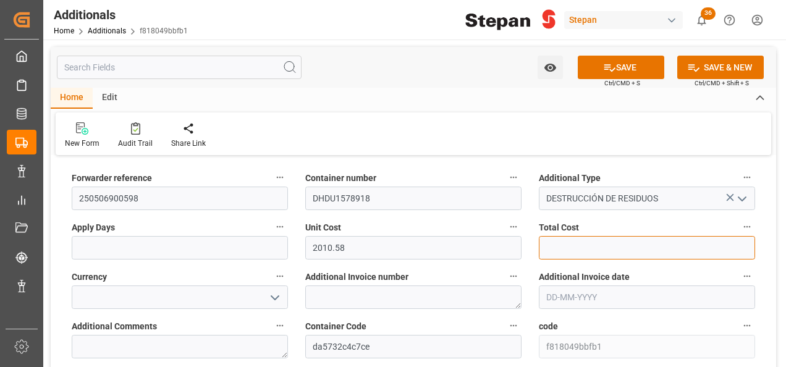
click at [571, 240] on input "text" at bounding box center [647, 247] width 216 height 23
paste input "2010.58"
type input "2010.58"
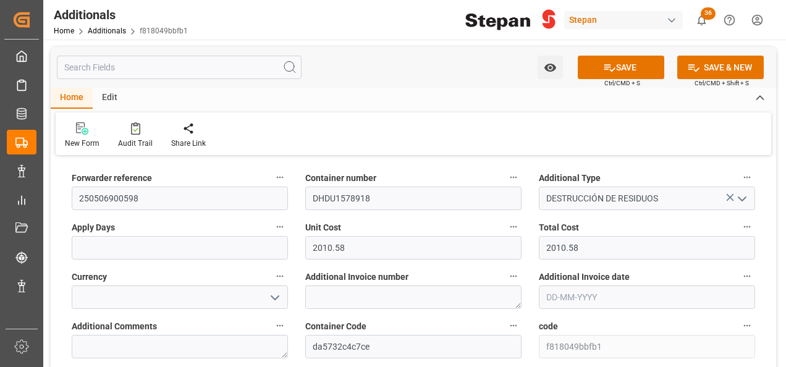
click at [277, 296] on icon "open menu" at bounding box center [275, 298] width 15 height 15
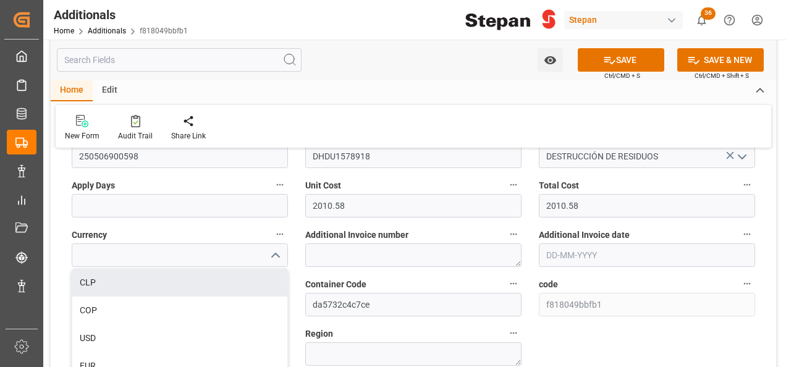
scroll to position [62, 0]
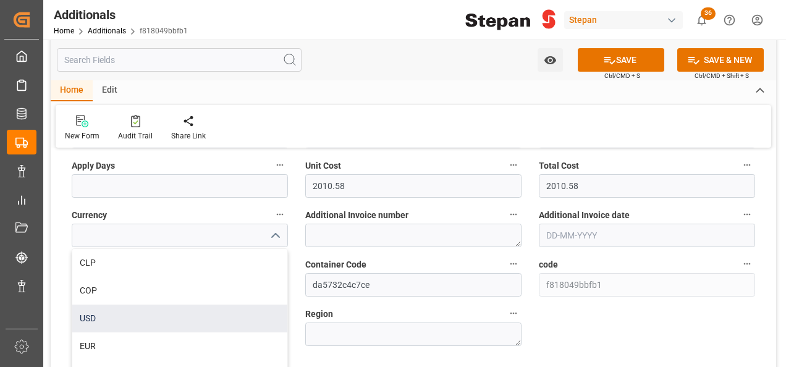
click at [92, 315] on div "USD" at bounding box center [179, 319] width 215 height 28
type input "USD"
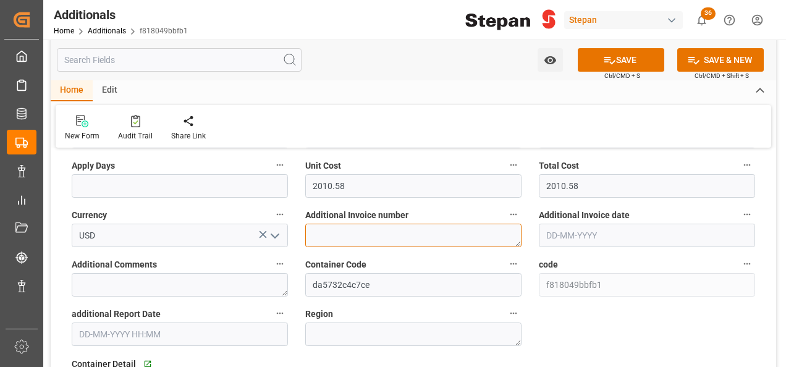
click at [331, 234] on textarea at bounding box center [413, 235] width 216 height 23
paste textarea "LM458610"
type textarea "LM458610"
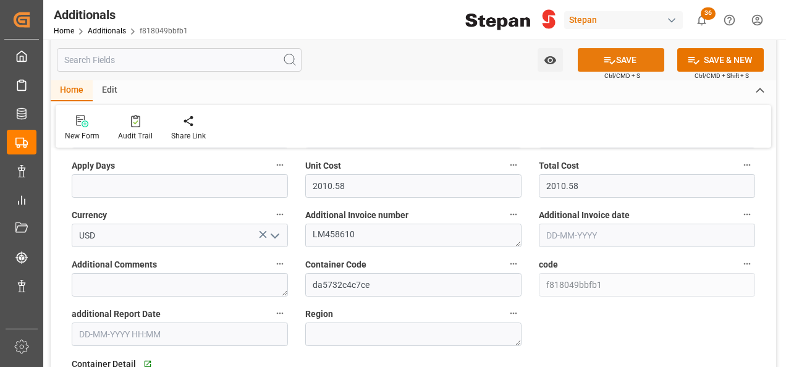
click at [628, 60] on button "SAVE" at bounding box center [621, 59] width 87 height 23
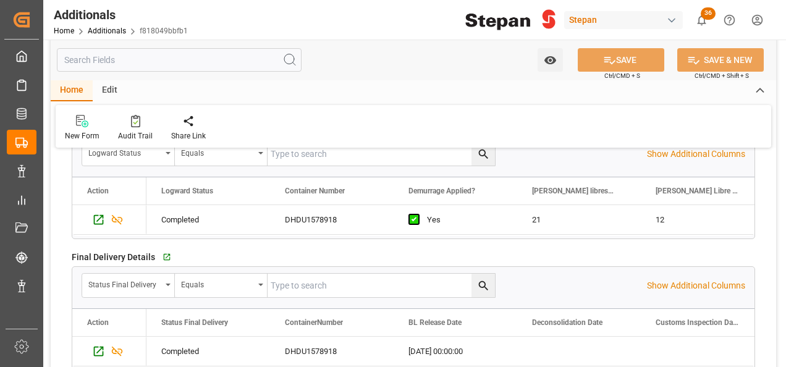
scroll to position [371, 0]
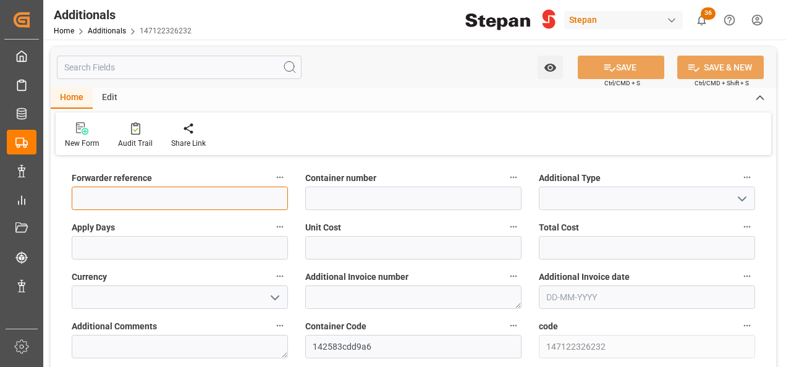
click at [94, 193] on input at bounding box center [180, 198] width 216 height 23
paste input "250206900787"
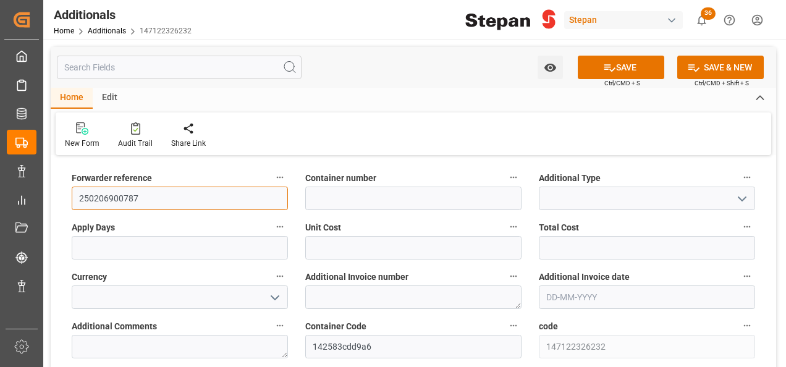
type input "250206900787"
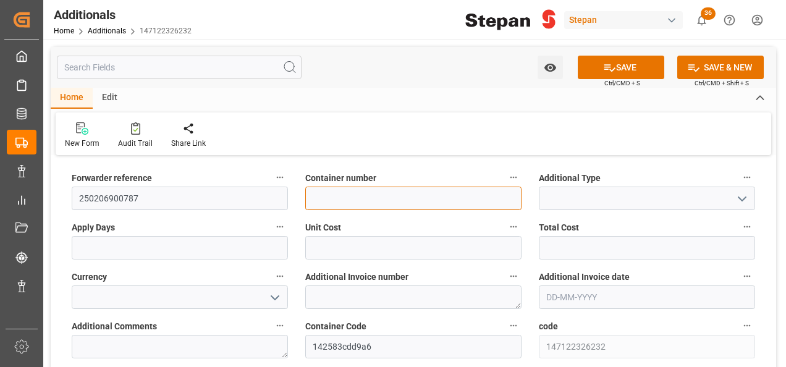
click at [328, 195] on input at bounding box center [413, 198] width 216 height 23
paste input "DHDU2271103"
type input "DHDU2271103"
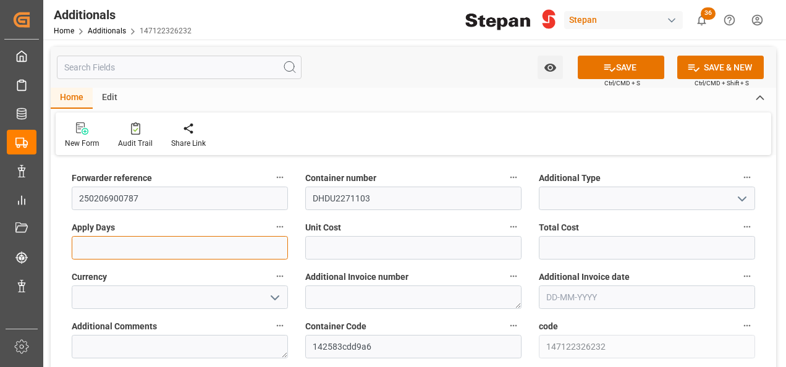
click at [235, 248] on input "text" at bounding box center [180, 247] width 216 height 23
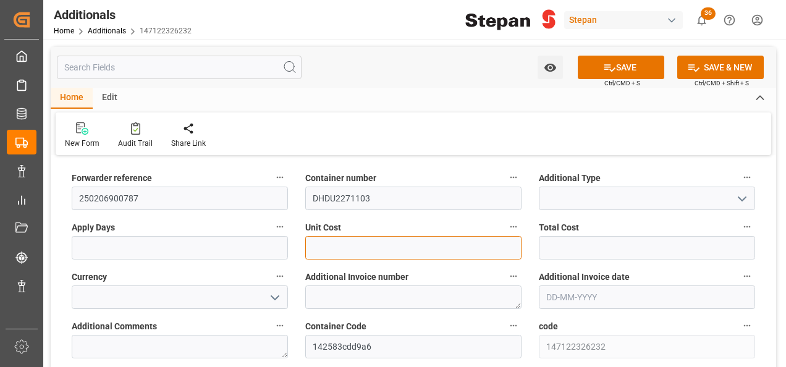
click at [362, 242] on input "text" at bounding box center [413, 247] width 216 height 23
drag, startPoint x: 348, startPoint y: 246, endPoint x: 300, endPoint y: 241, distance: 48.5
click at [300, 241] on div "Unit Cost 5096.91" at bounding box center [414, 238] width 234 height 49
type input "5096.91"
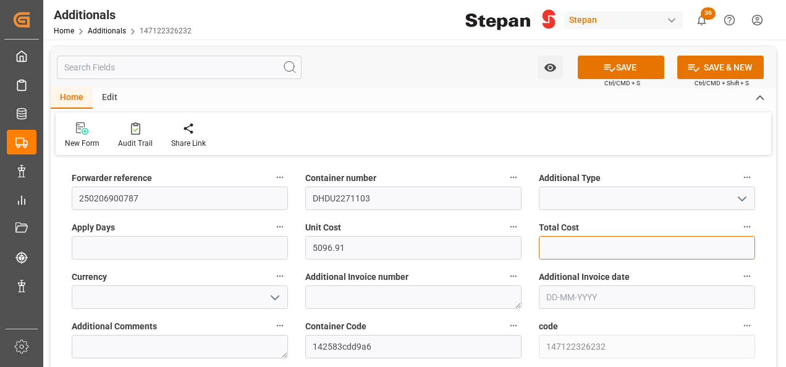
click at [592, 251] on input "text" at bounding box center [647, 247] width 216 height 23
paste input "5096.91"
type input "5096.91"
click at [274, 298] on icon "open menu" at bounding box center [275, 298] width 15 height 15
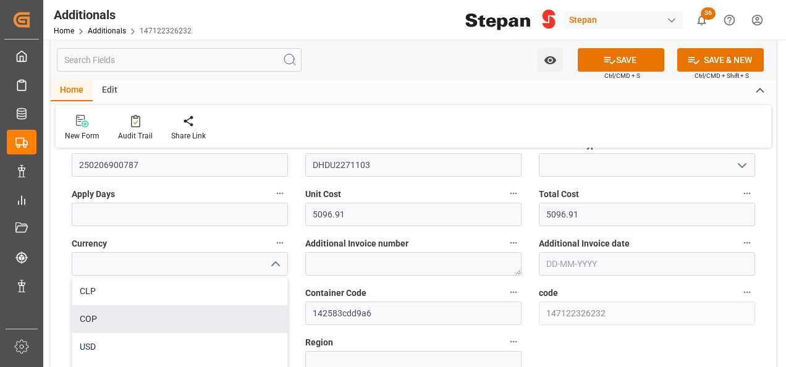
scroll to position [62, 0]
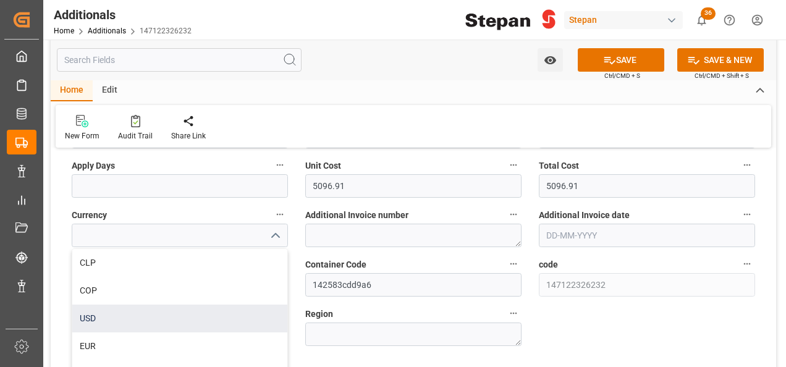
click at [98, 319] on div "USD" at bounding box center [179, 319] width 215 height 28
type input "USD"
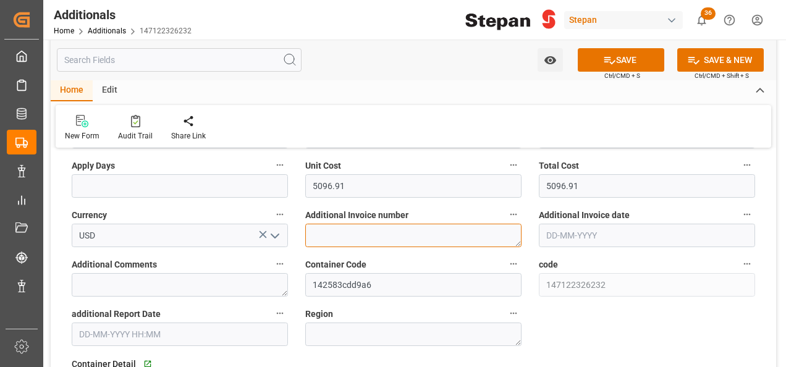
click at [328, 241] on textarea at bounding box center [413, 235] width 216 height 23
paste textarea "LM457808"
type textarea "LM457808"
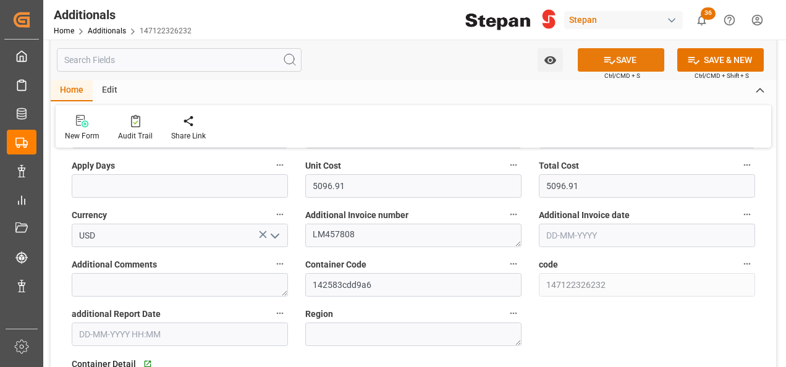
click at [619, 56] on button "SAVE" at bounding box center [621, 59] width 87 height 23
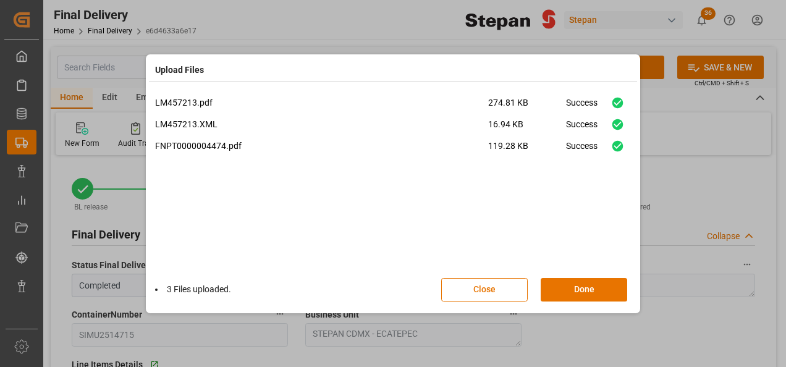
scroll to position [618, 0]
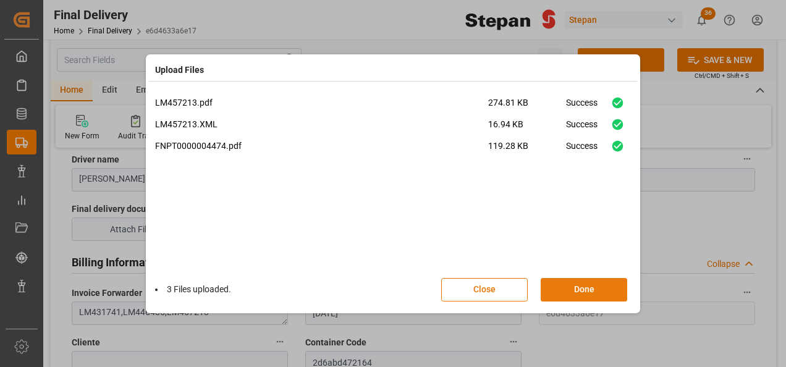
click at [587, 295] on button "Done" at bounding box center [584, 289] width 87 height 23
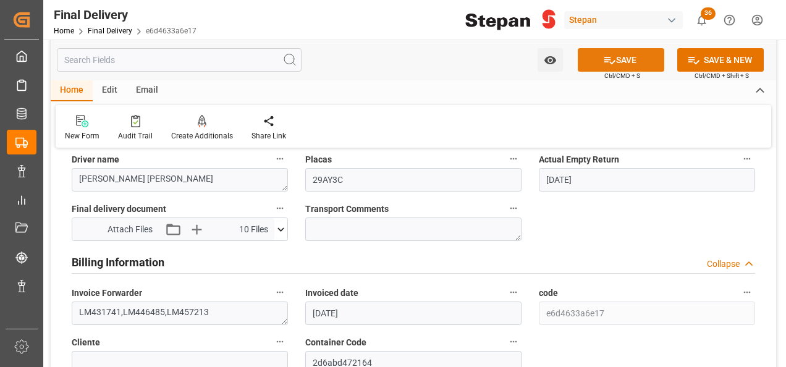
click at [624, 65] on button "SAVE" at bounding box center [621, 59] width 87 height 23
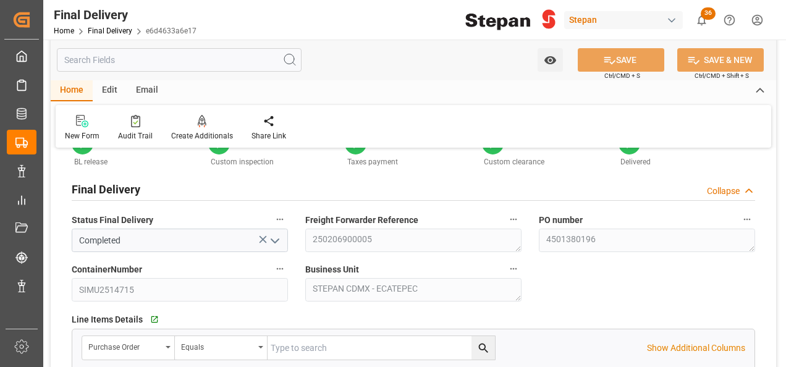
scroll to position [0, 0]
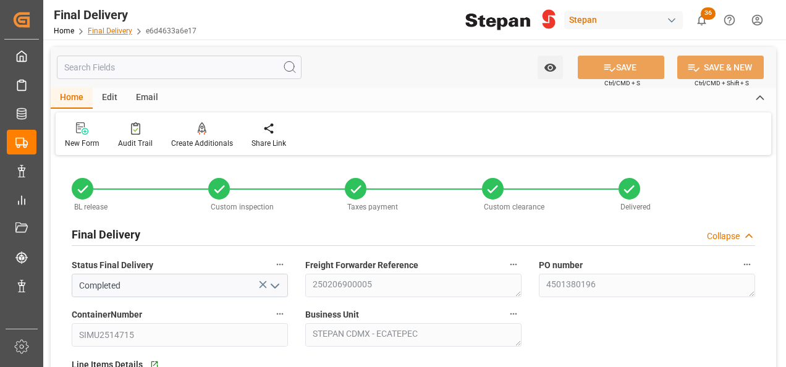
click at [110, 32] on link "Final Delivery" at bounding box center [110, 31] width 45 height 9
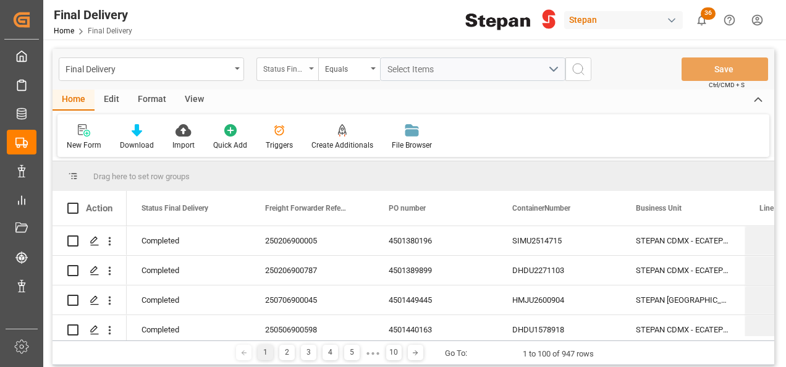
click at [305, 68] on div "Status Final Delivery" at bounding box center [284, 68] width 42 height 14
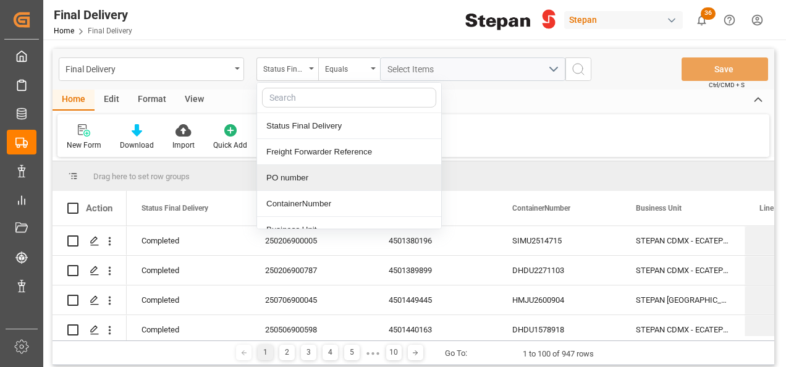
click at [292, 174] on div "PO number" at bounding box center [349, 178] width 184 height 26
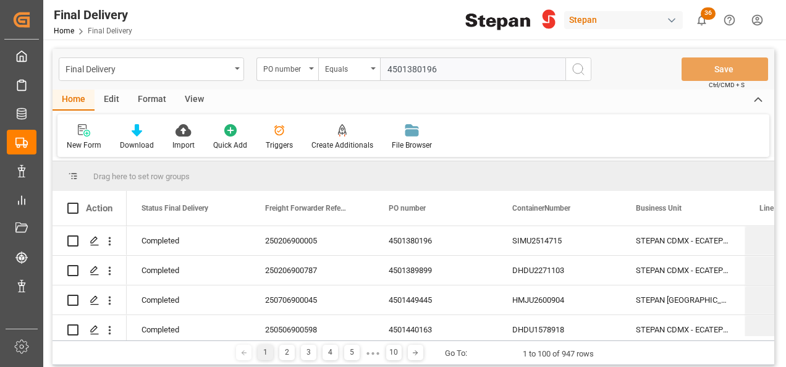
type input "4501380196"
click at [581, 70] on icon "search button" at bounding box center [578, 69] width 15 height 15
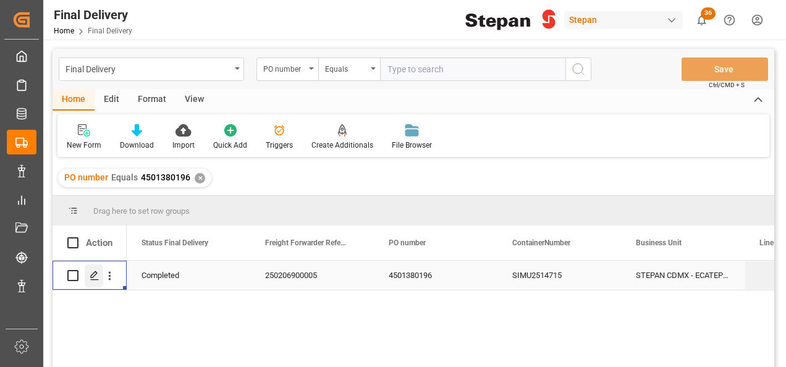
click at [98, 279] on icon "Press SPACE to select this row." at bounding box center [95, 276] width 10 height 10
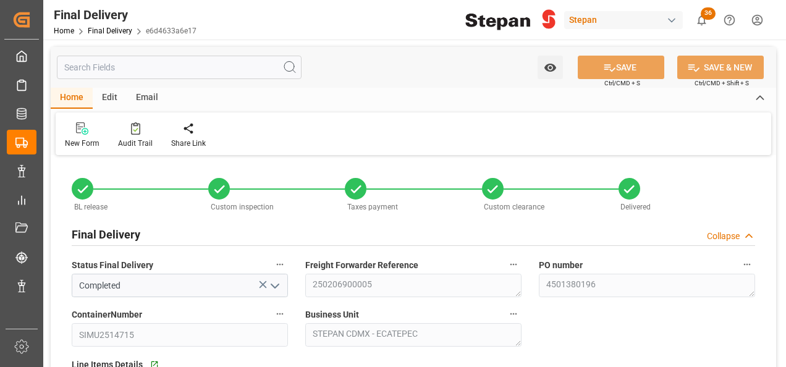
type input "[DATE]"
type input "28-01-2025"
type input "30-01-2025"
type input "13-06-2025"
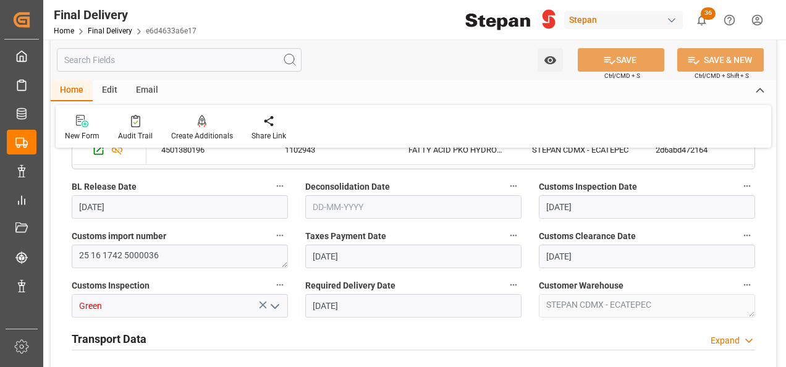
scroll to position [433, 0]
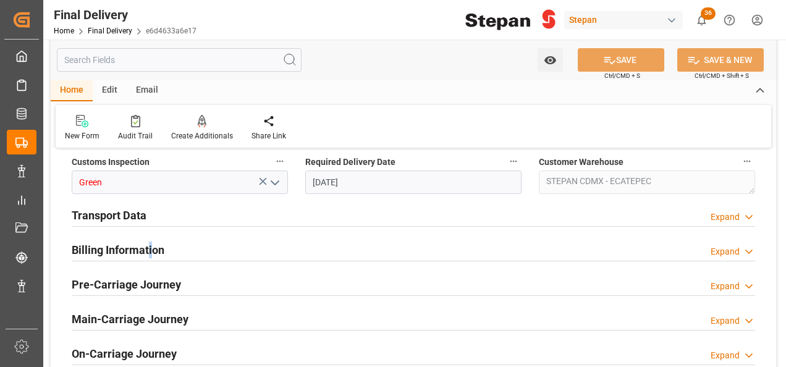
click at [150, 250] on h2 "Billing Information" at bounding box center [118, 250] width 93 height 17
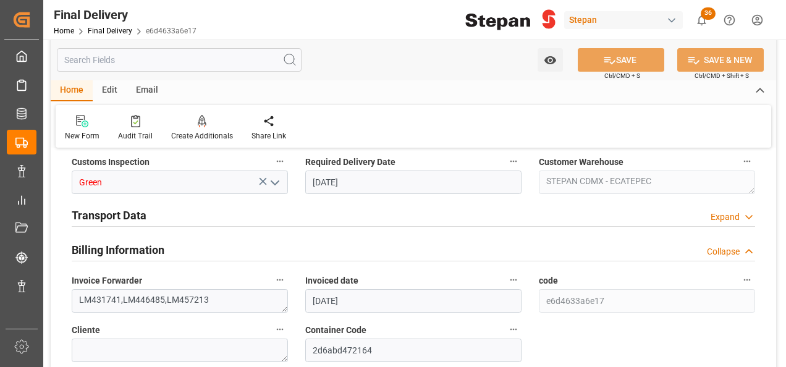
drag, startPoint x: 147, startPoint y: 249, endPoint x: 126, endPoint y: 216, distance: 39.4
click at [126, 216] on h2 "Transport Data" at bounding box center [109, 215] width 75 height 17
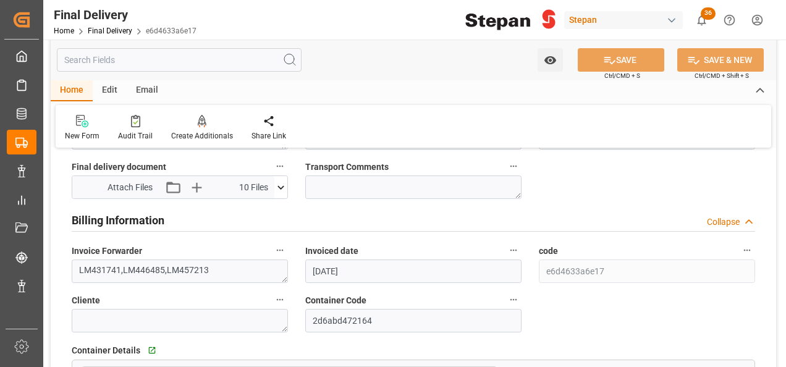
scroll to position [680, 0]
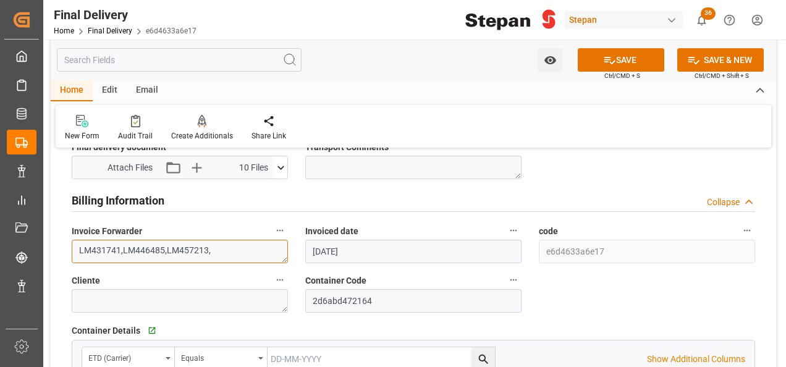
paste textarea "LM457216"
type textarea "LM431741,LM446485,LM457213,LM457216"
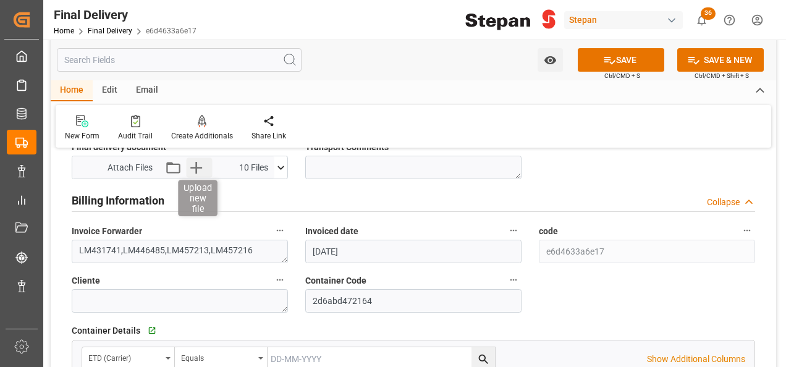
click at [193, 164] on icon "button" at bounding box center [197, 168] width 20 height 20
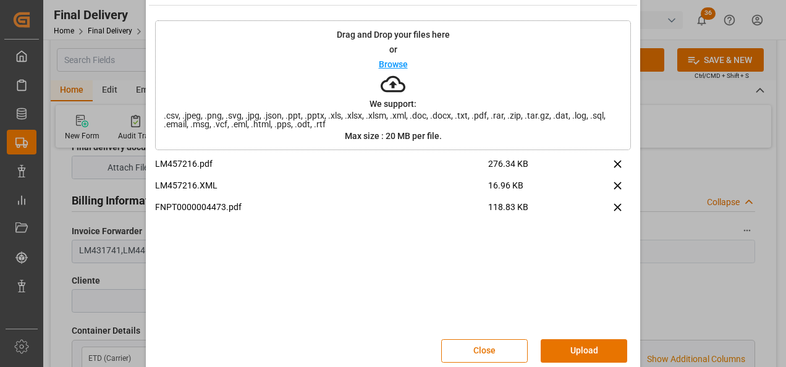
scroll to position [49, 0]
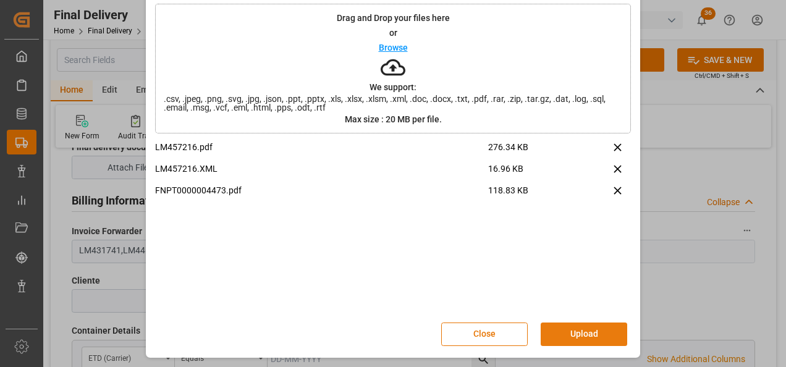
click at [592, 329] on button "Upload" at bounding box center [584, 334] width 87 height 23
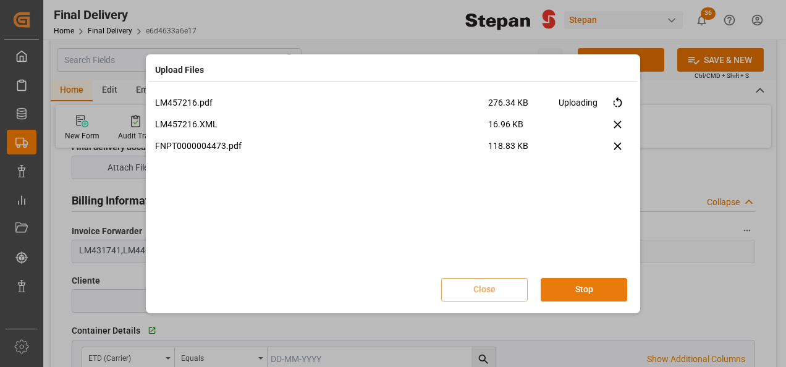
scroll to position [0, 0]
click at [611, 286] on button "Done" at bounding box center [584, 289] width 87 height 23
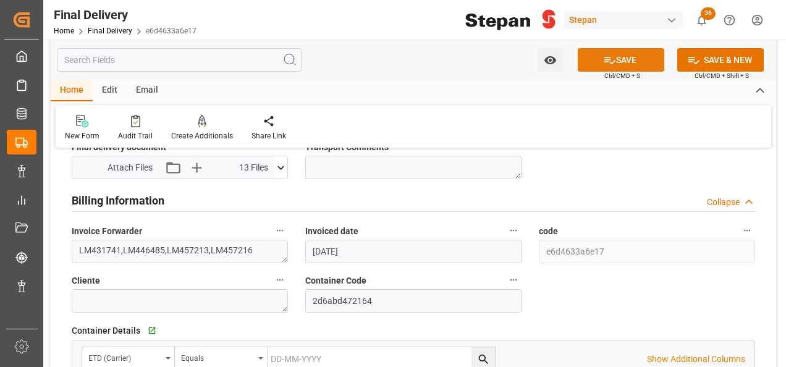
click at [609, 56] on icon at bounding box center [609, 60] width 13 height 13
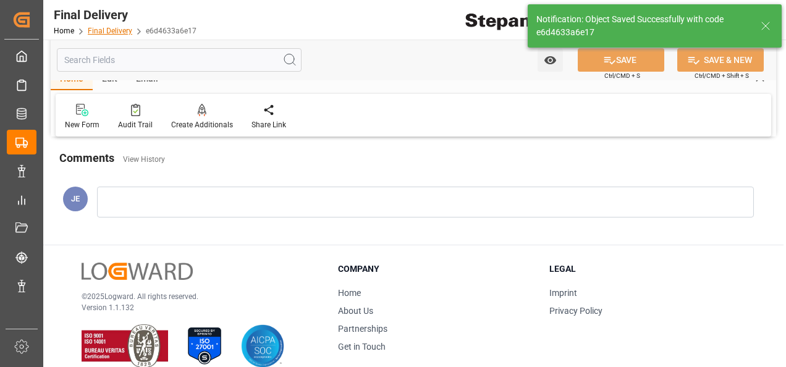
scroll to position [482, 0]
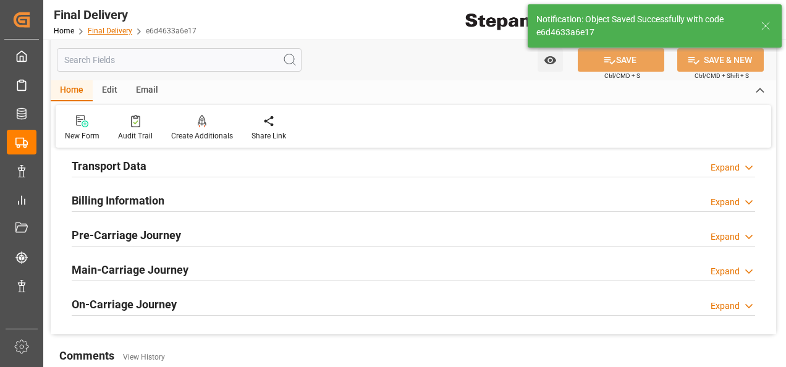
click at [107, 32] on link "Final Delivery" at bounding box center [110, 31] width 45 height 9
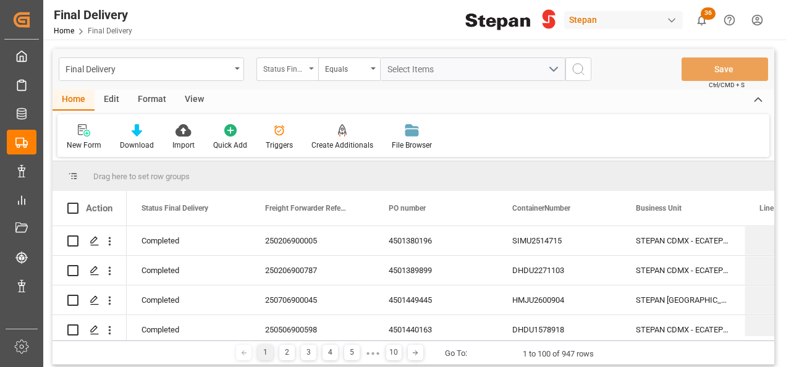
click at [307, 66] on div "Status Final Delivery" at bounding box center [288, 68] width 62 height 23
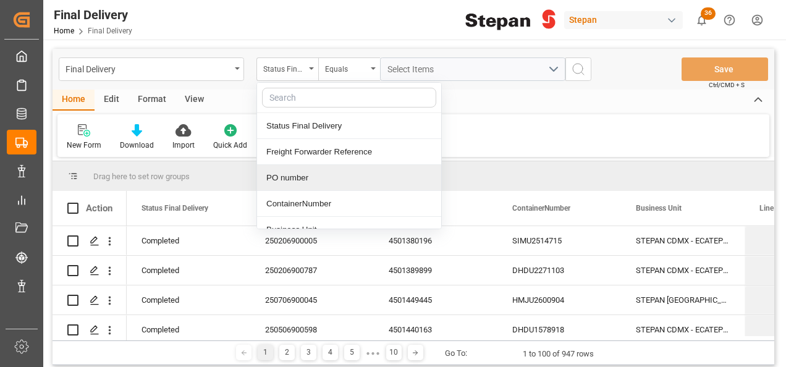
click at [288, 176] on div "PO number" at bounding box center [349, 178] width 184 height 26
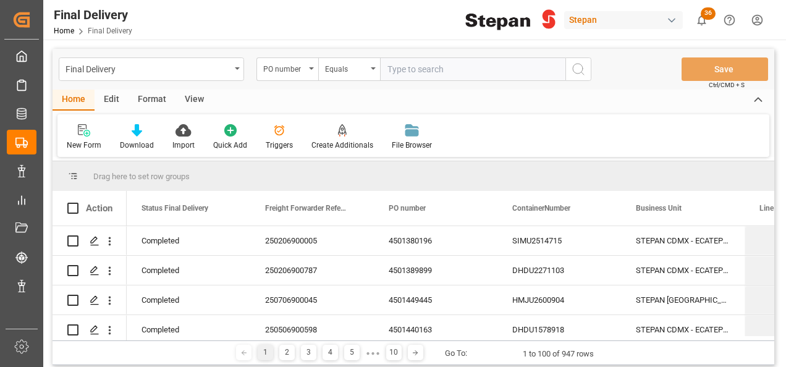
click at [396, 72] on input "text" at bounding box center [472, 68] width 185 height 23
paste input "4501470389"
type input "4501470389"
click at [573, 67] on circle "search button" at bounding box center [578, 69] width 10 height 10
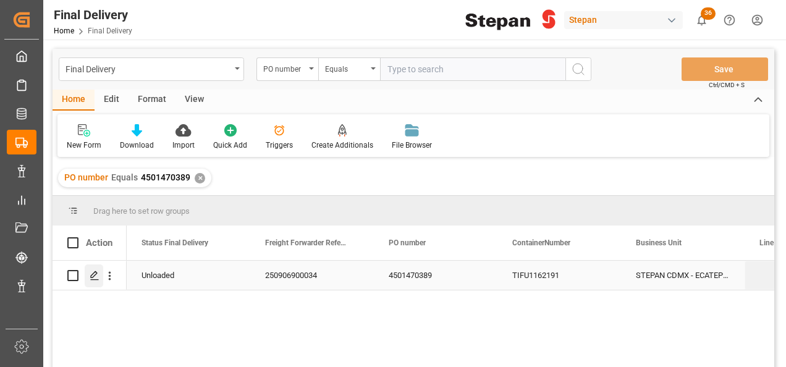
click at [91, 278] on polygon "Press SPACE to select this row." at bounding box center [94, 275] width 6 height 6
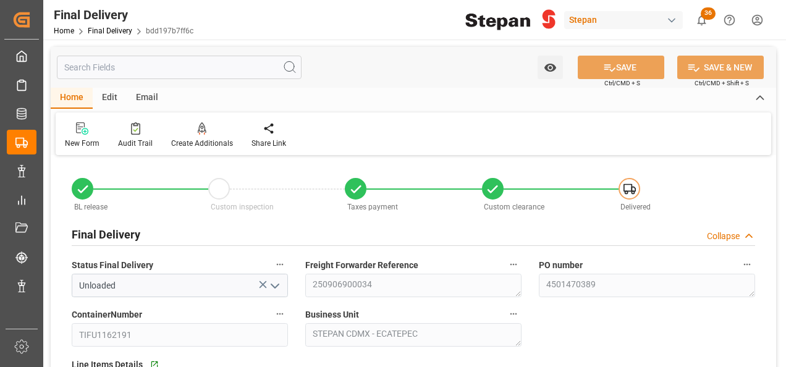
type input "[DATE]"
type input "12-09-2025"
type input "[DATE]"
type input "18-09-2025"
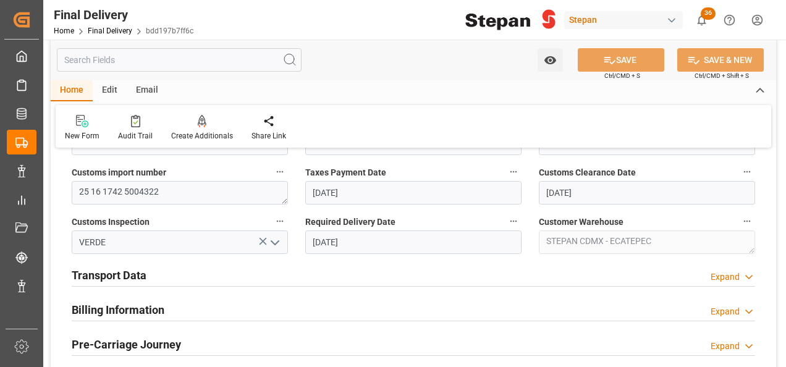
scroll to position [371, 0]
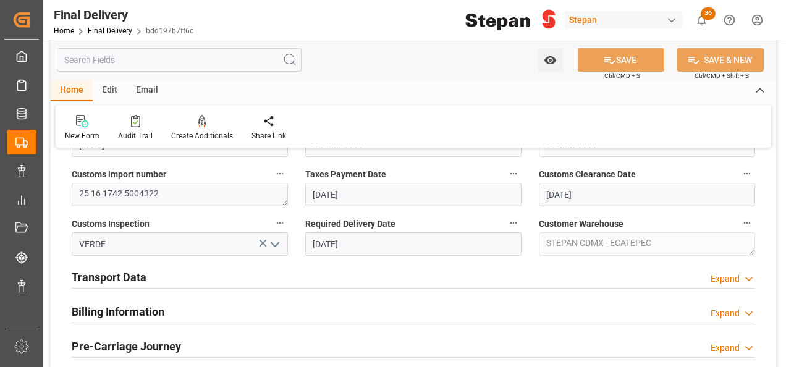
click at [129, 309] on h2 "Billing Information" at bounding box center [118, 311] width 93 height 17
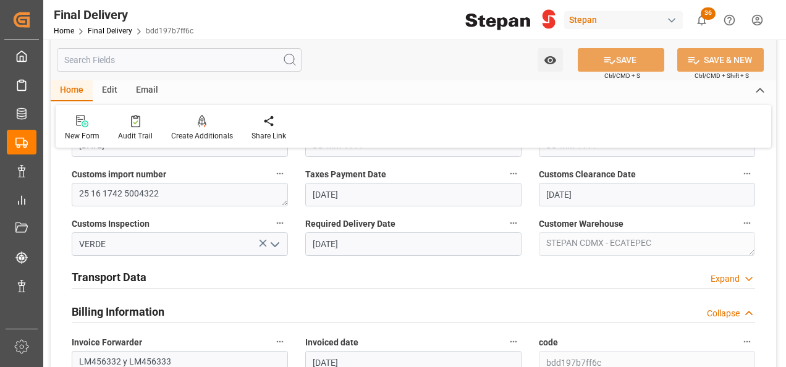
click at [127, 280] on h2 "Transport Data" at bounding box center [109, 277] width 75 height 17
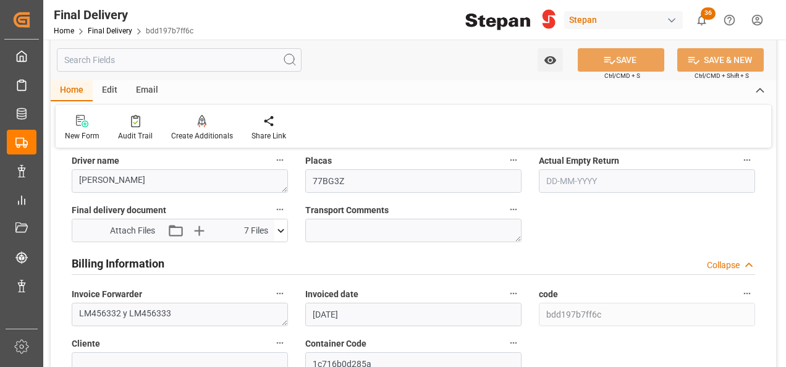
scroll to position [618, 0]
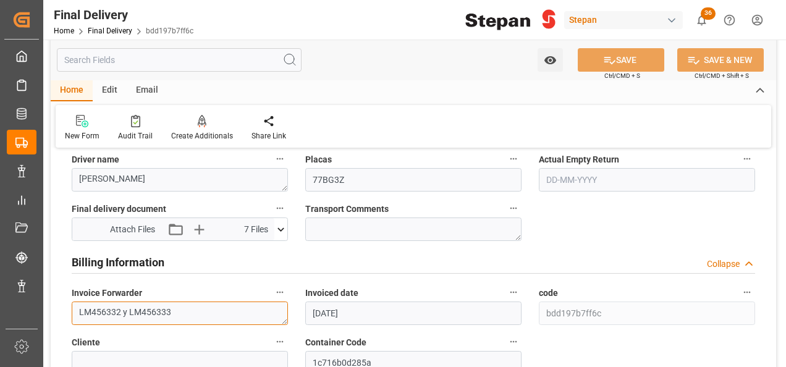
click at [186, 308] on textarea "LM456332 y LM456333" at bounding box center [180, 313] width 216 height 23
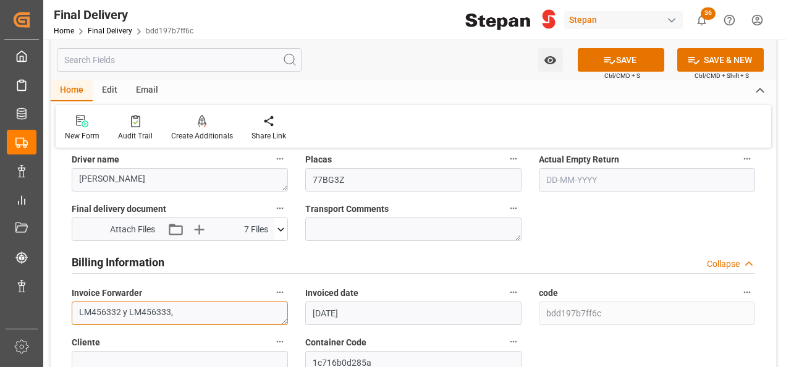
click at [199, 310] on textarea "LM456332 y LM456333," at bounding box center [180, 313] width 216 height 23
paste textarea "LM457217"
type textarea "LM456332 y LM456333,LM457217"
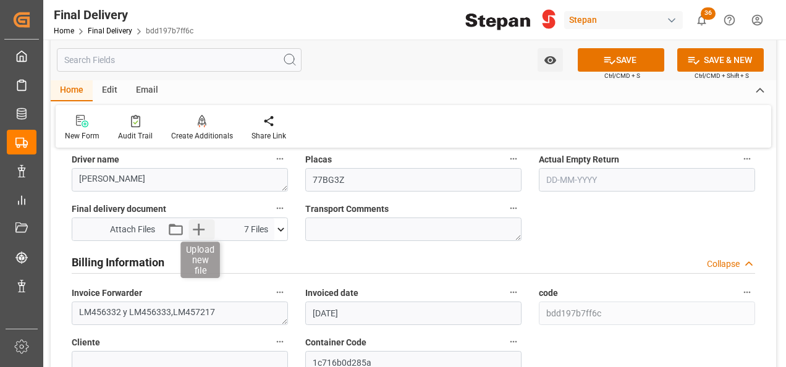
click at [200, 220] on icon "button" at bounding box center [199, 229] width 20 height 20
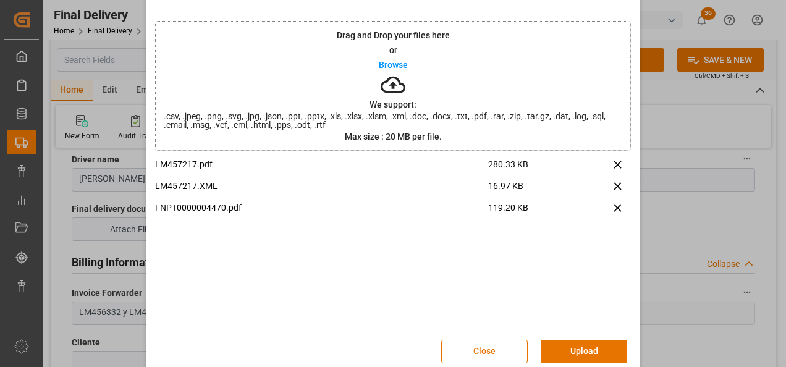
scroll to position [49, 0]
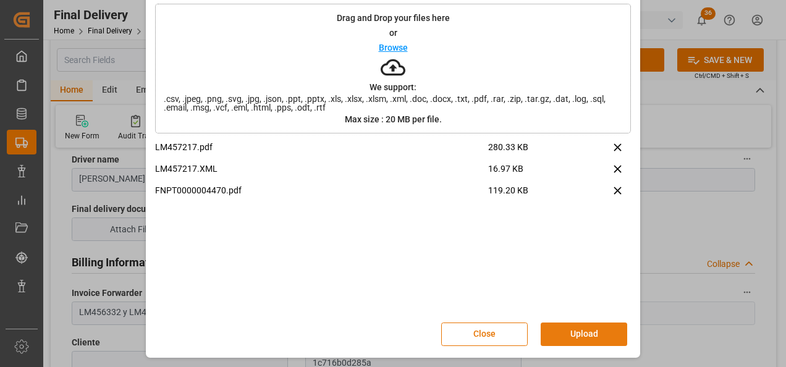
click at [583, 329] on button "Upload" at bounding box center [584, 334] width 87 height 23
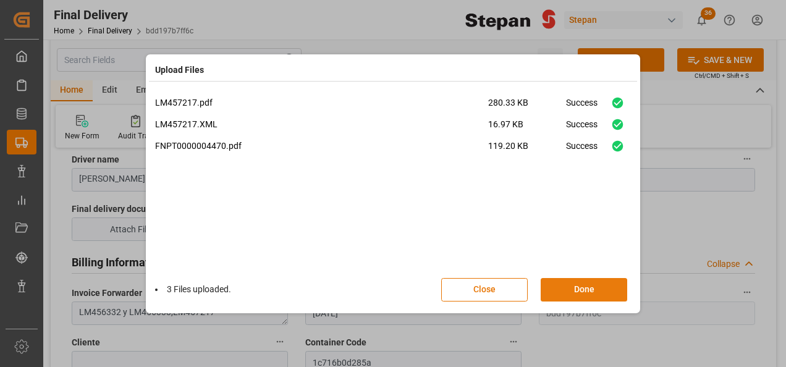
click at [582, 290] on button "Done" at bounding box center [584, 289] width 87 height 23
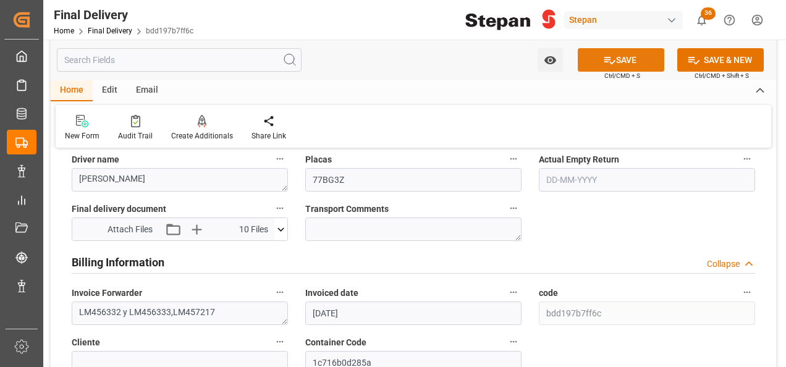
click at [625, 59] on button "SAVE" at bounding box center [621, 59] width 87 height 23
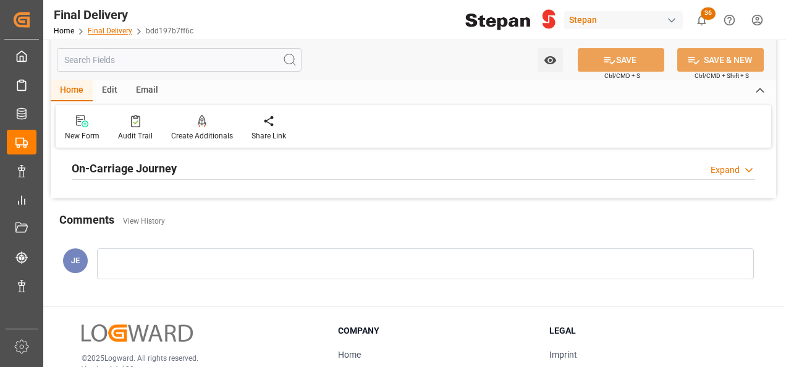
click at [102, 31] on link "Final Delivery" at bounding box center [110, 31] width 45 height 9
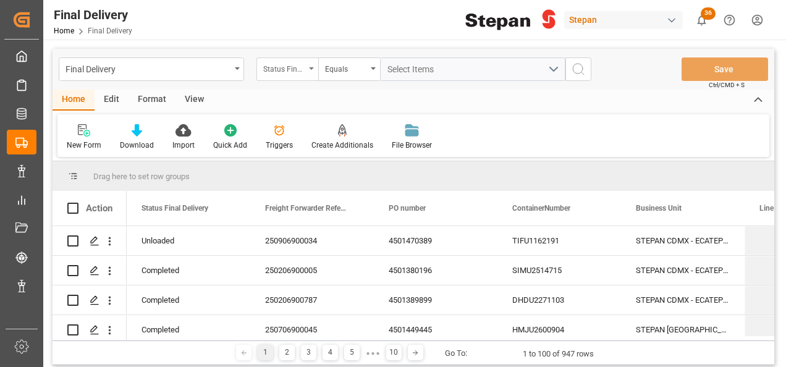
click at [310, 70] on div "Status Final Delivery" at bounding box center [288, 68] width 62 height 23
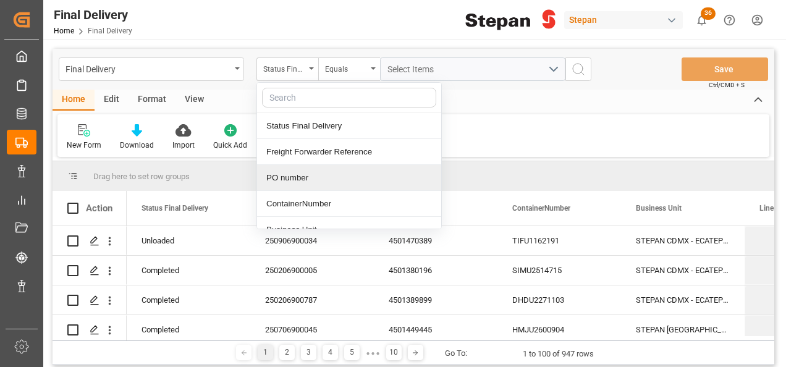
click at [295, 174] on div "PO number" at bounding box center [349, 178] width 184 height 26
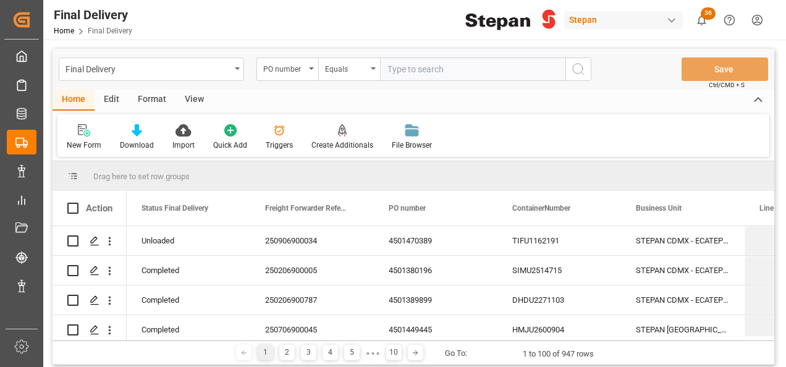
click at [400, 71] on input "text" at bounding box center [472, 68] width 185 height 23
type input "4501468620"
click at [574, 62] on icon "search button" at bounding box center [578, 69] width 15 height 15
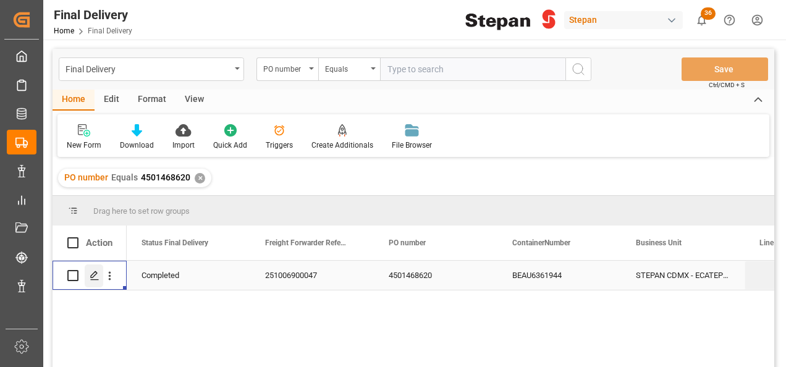
click at [95, 274] on icon "Press SPACE to select this row." at bounding box center [95, 276] width 10 height 10
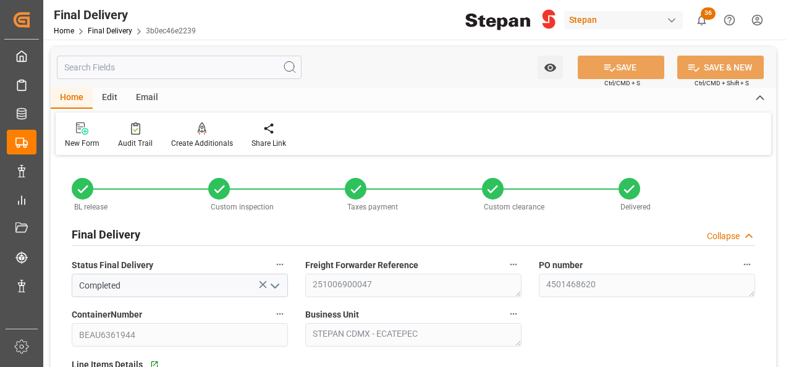
type input "[DATE]"
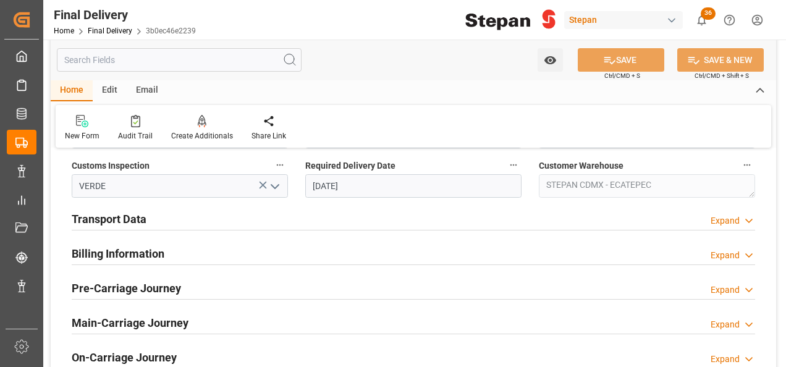
scroll to position [433, 0]
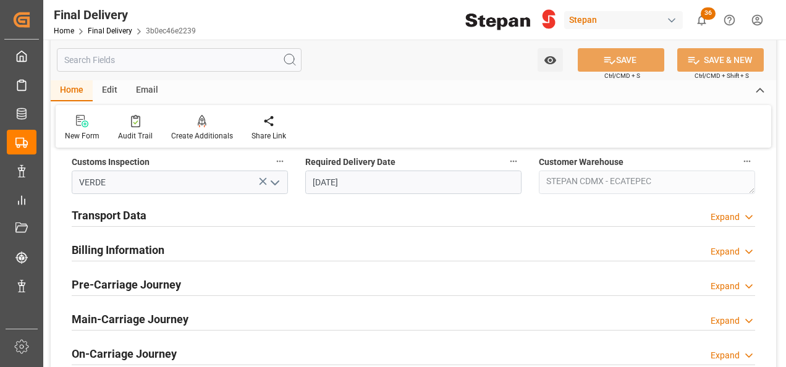
click at [148, 248] on h2 "Billing Information" at bounding box center [118, 250] width 93 height 17
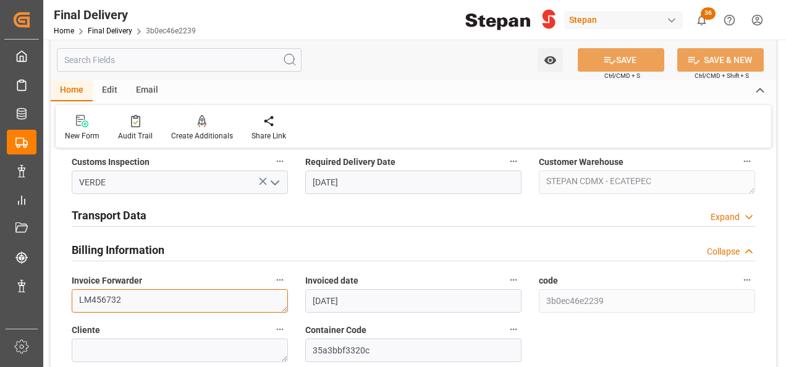
click at [140, 294] on textarea "LM456732" at bounding box center [180, 300] width 216 height 23
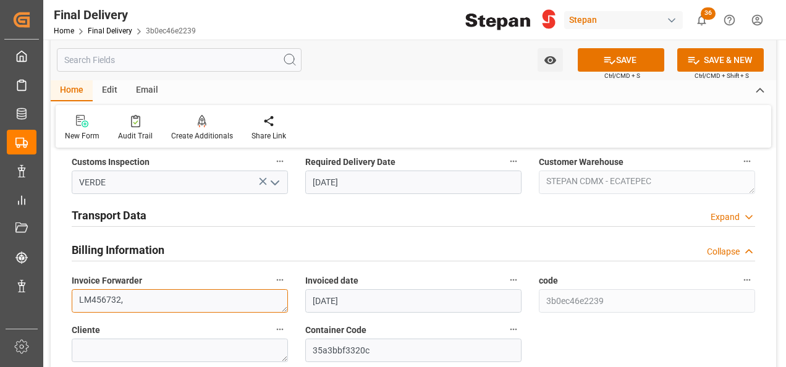
click at [137, 302] on textarea "LM456732," at bounding box center [180, 300] width 216 height 23
paste textarea "LM457263"
type textarea "LM456732,LM457263"
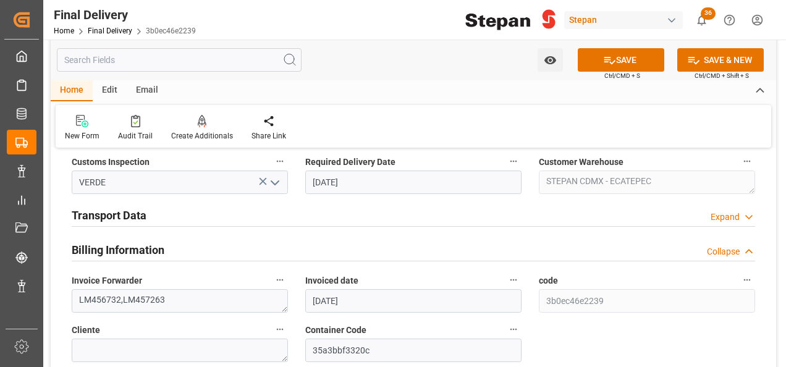
click at [132, 214] on h2 "Transport Data" at bounding box center [109, 215] width 75 height 17
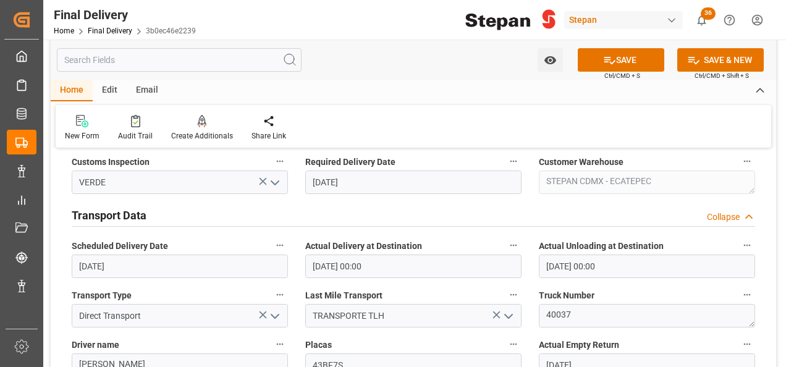
scroll to position [556, 0]
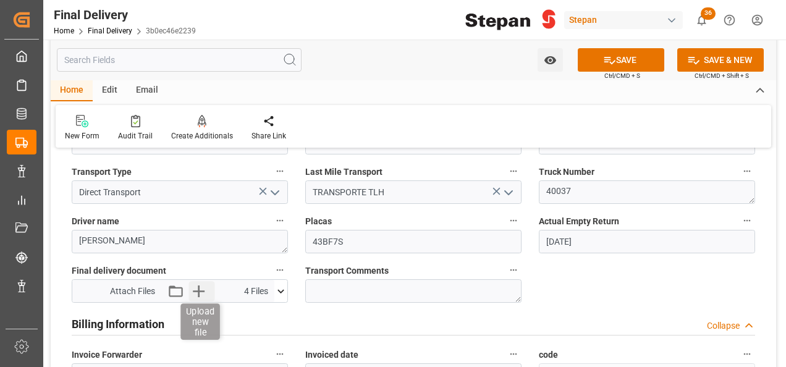
click at [197, 288] on icon "button" at bounding box center [199, 291] width 20 height 20
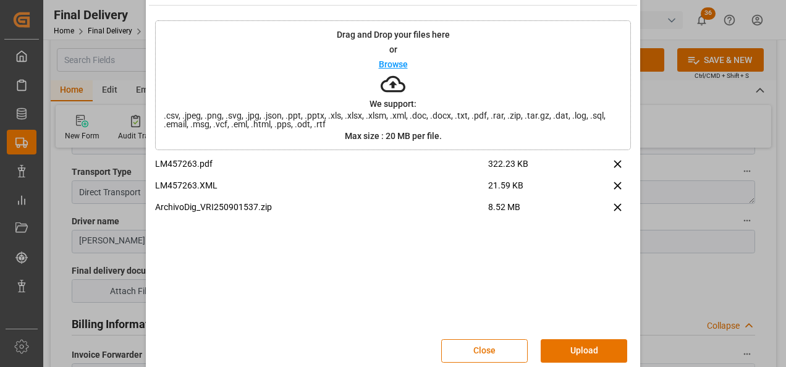
scroll to position [49, 0]
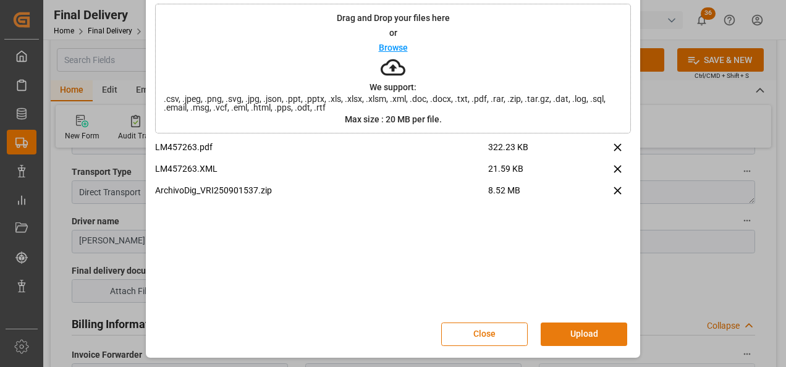
click at [571, 334] on button "Upload" at bounding box center [584, 334] width 87 height 23
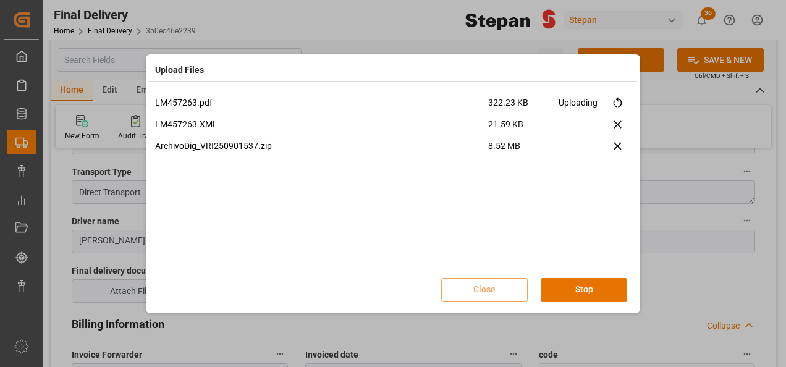
scroll to position [0, 0]
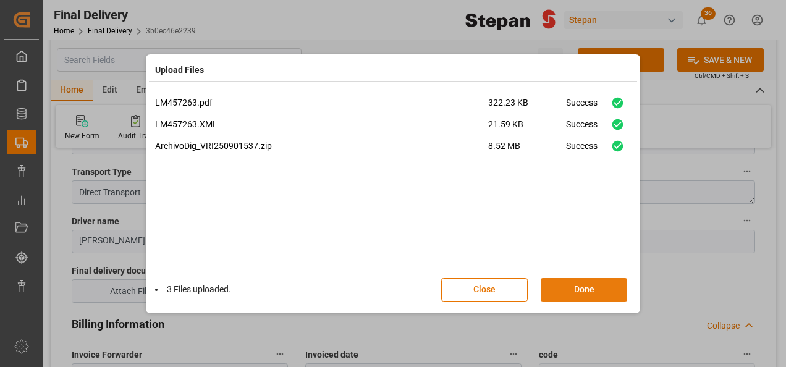
click at [583, 285] on button "Done" at bounding box center [584, 289] width 87 height 23
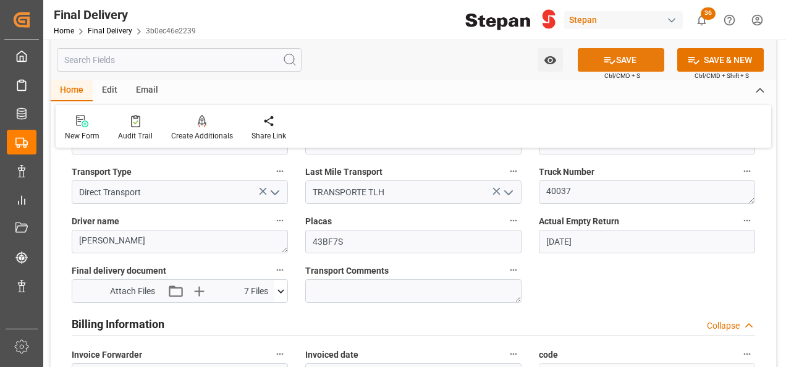
click at [614, 60] on button "SAVE" at bounding box center [621, 59] width 87 height 23
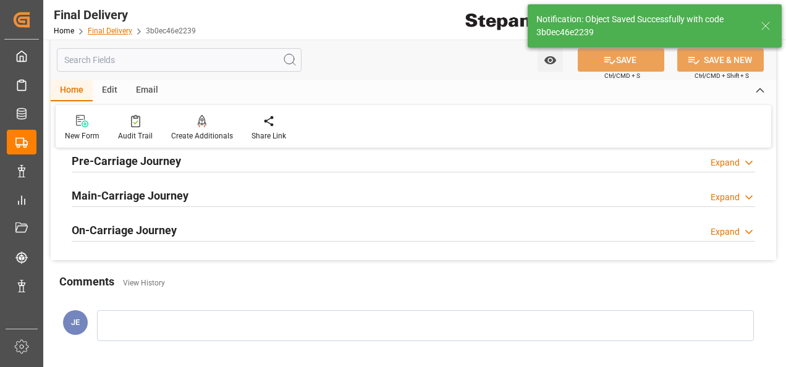
click at [103, 32] on link "Final Delivery" at bounding box center [110, 31] width 45 height 9
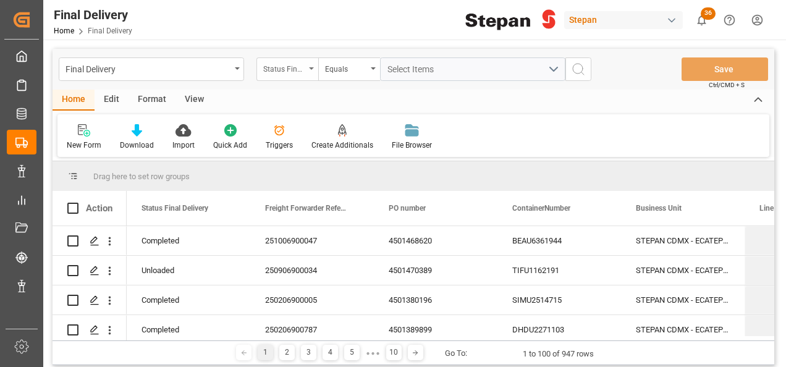
click at [314, 69] on div "Status Final Delivery" at bounding box center [288, 68] width 62 height 23
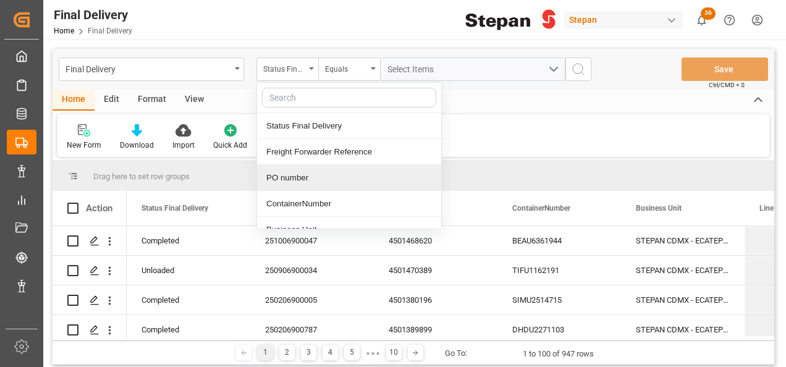
click at [297, 182] on div "PO number" at bounding box center [349, 178] width 184 height 26
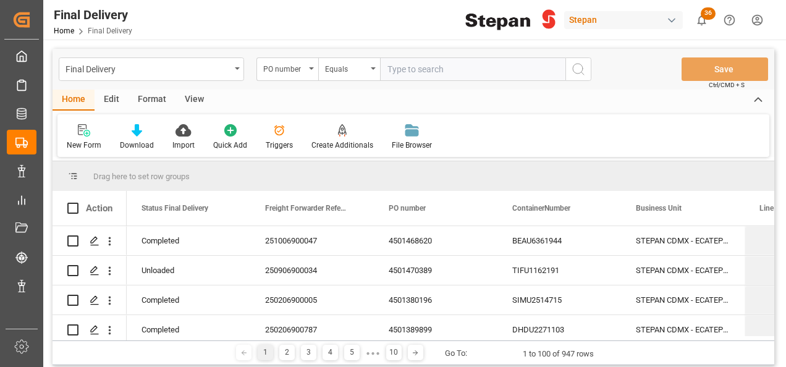
click at [397, 74] on input "text" at bounding box center [472, 68] width 185 height 23
type input "4501468589"
click at [577, 73] on icon "search button" at bounding box center [578, 69] width 15 height 15
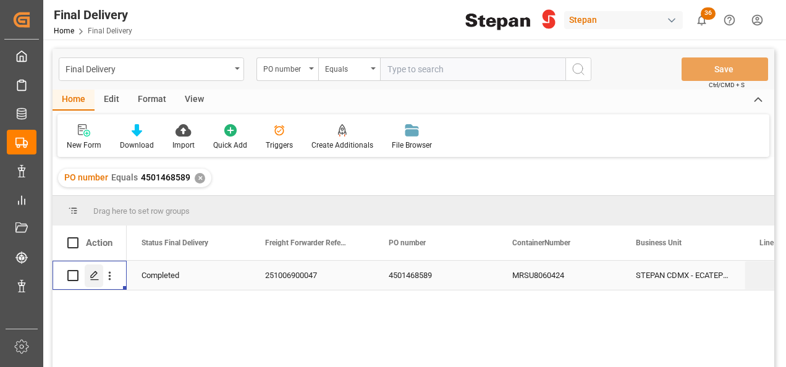
click at [93, 273] on icon "Press SPACE to select this row." at bounding box center [95, 276] width 10 height 10
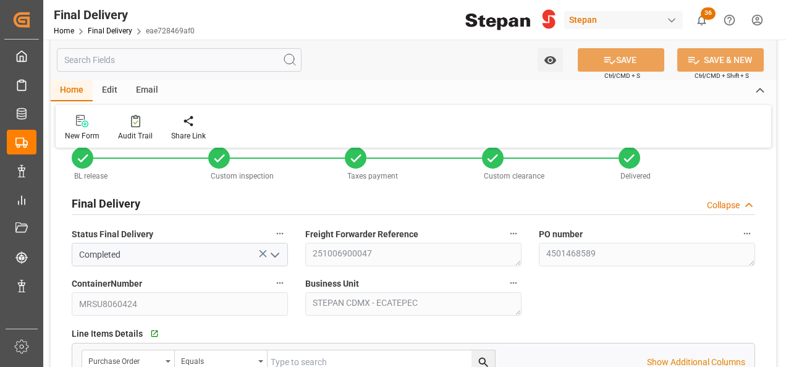
type input "[DATE]"
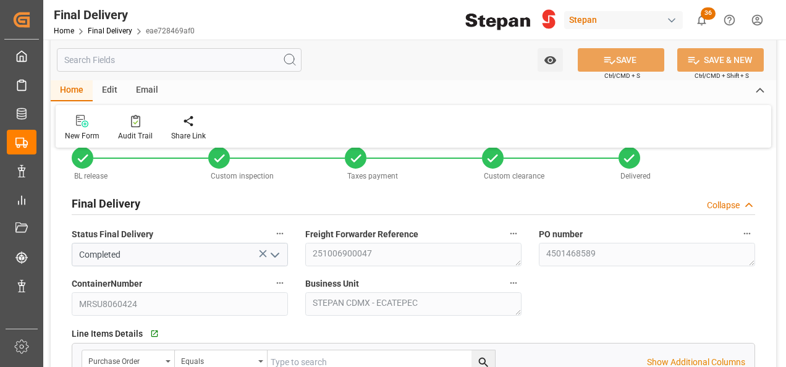
type input "[DATE]"
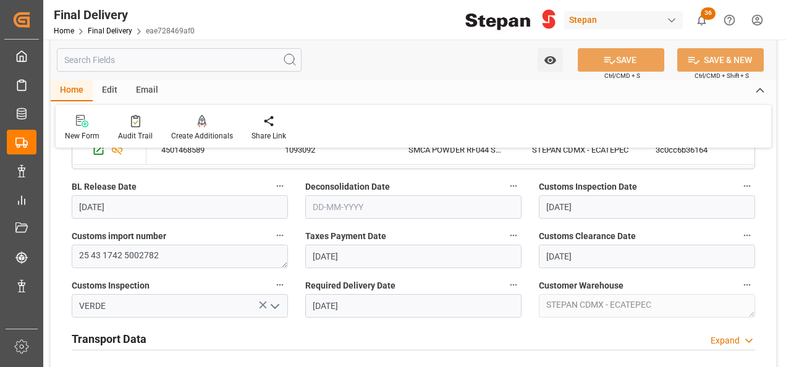
scroll to position [433, 0]
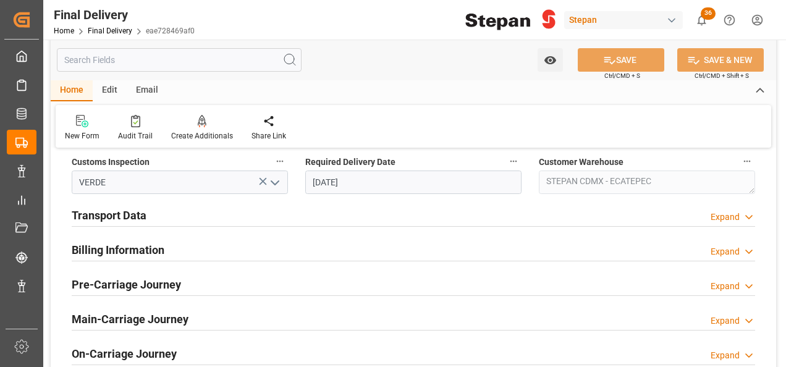
click at [124, 247] on h2 "Billing Information" at bounding box center [118, 250] width 93 height 17
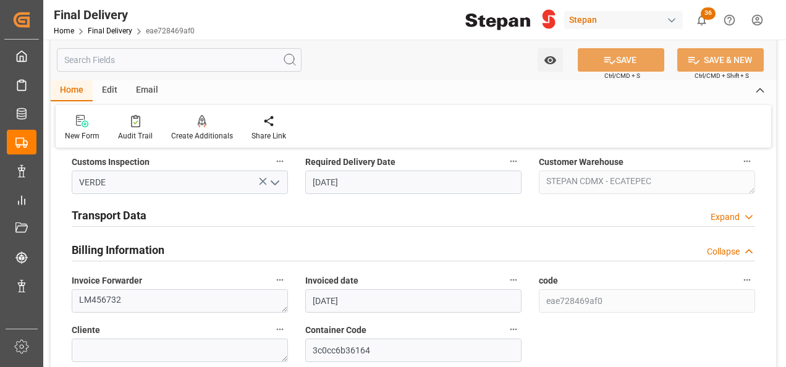
click at [111, 214] on h2 "Transport Data" at bounding box center [109, 215] width 75 height 17
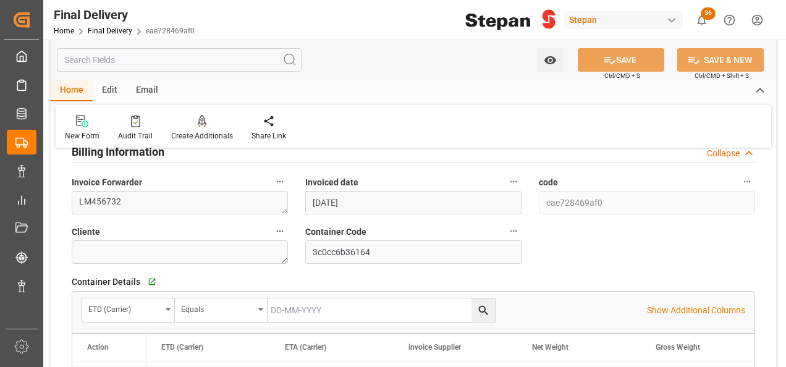
scroll to position [742, 0]
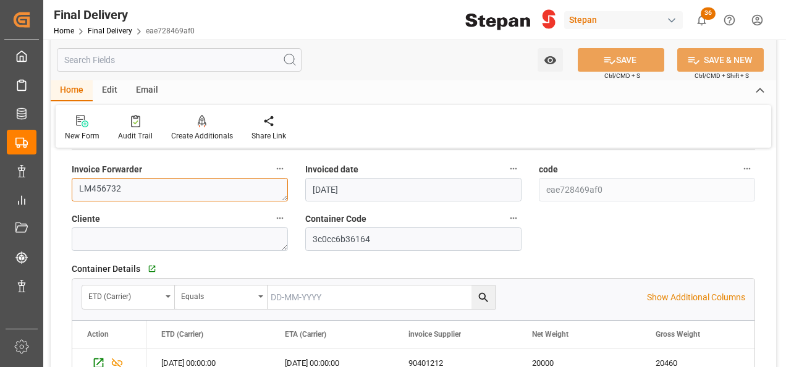
click at [124, 181] on textarea "LM456732" at bounding box center [180, 189] width 216 height 23
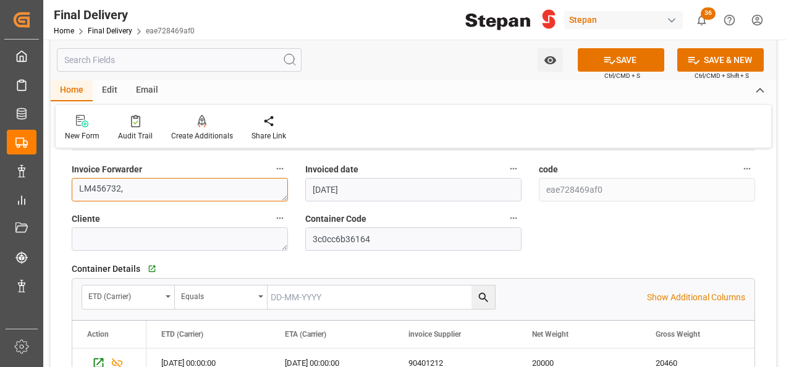
click at [185, 193] on textarea "LM456732," at bounding box center [180, 189] width 216 height 23
paste textarea "LM457264"
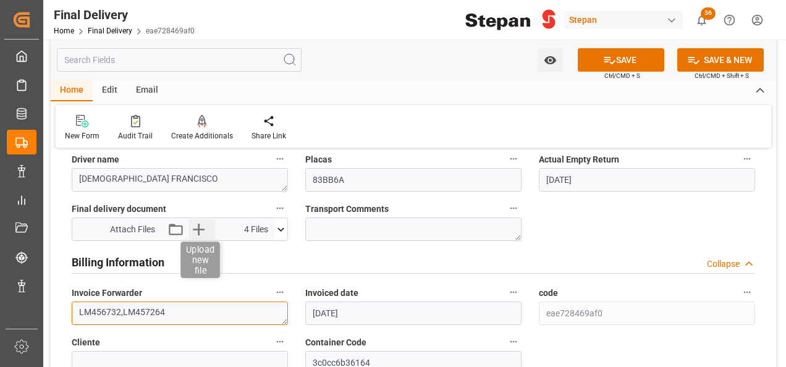
type textarea "LM456732,LM457264"
click at [197, 231] on icon "button" at bounding box center [199, 229] width 20 height 20
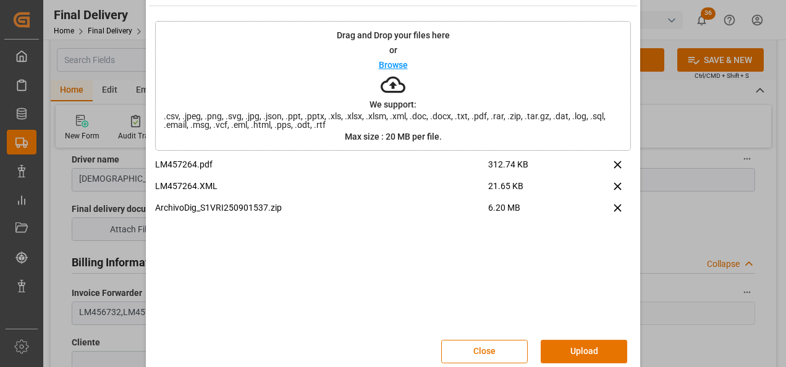
scroll to position [49, 0]
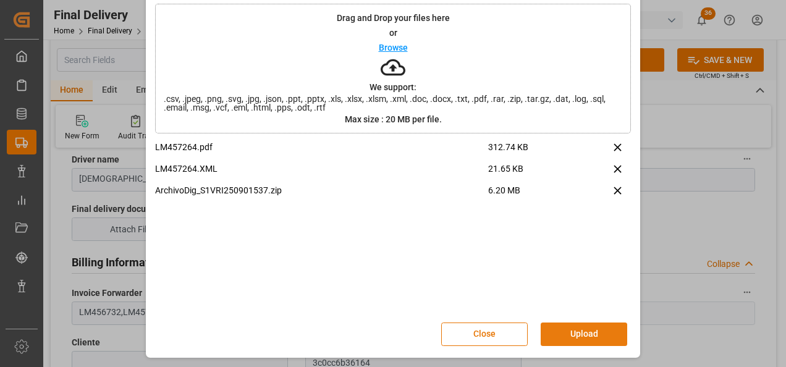
click at [588, 334] on button "Upload" at bounding box center [584, 334] width 87 height 23
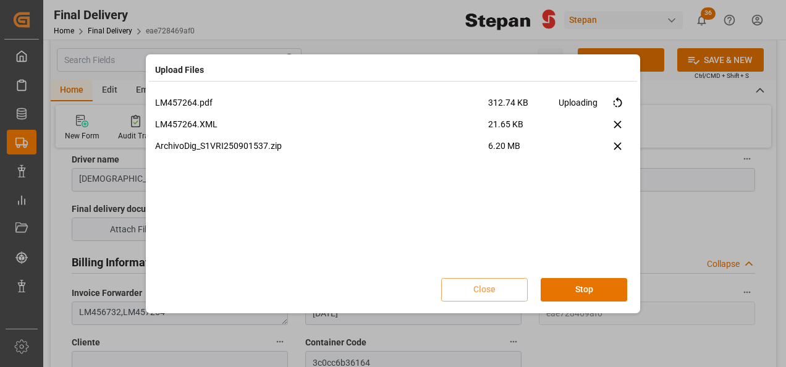
scroll to position [0, 0]
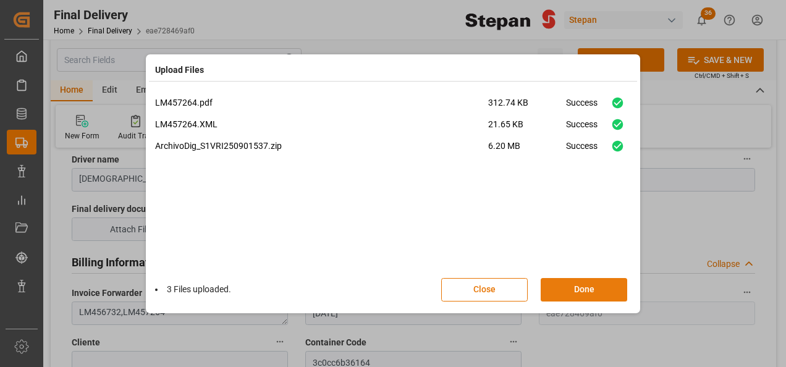
click at [580, 294] on button "Done" at bounding box center [584, 289] width 87 height 23
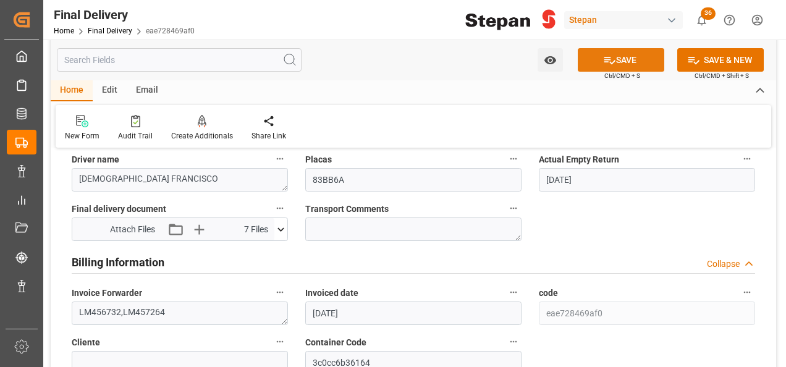
click at [618, 63] on button "SAVE" at bounding box center [621, 59] width 87 height 23
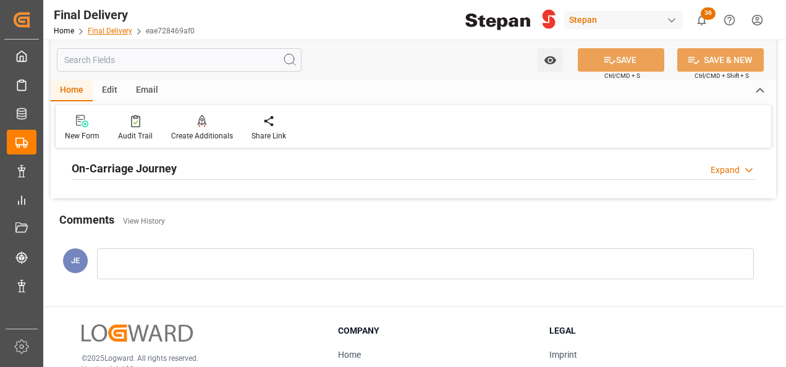
click at [103, 33] on link "Final Delivery" at bounding box center [110, 31] width 45 height 9
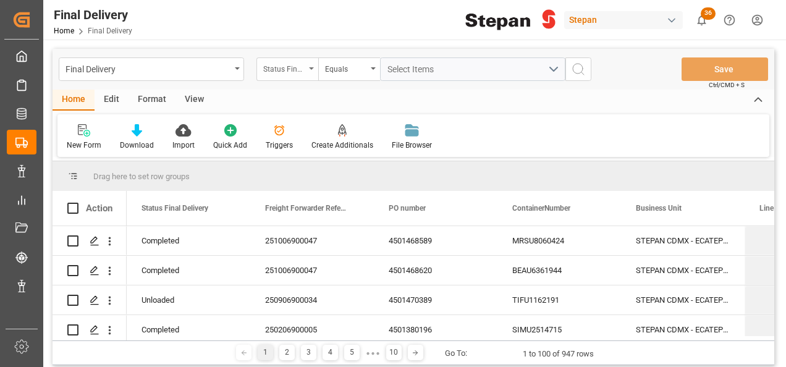
click at [309, 64] on div "Status Final Delivery" at bounding box center [288, 68] width 62 height 23
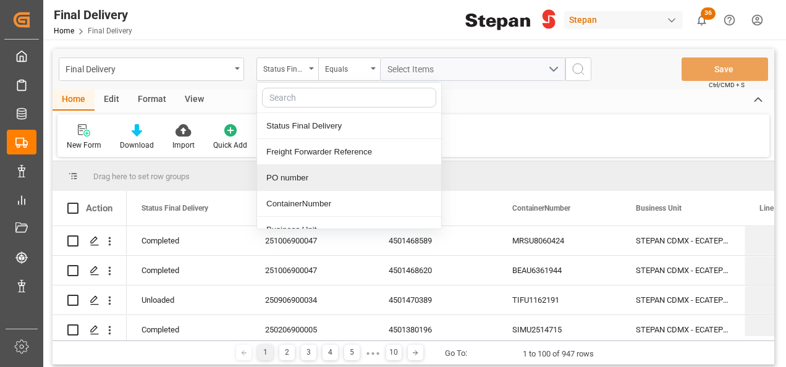
click at [287, 181] on div "PO number" at bounding box center [349, 178] width 184 height 26
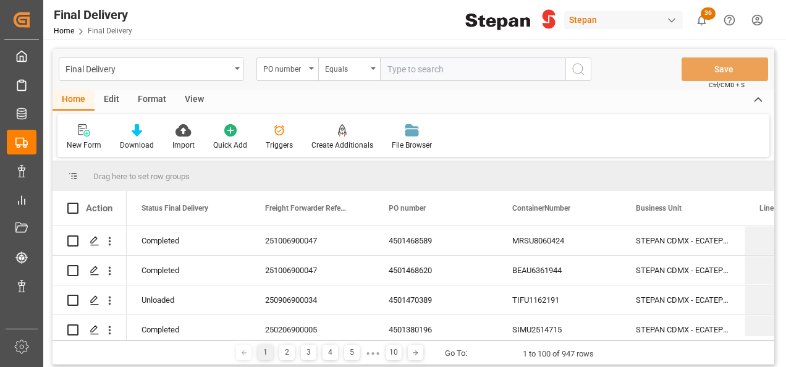
click at [396, 73] on input "text" at bounding box center [472, 68] width 185 height 23
click at [387, 62] on input "4501380855" at bounding box center [472, 68] width 185 height 23
type input "4501380855"
click at [581, 68] on icon "search button" at bounding box center [578, 69] width 15 height 15
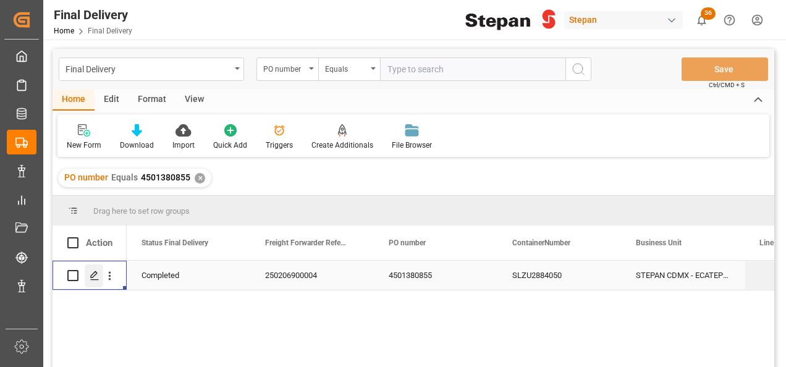
click at [95, 271] on icon "Press SPACE to select this row." at bounding box center [95, 276] width 10 height 10
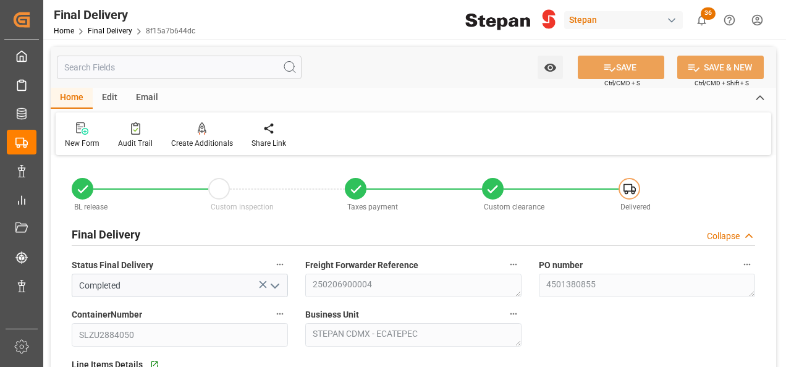
type input "30-01-2025"
type input "04-02-2025"
type input "16-06-2025"
type input "22-06-2025"
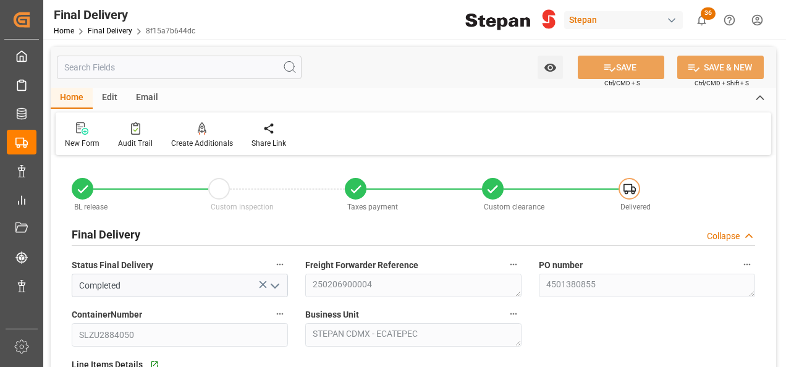
type input "22-06-2025 00:00"
type input "24-06-2025 00:00"
type input "24-06-2025"
type input "11-04-2025"
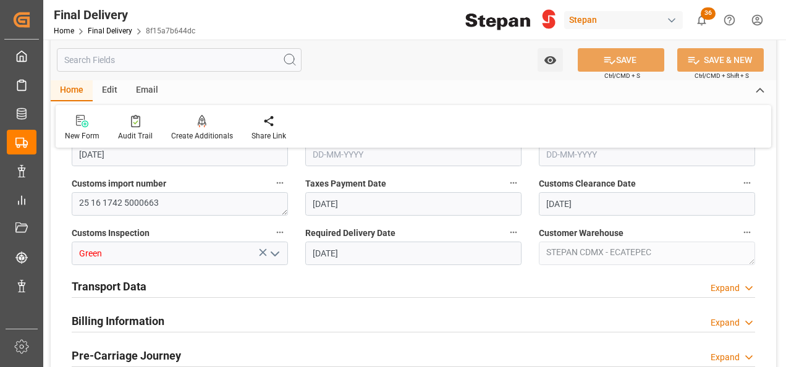
scroll to position [371, 0]
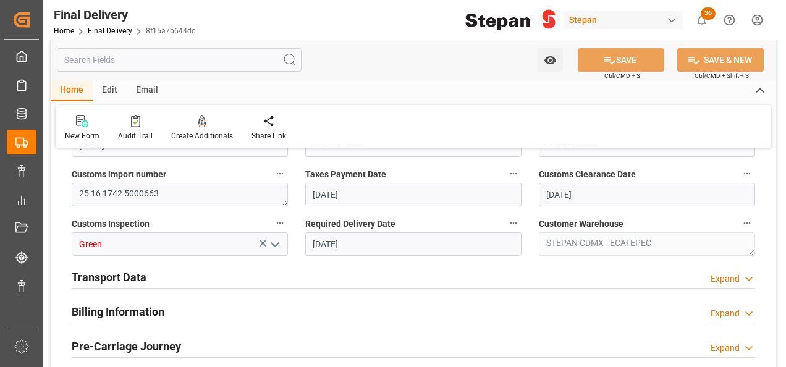
click at [132, 308] on h2 "Billing Information" at bounding box center [118, 311] width 93 height 17
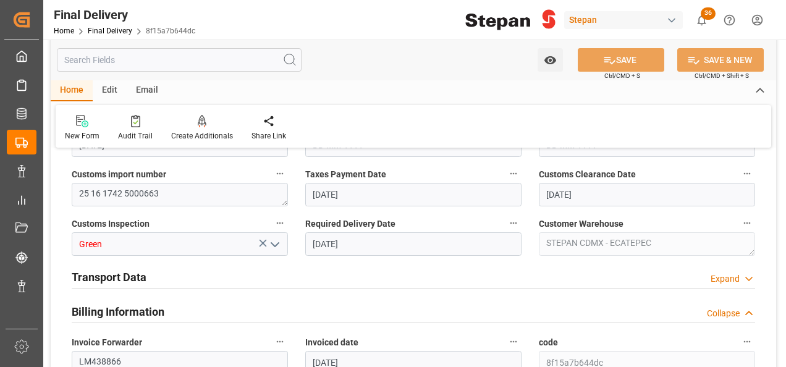
click at [120, 269] on h2 "Transport Data" at bounding box center [109, 277] width 75 height 17
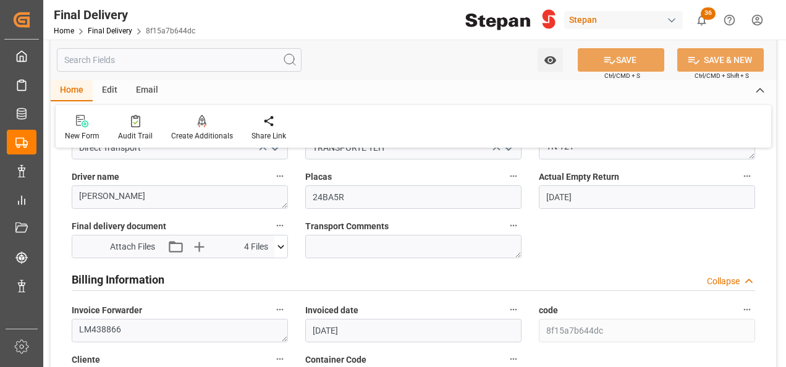
scroll to position [618, 0]
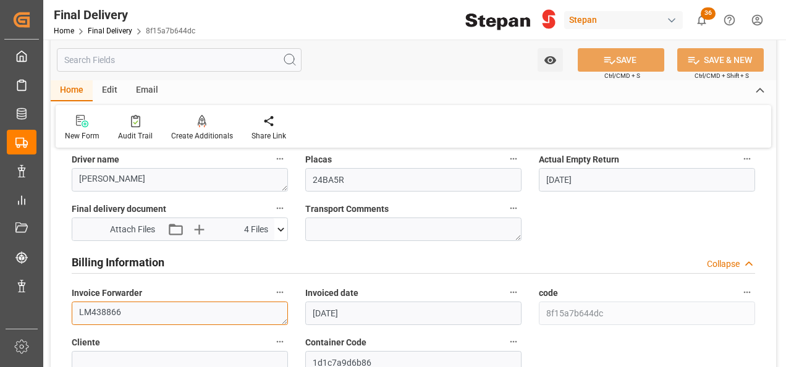
click at [140, 305] on textarea "LM438866" at bounding box center [180, 313] width 216 height 23
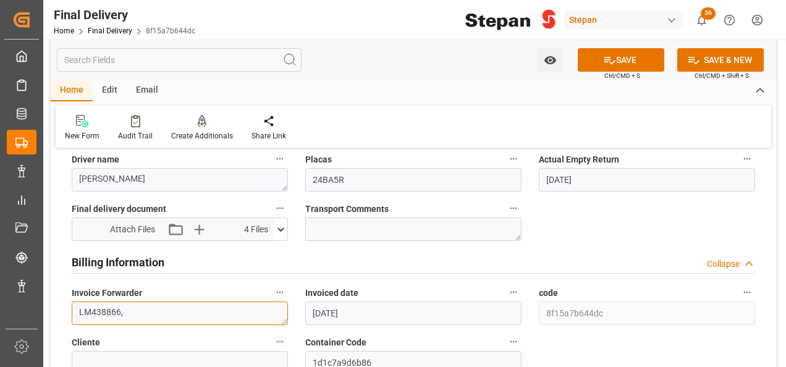
paste textarea "LM457250"
type textarea "LM438866,LM457250"
click at [203, 218] on div "Attach Files Attach existing file Upload new file 4 Files 251617425000663PC01.p…" at bounding box center [180, 229] width 216 height 23
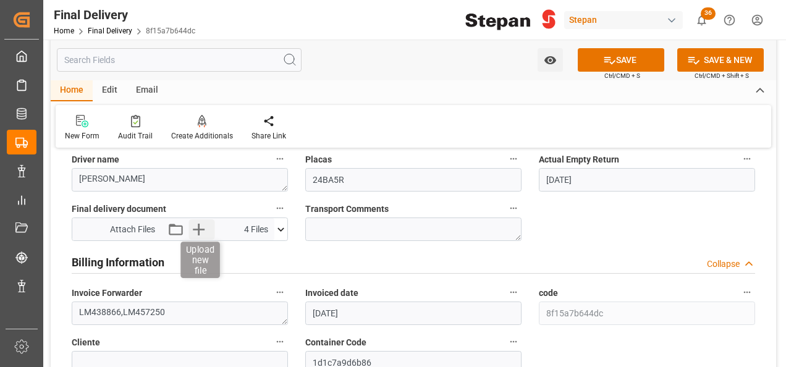
click at [201, 229] on icon "button" at bounding box center [199, 230] width 12 height 12
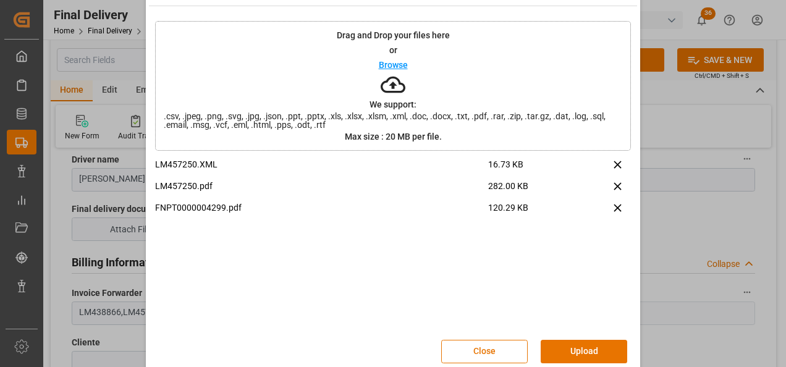
scroll to position [49, 0]
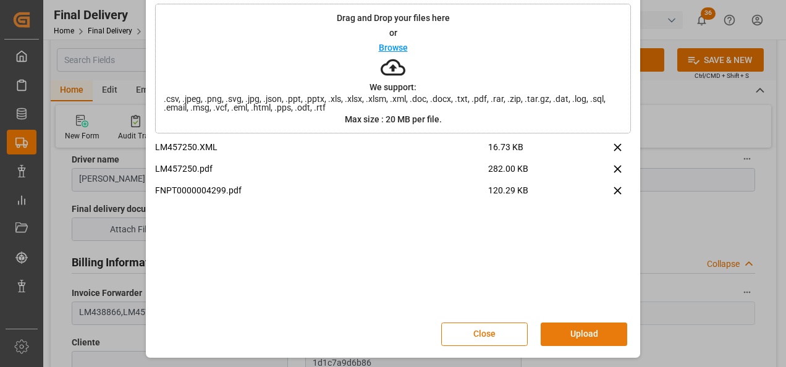
click at [561, 337] on button "Upload" at bounding box center [584, 334] width 87 height 23
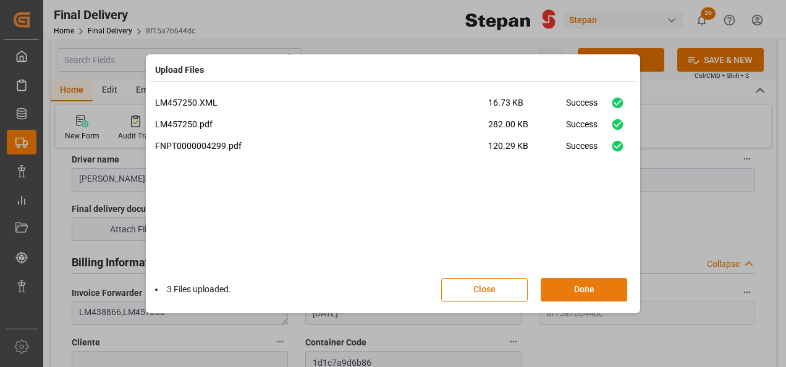
click at [593, 290] on button "Done" at bounding box center [584, 289] width 87 height 23
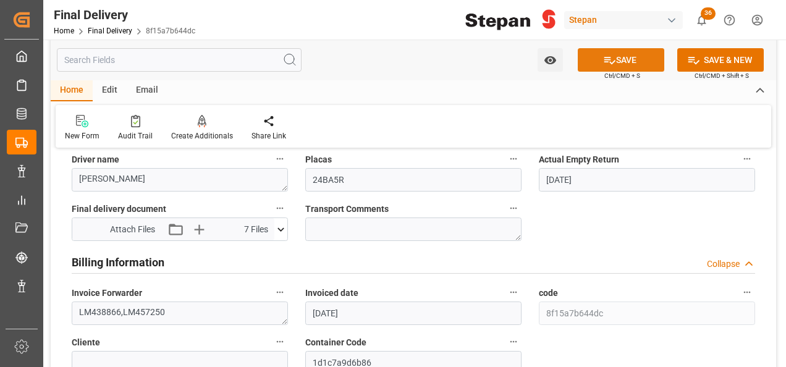
click at [638, 59] on button "SAVE" at bounding box center [621, 59] width 87 height 23
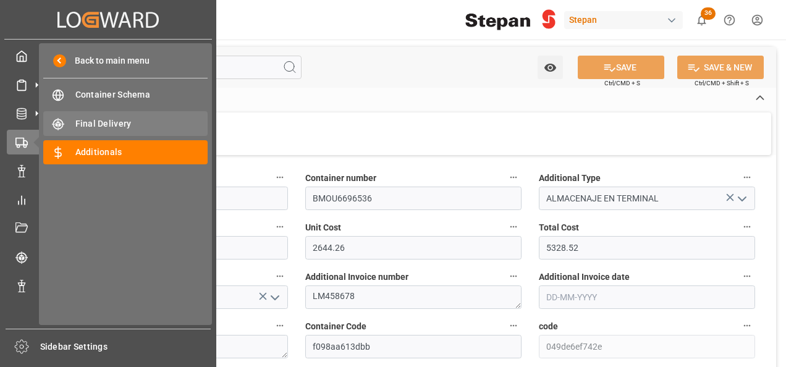
click at [108, 123] on span "Final Delivery" at bounding box center [141, 123] width 133 height 13
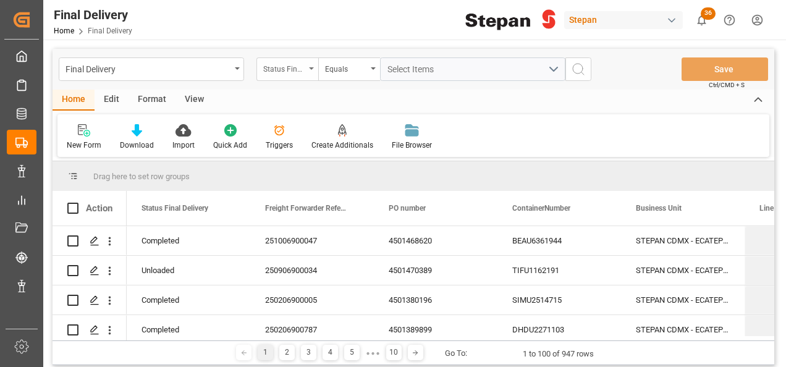
click at [316, 66] on div "Status Final Delivery" at bounding box center [288, 68] width 62 height 23
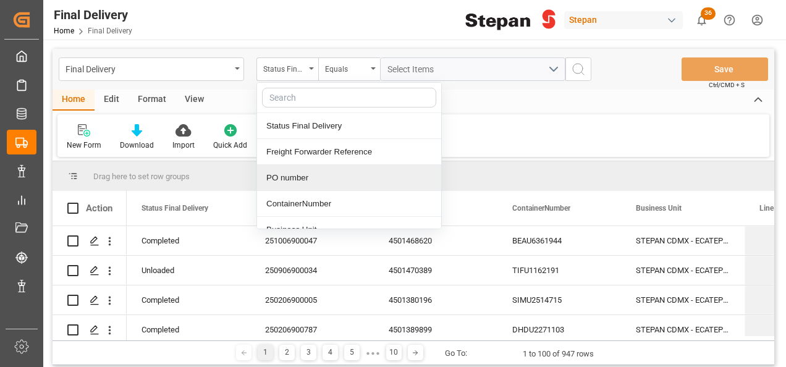
click at [294, 178] on div "PO number" at bounding box center [349, 178] width 184 height 26
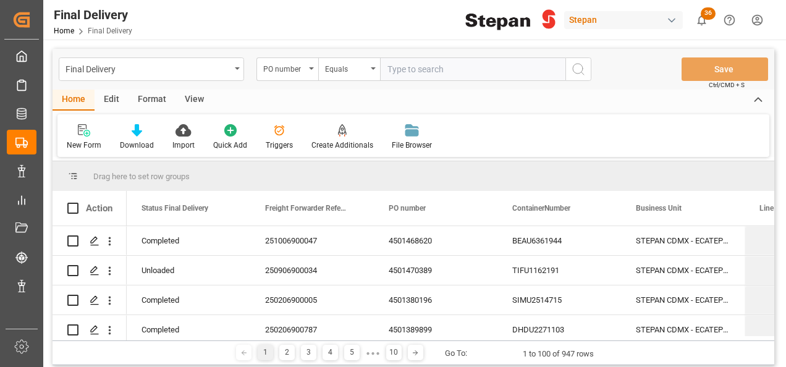
click at [403, 64] on input "text" at bounding box center [472, 68] width 185 height 23
type input "4501468590"
click at [577, 64] on icon "search button" at bounding box center [578, 69] width 15 height 15
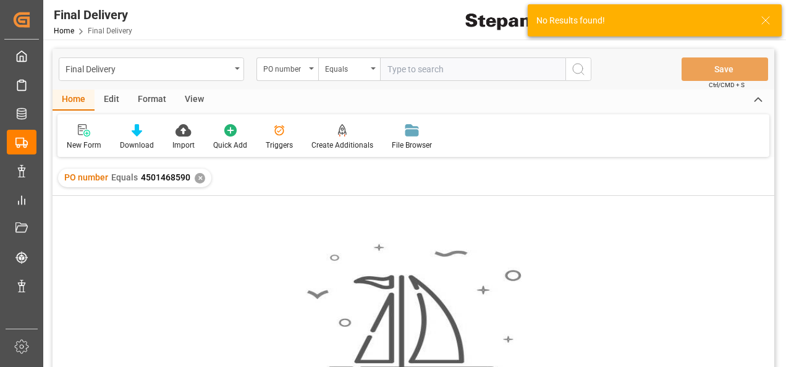
click at [195, 176] on div "✕" at bounding box center [200, 178] width 11 height 11
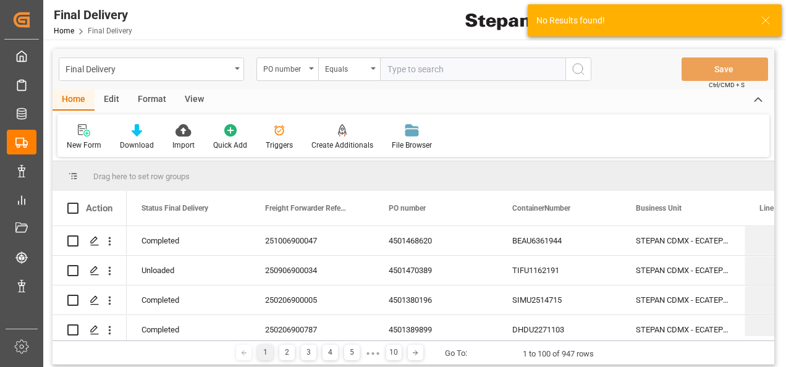
click at [404, 69] on input "text" at bounding box center [472, 68] width 185 height 23
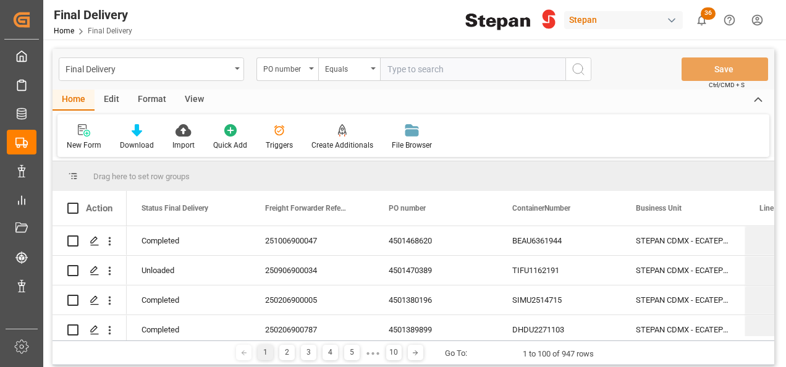
paste input "4501468590"
click at [387, 67] on input "4501468590" at bounding box center [472, 68] width 185 height 23
type input "4501468590"
click at [574, 65] on circle "search button" at bounding box center [578, 69] width 10 height 10
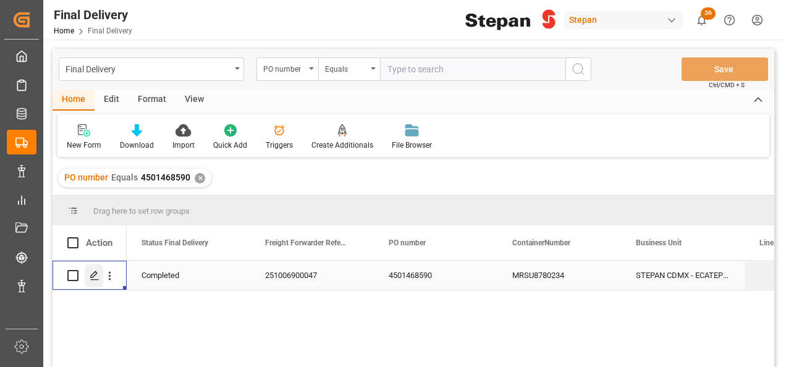
click at [96, 273] on polygon "Press SPACE to select this row." at bounding box center [94, 275] width 6 height 6
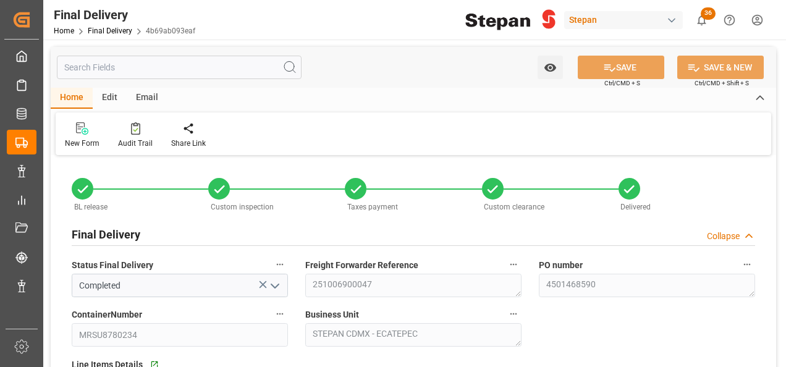
type input "[DATE]"
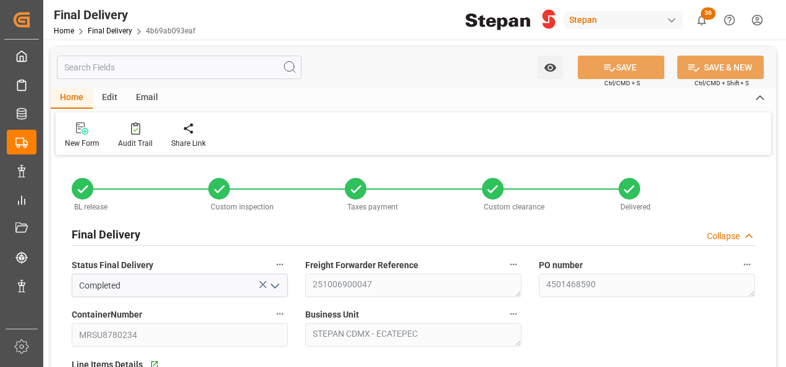
type input "[DATE]"
type input "[DATE] 00:00"
type input "[DATE]"
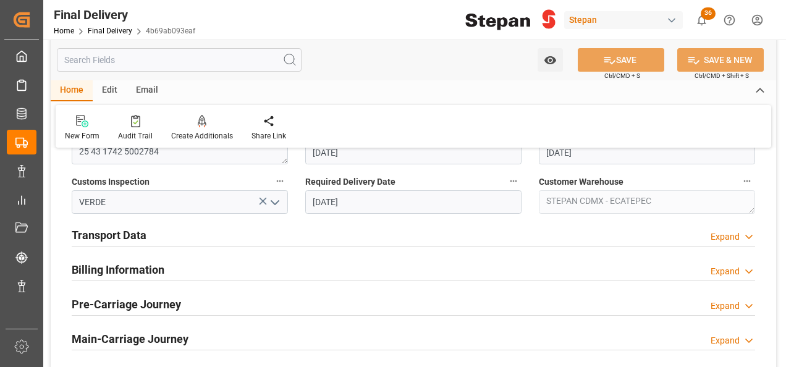
scroll to position [433, 0]
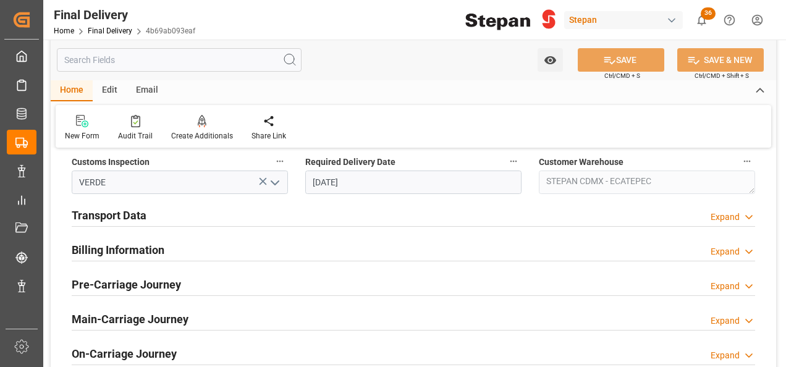
click at [143, 255] on h2 "Billing Information" at bounding box center [118, 250] width 93 height 17
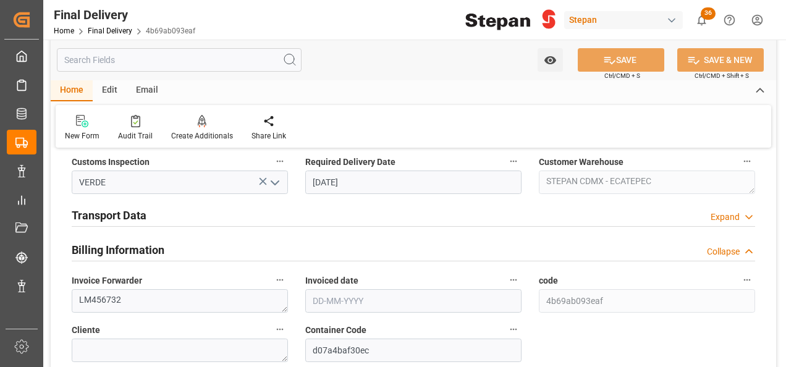
click at [127, 215] on h2 "Transport Data" at bounding box center [109, 215] width 75 height 17
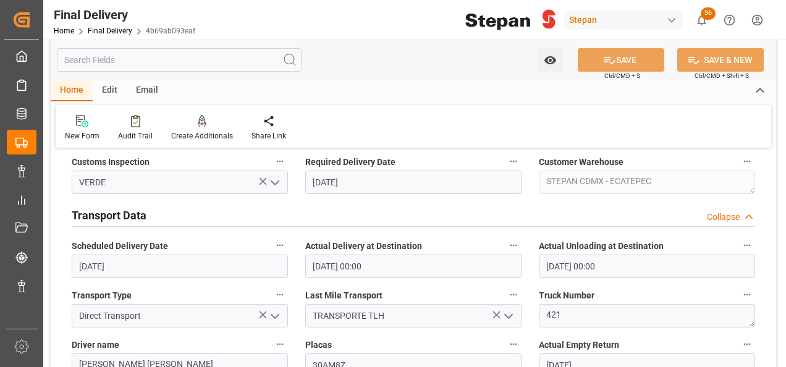
click at [138, 269] on input "[DATE]" at bounding box center [180, 266] width 216 height 23
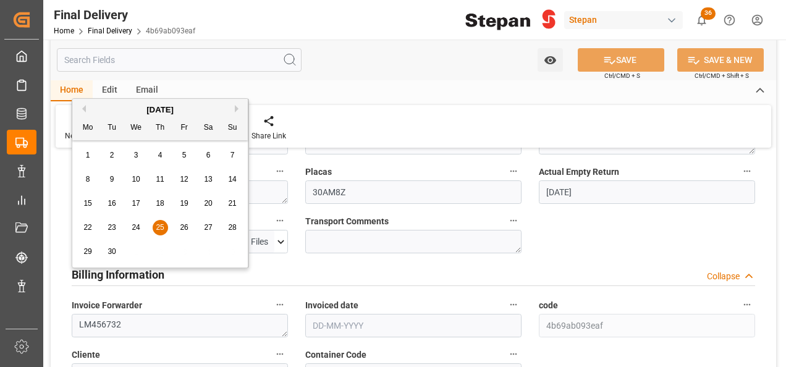
scroll to position [618, 0]
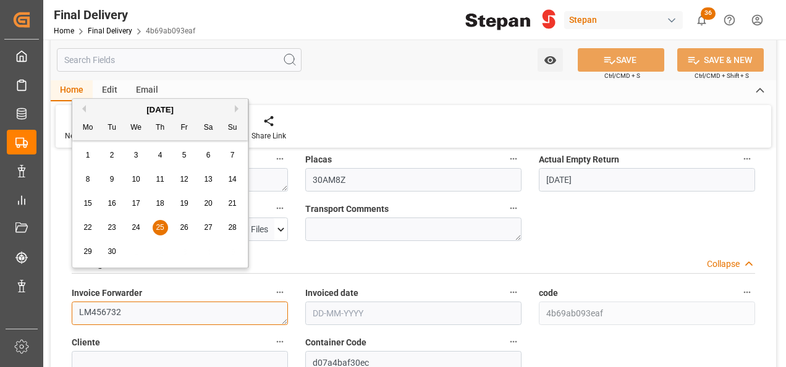
click at [134, 312] on textarea "LM456732" at bounding box center [180, 313] width 216 height 23
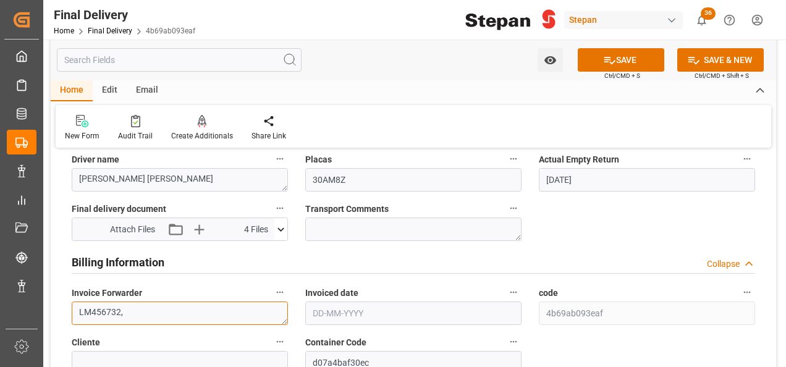
paste textarea "LM457265"
type textarea "LM456732,LM457265"
click at [337, 304] on input "text" at bounding box center [413, 313] width 216 height 23
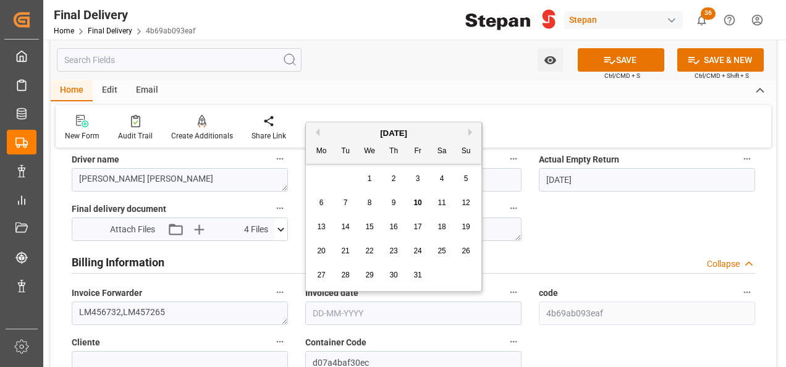
click at [318, 129] on button "Previous Month" at bounding box center [315, 132] width 7 height 7
click at [323, 275] on span "29" at bounding box center [321, 275] width 8 height 9
type input "[DATE]"
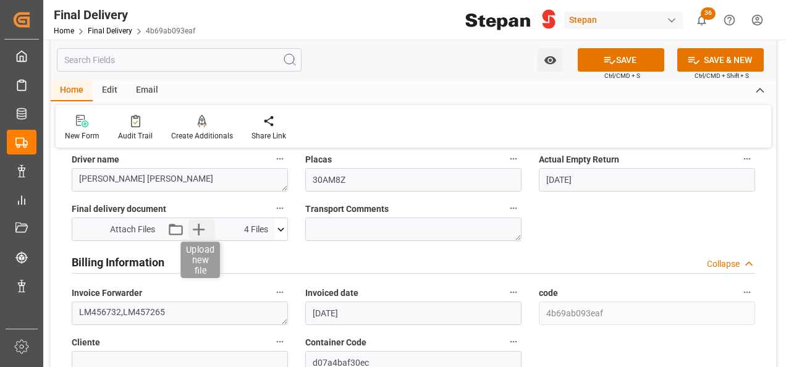
click at [195, 229] on icon "button" at bounding box center [199, 229] width 20 height 20
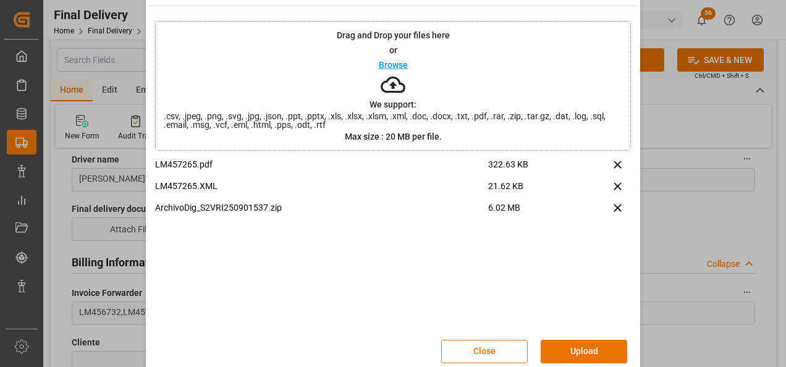
scroll to position [49, 0]
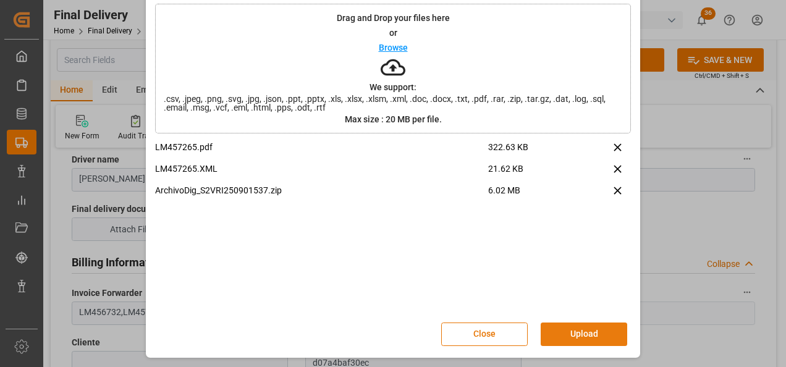
click at [555, 325] on button "Upload" at bounding box center [584, 334] width 87 height 23
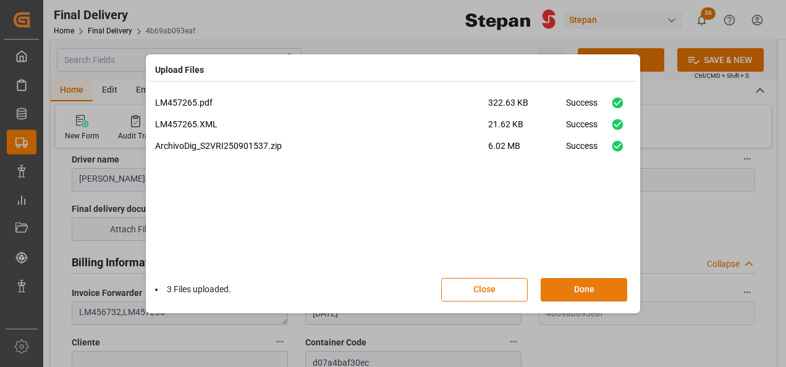
click at [582, 288] on button "Done" at bounding box center [584, 289] width 87 height 23
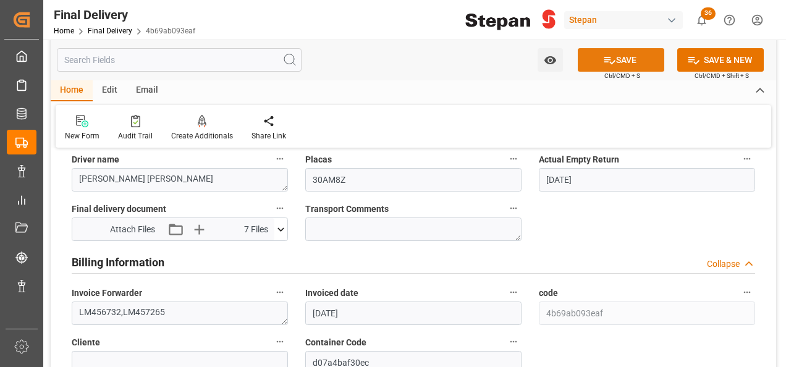
click at [614, 59] on button "SAVE" at bounding box center [621, 59] width 87 height 23
